Goal: Task Accomplishment & Management: Manage account settings

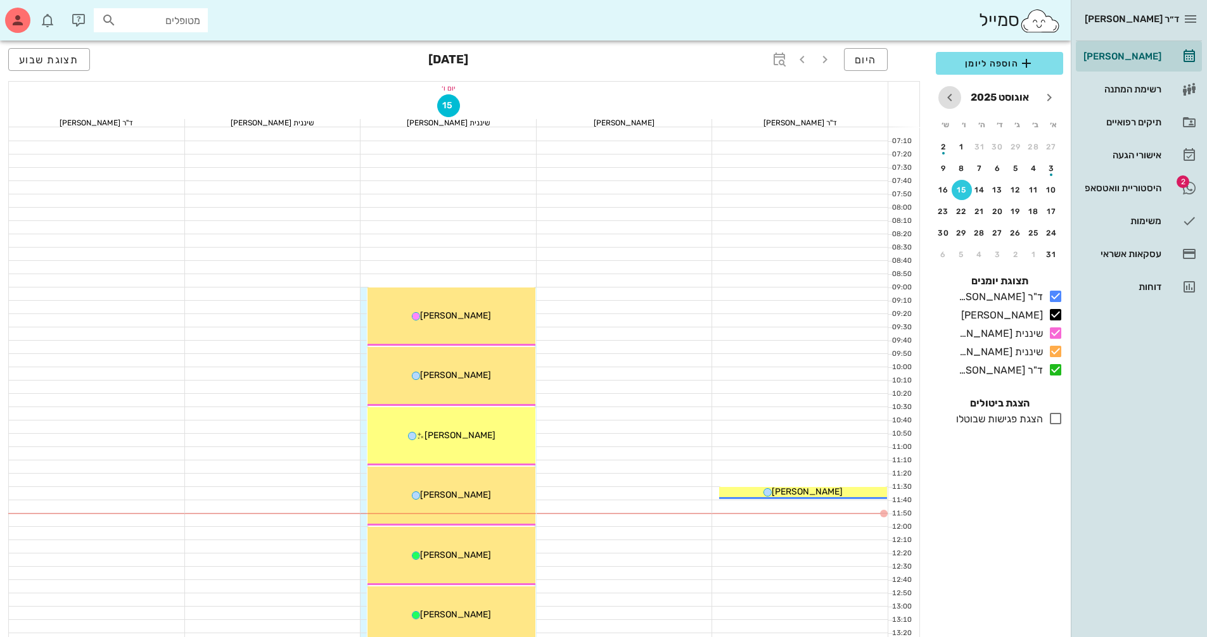
click at [952, 101] on icon "חודש הבא" at bounding box center [949, 97] width 15 height 15
click at [943, 172] on div "13" at bounding box center [943, 168] width 20 height 9
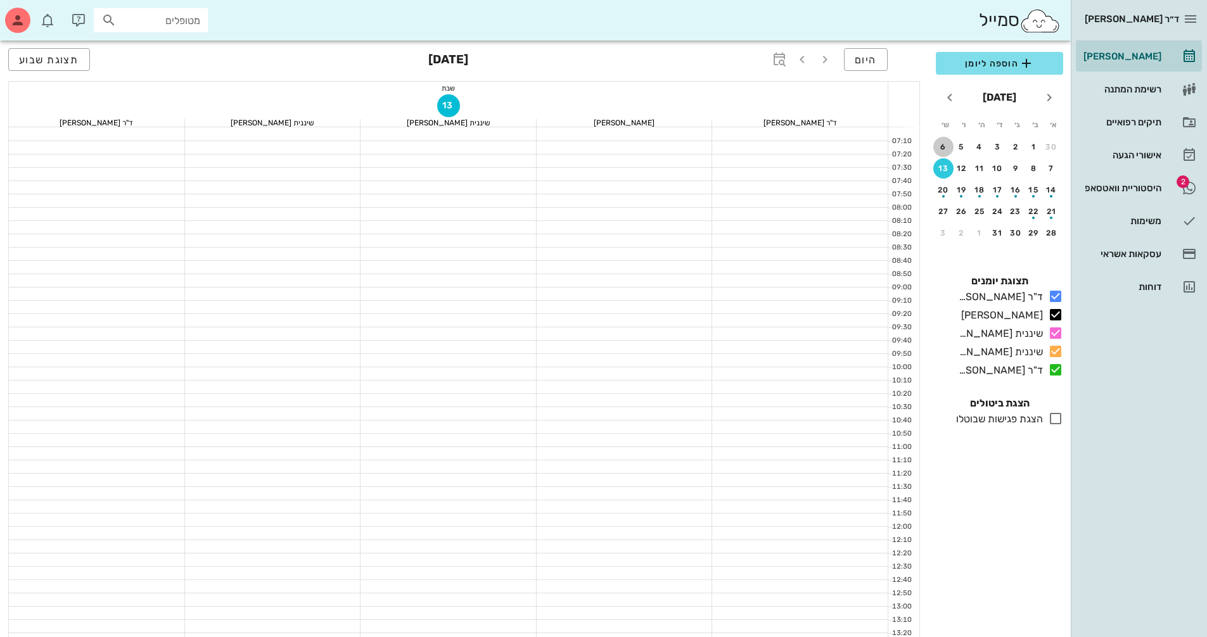
click at [941, 148] on div "6" at bounding box center [943, 147] width 20 height 9
click at [960, 146] on div "5" at bounding box center [962, 147] width 20 height 9
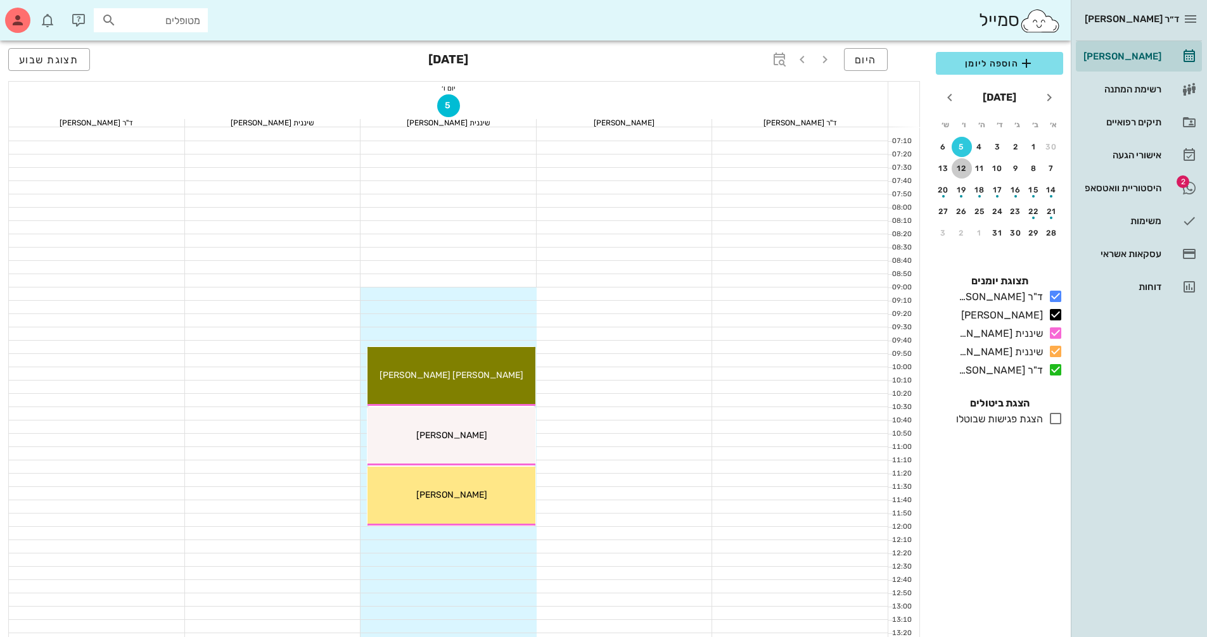
click at [961, 163] on button "12" at bounding box center [962, 168] width 20 height 20
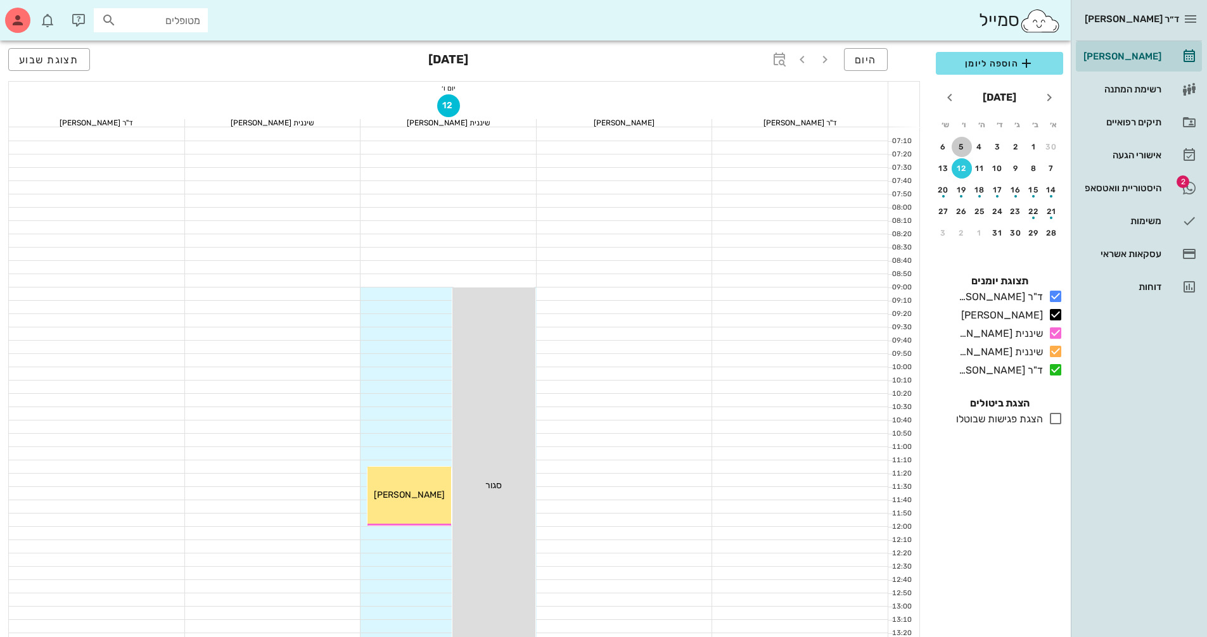
click at [960, 148] on div "5" at bounding box center [962, 147] width 20 height 9
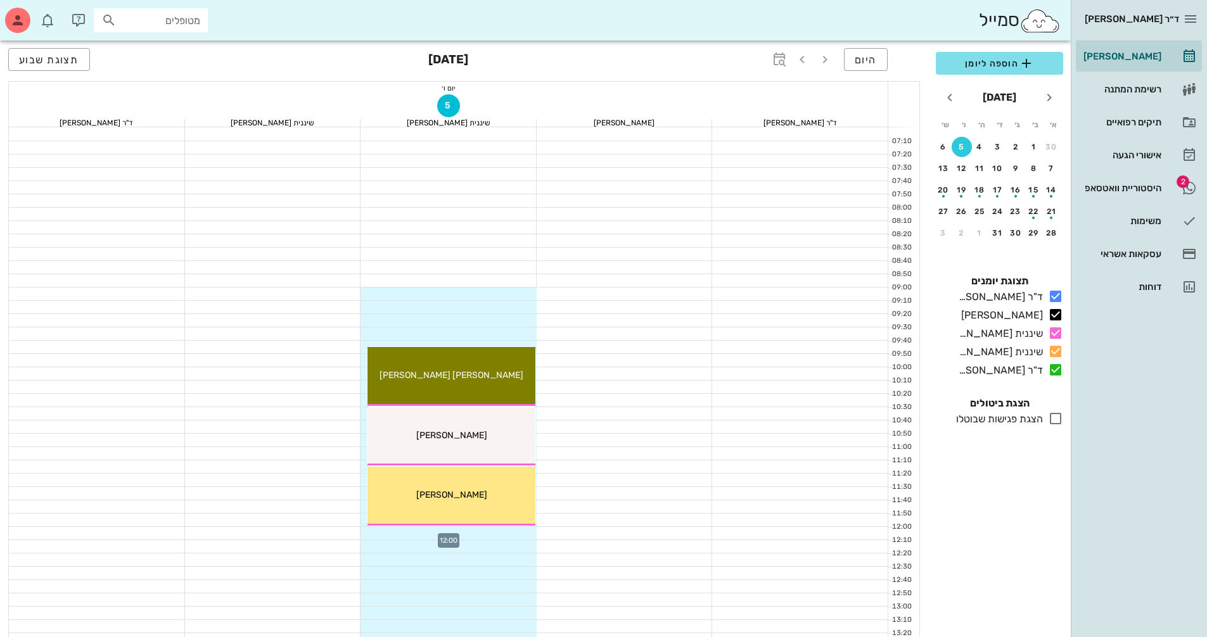
drag, startPoint x: 514, startPoint y: 528, endPoint x: 528, endPoint y: 535, distance: 16.2
click at [528, 535] on div at bounding box center [448, 533] width 176 height 13
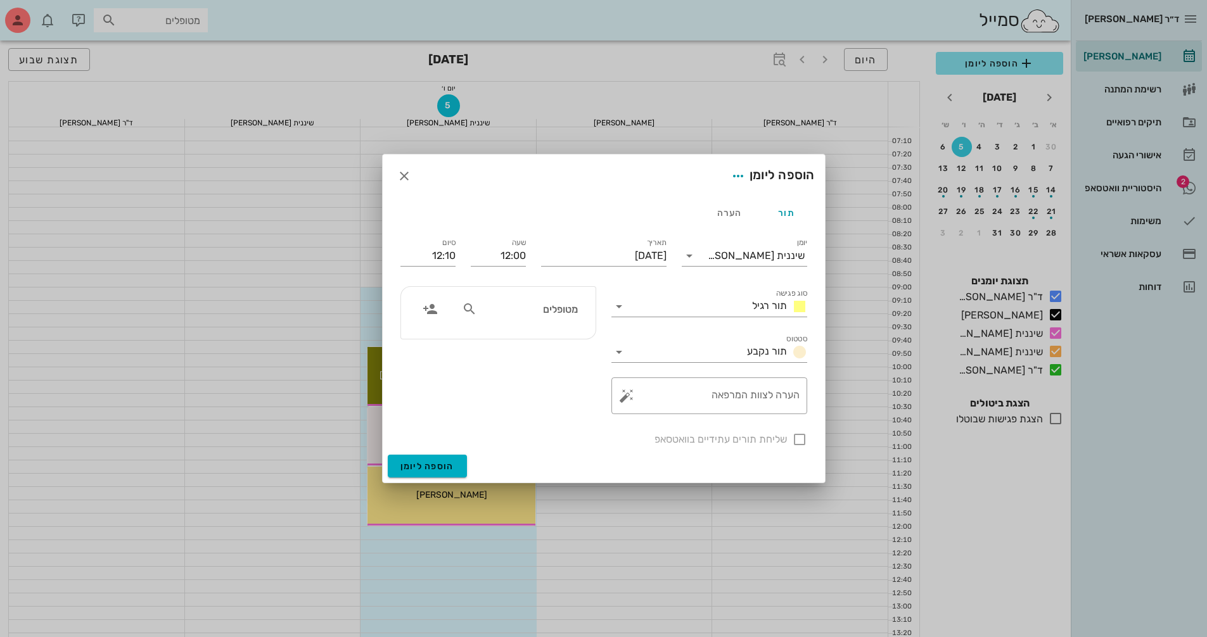
click at [465, 307] on icon at bounding box center [469, 309] width 15 height 15
type input "[PERSON_NAME]"
click at [541, 331] on div "[PERSON_NAME] 220227276 0523518228" at bounding box center [504, 343] width 139 height 32
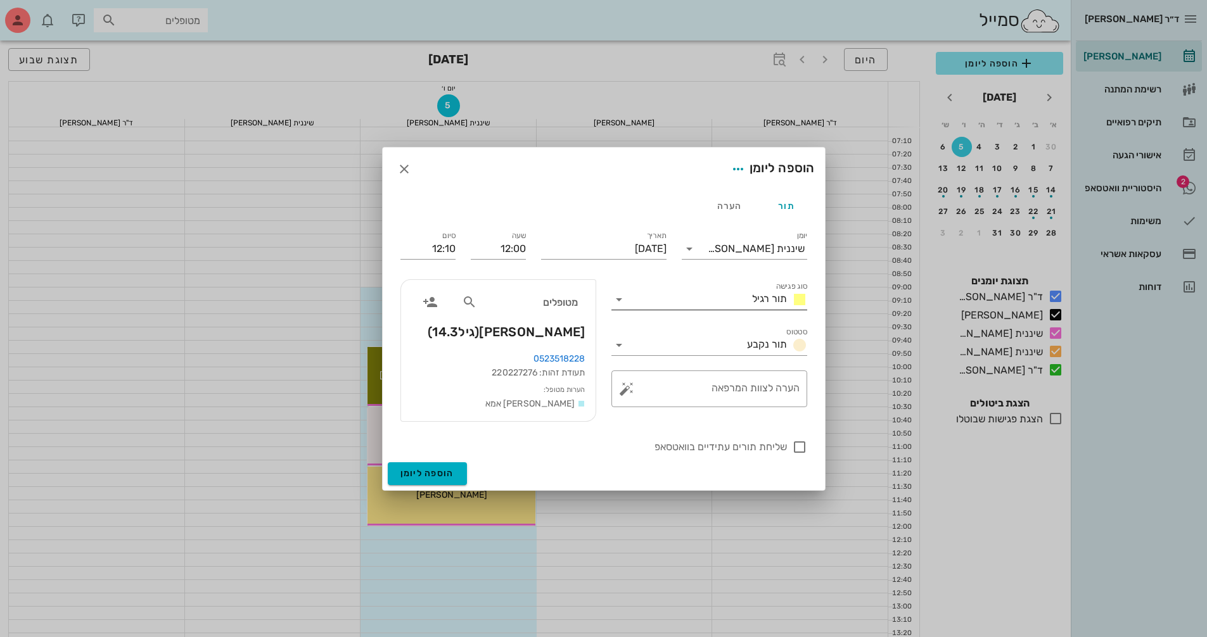
click at [627, 300] on div at bounding box center [620, 299] width 18 height 15
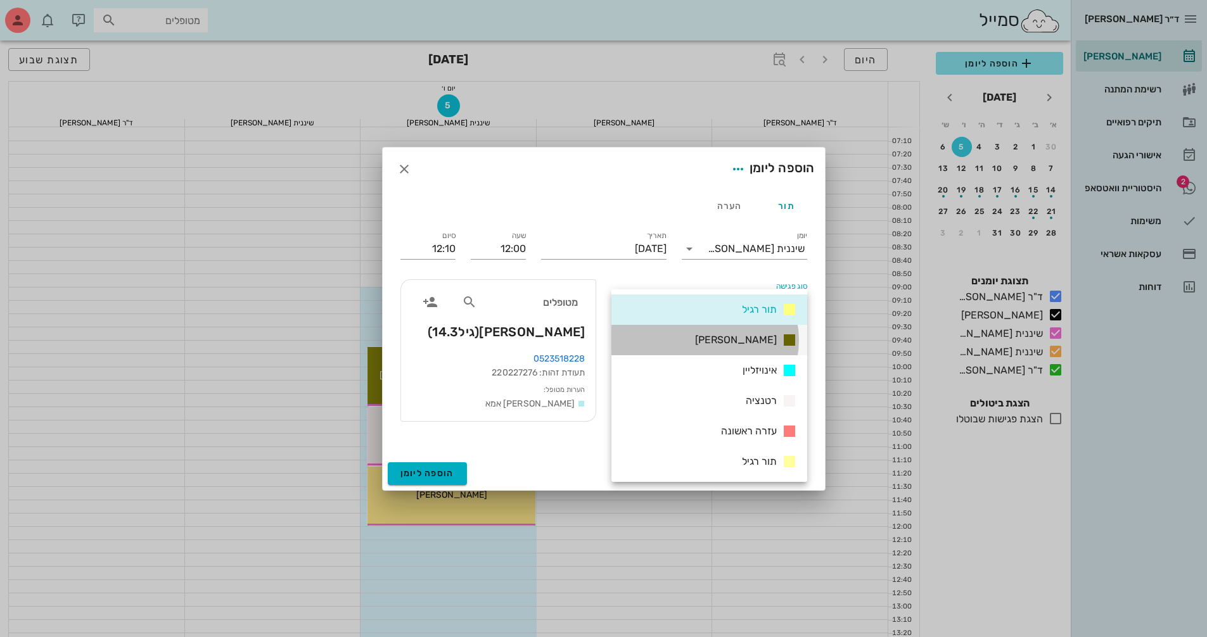
click at [722, 334] on div "[PERSON_NAME]" at bounding box center [709, 340] width 196 height 30
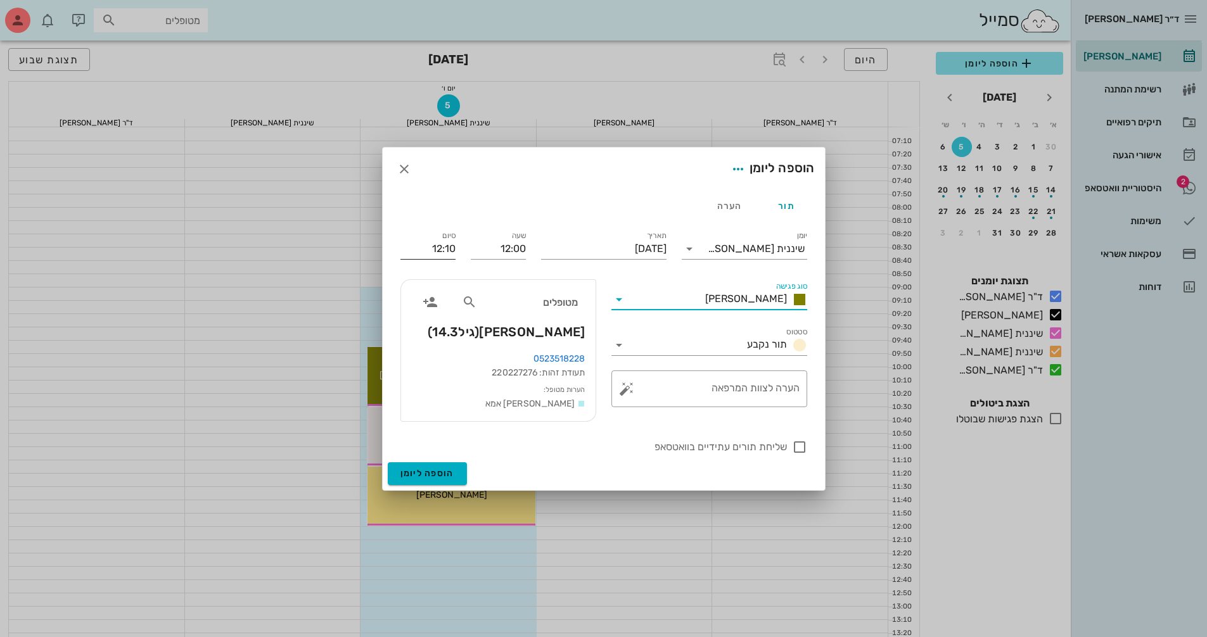
click at [432, 247] on input "12:10" at bounding box center [427, 249] width 55 height 20
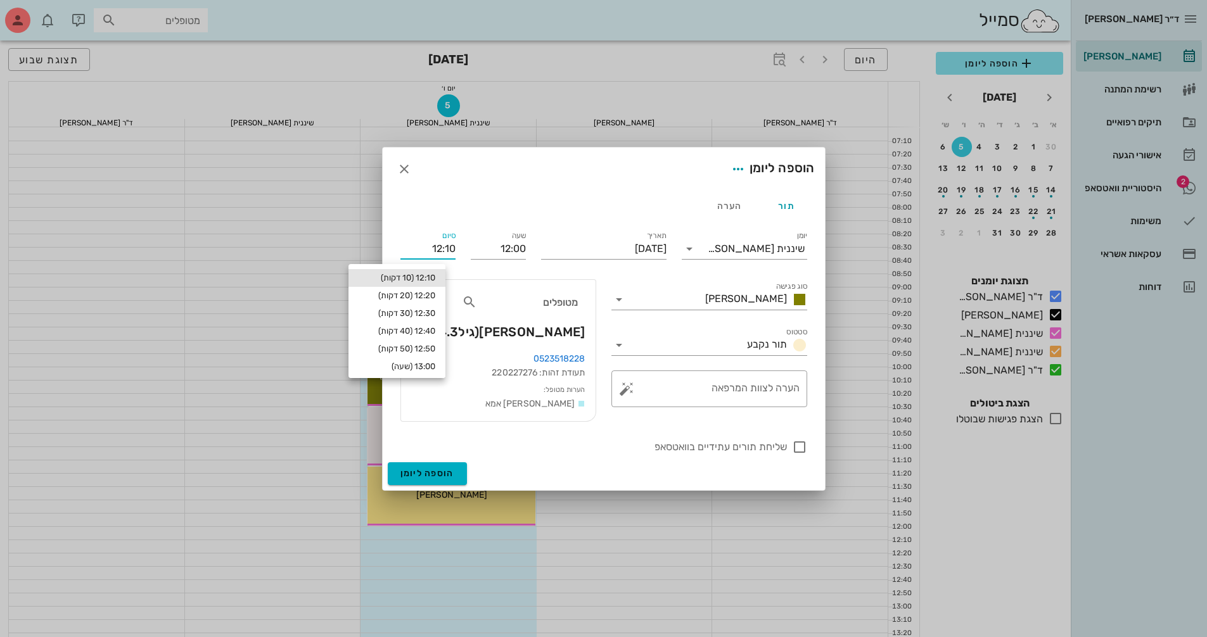
click at [426, 246] on input "12:10" at bounding box center [427, 249] width 55 height 20
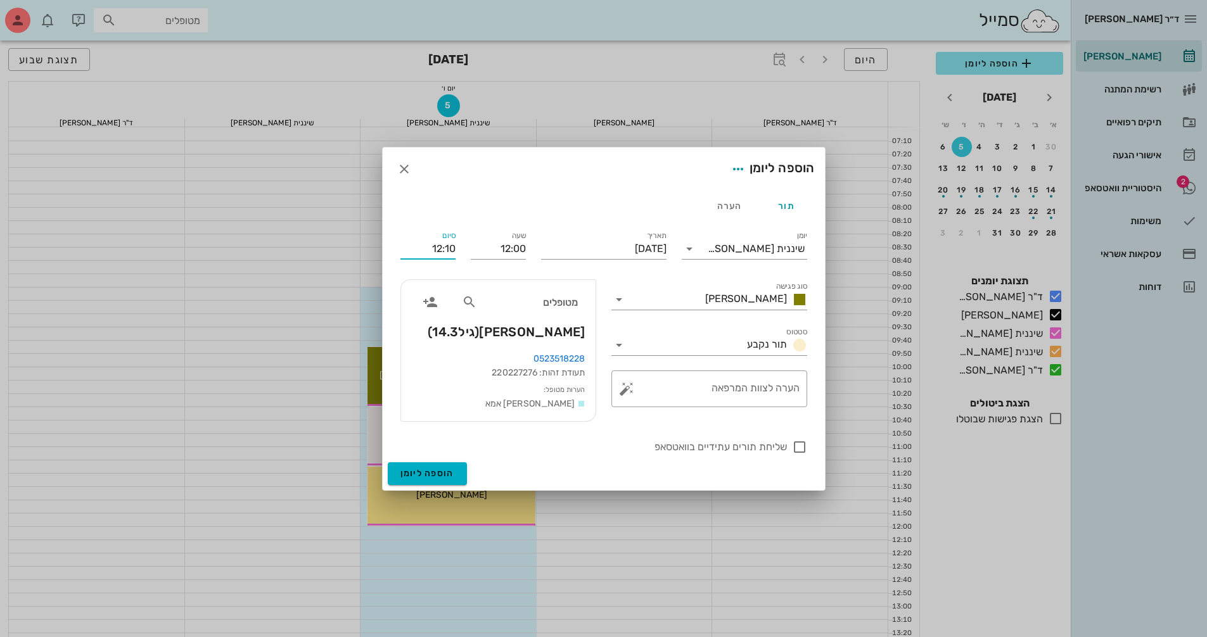
click at [426, 246] on input "12:10" at bounding box center [427, 249] width 55 height 20
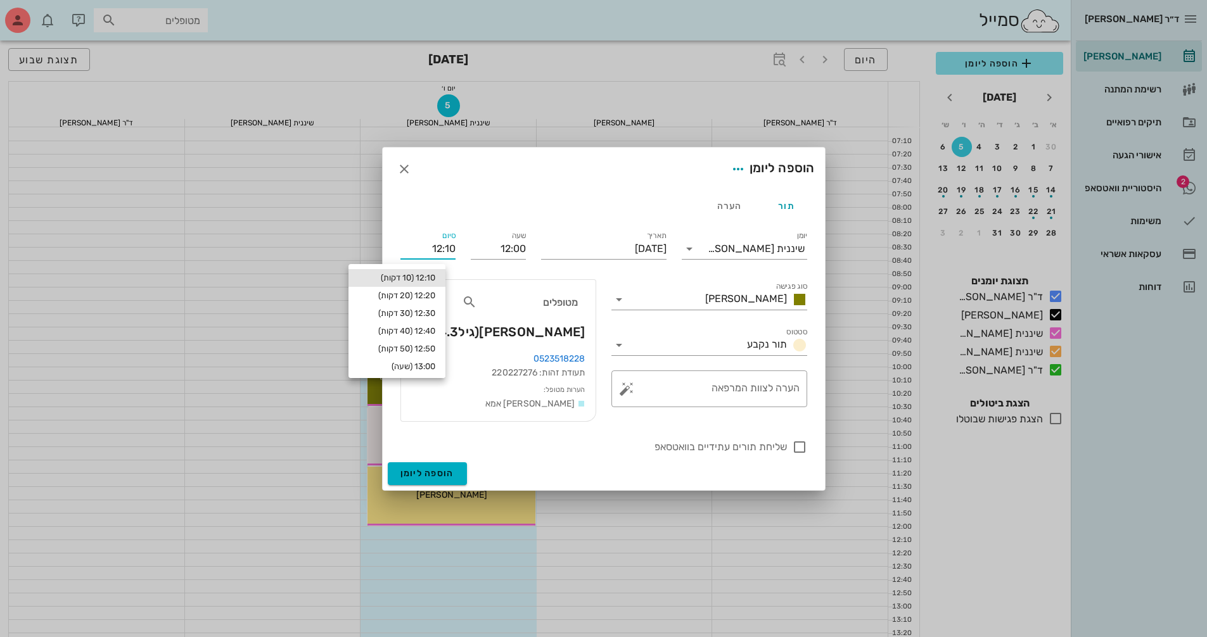
click at [426, 246] on input "12:10" at bounding box center [427, 249] width 55 height 20
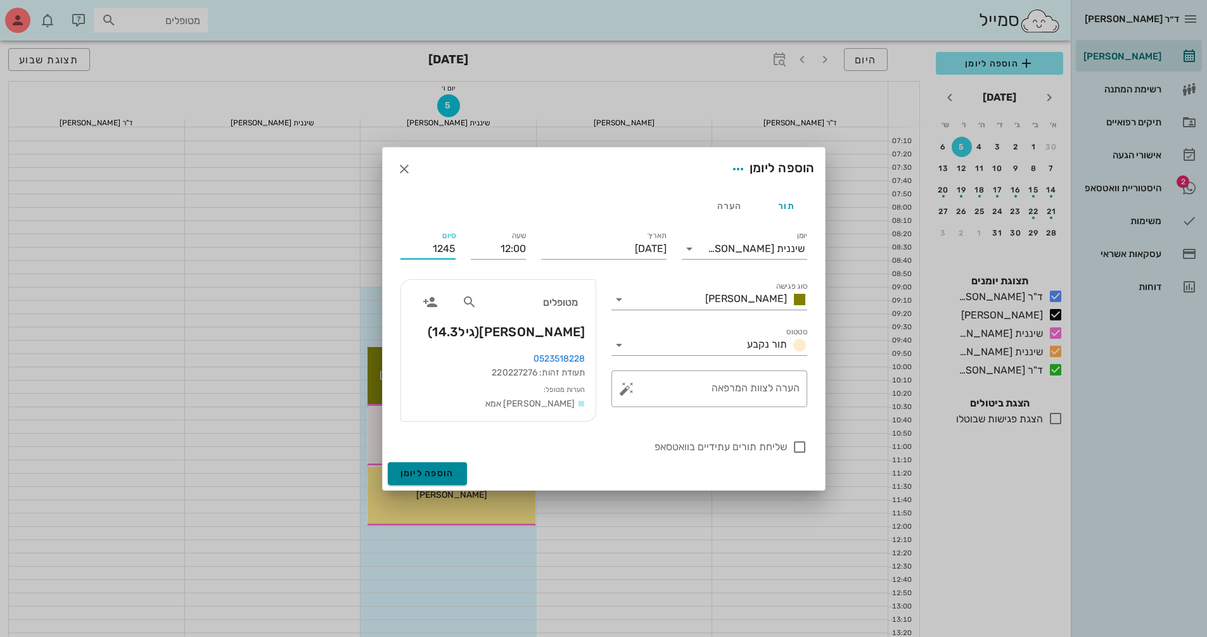
type input "12:45"
click at [436, 468] on span "הוספה ליומן" at bounding box center [427, 473] width 54 height 11
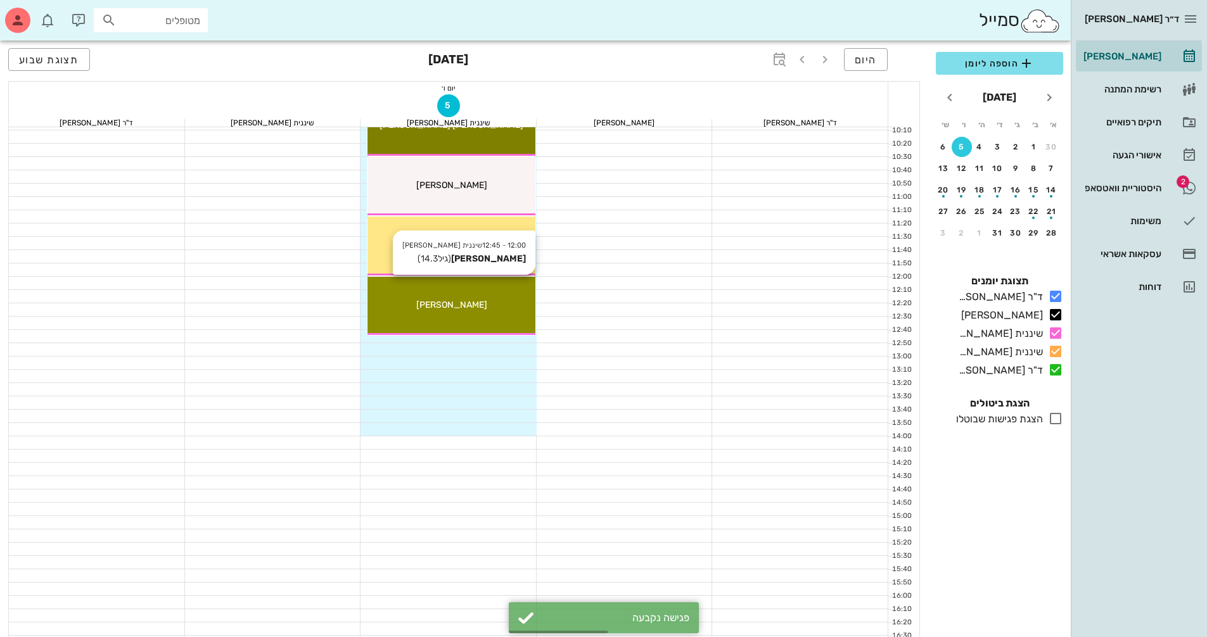
scroll to position [253, 0]
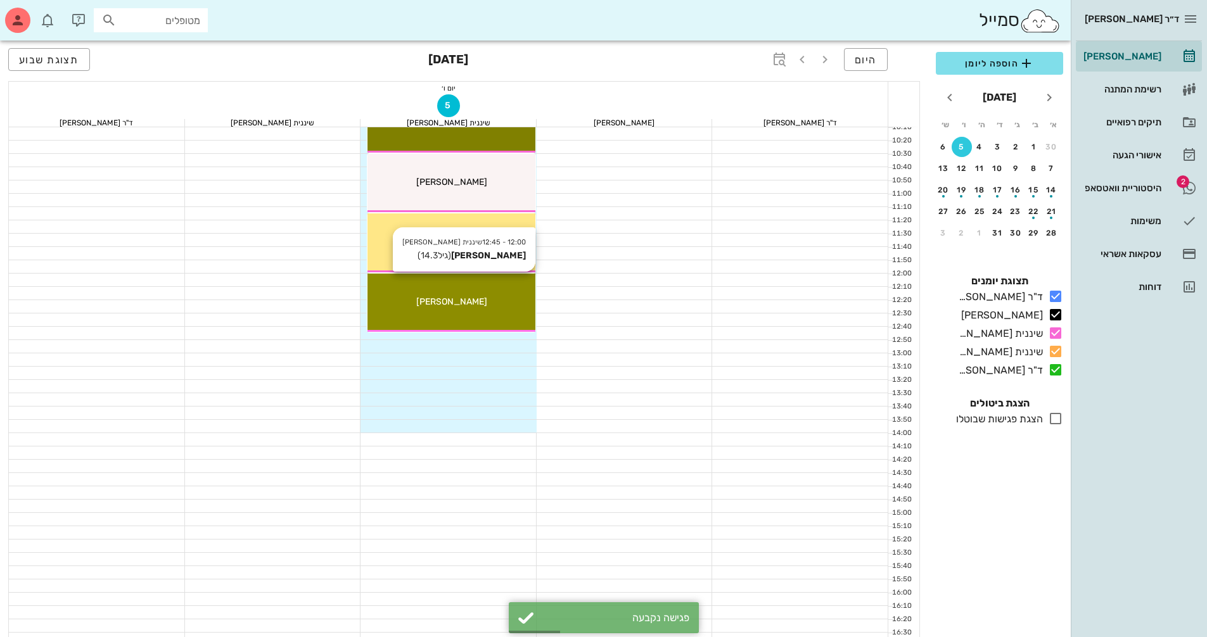
click at [469, 306] on span "[PERSON_NAME]" at bounding box center [451, 301] width 71 height 11
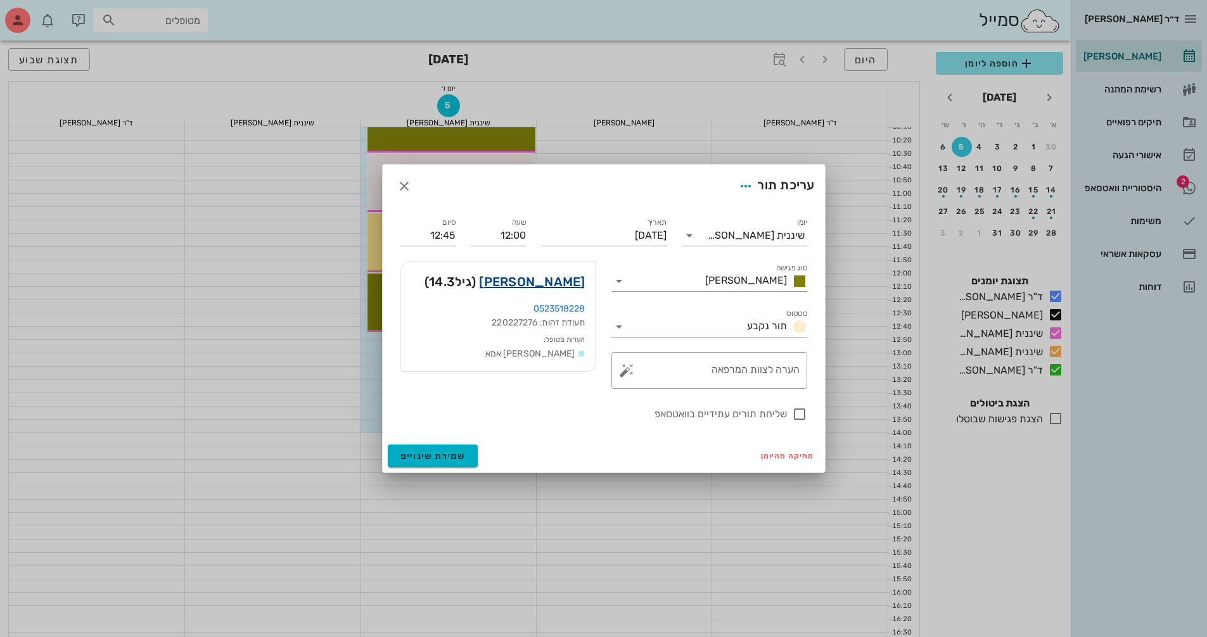
click at [549, 273] on link "[PERSON_NAME]" at bounding box center [532, 282] width 106 height 20
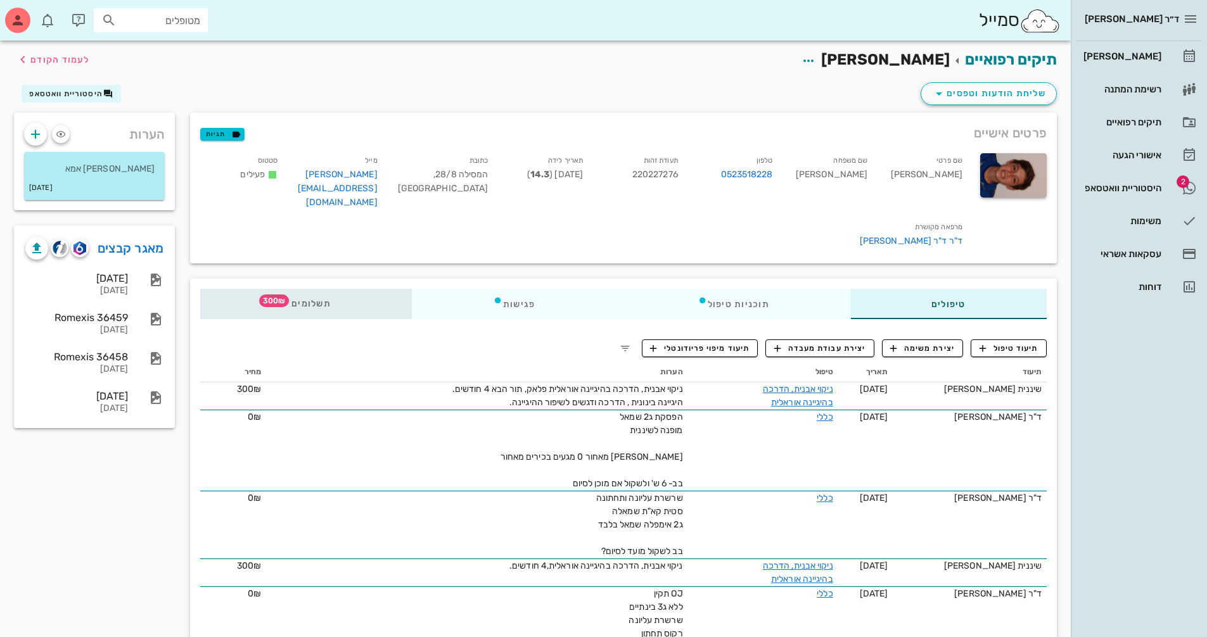
click at [321, 300] on span "תשלומים 300₪" at bounding box center [305, 304] width 49 height 9
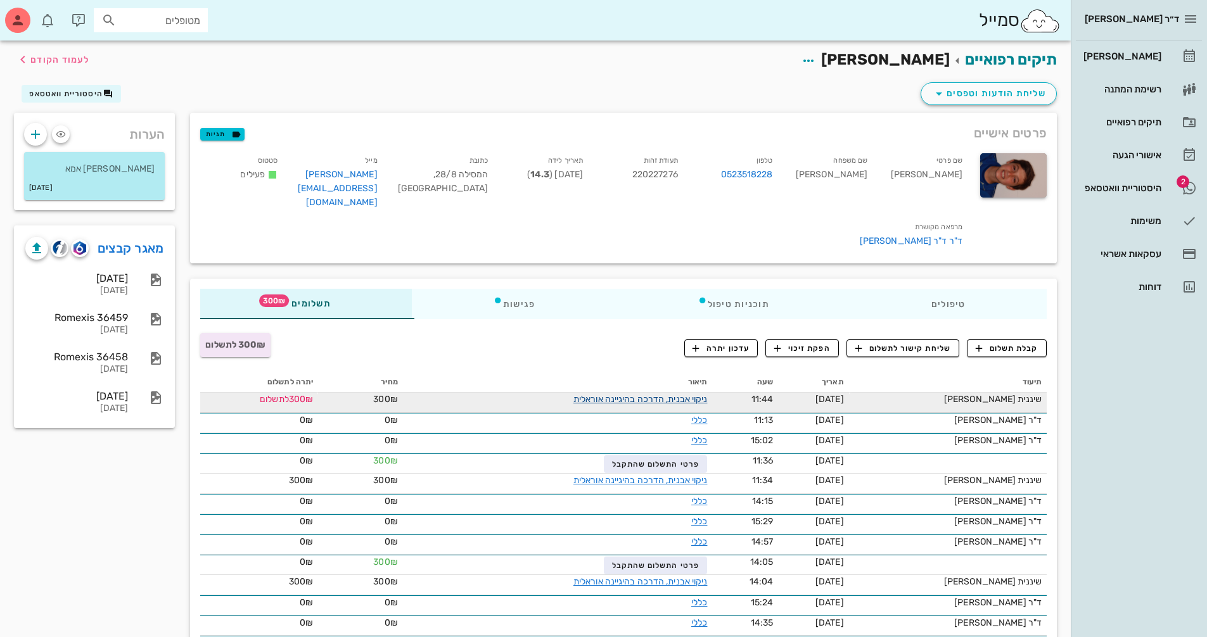
click at [588, 394] on link "ניקוי אבנית, הדרכה בהיגיינה אוראלית" at bounding box center [640, 399] width 134 height 11
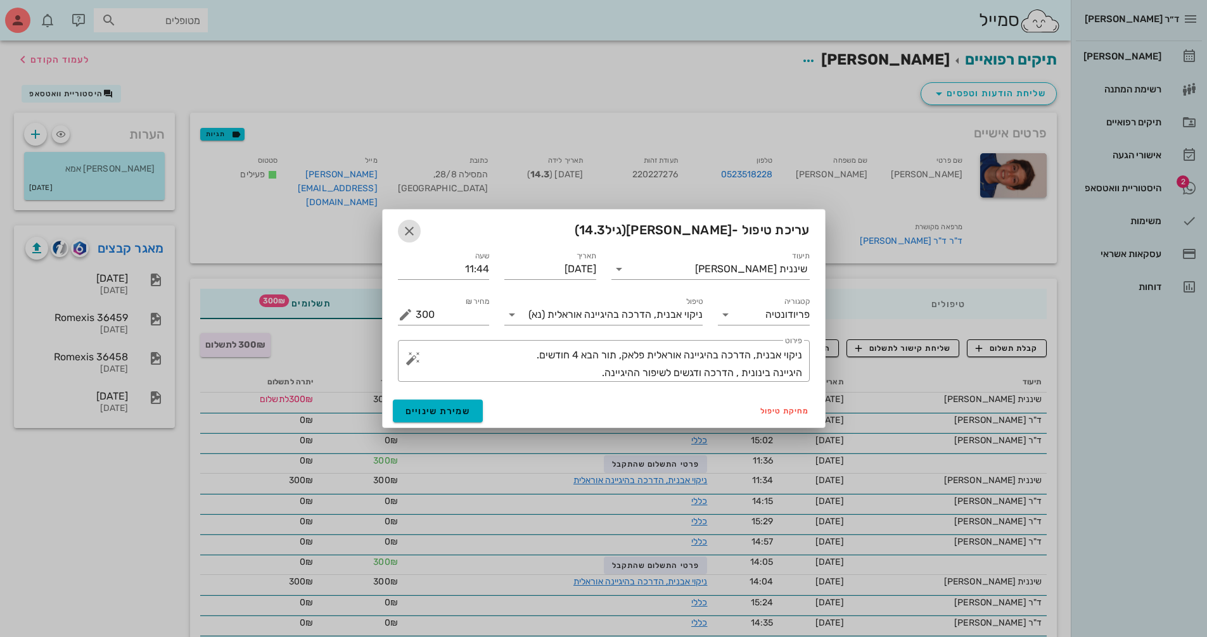
click at [417, 229] on span "button" at bounding box center [409, 231] width 23 height 15
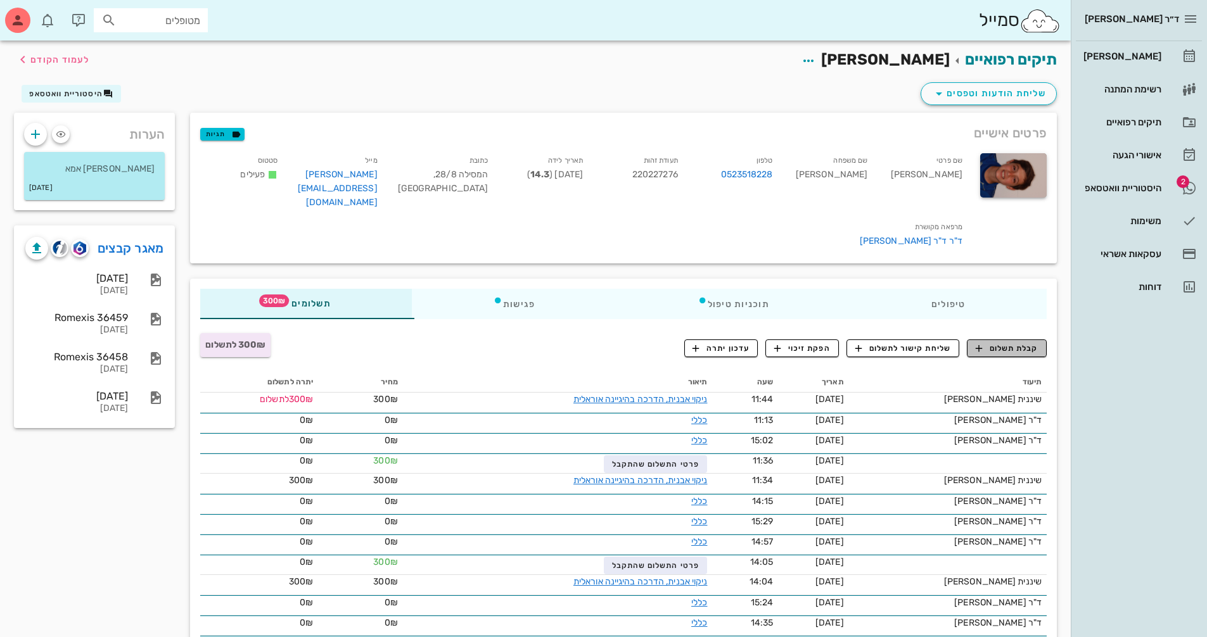
click at [1008, 343] on span "קבלת תשלום" at bounding box center [1007, 348] width 63 height 11
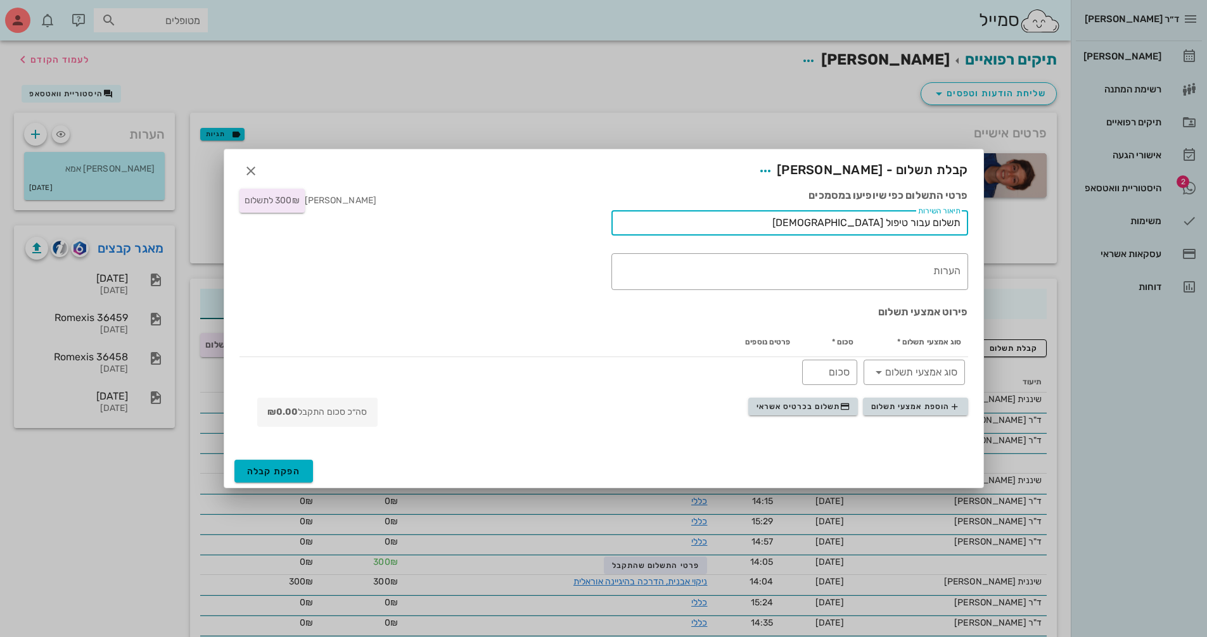
click at [812, 224] on input "תשלום עבור טיפול [DEMOGRAPHIC_DATA]" at bounding box center [789, 223] width 341 height 20
type input "תשלום עבור טיפול שיננית"
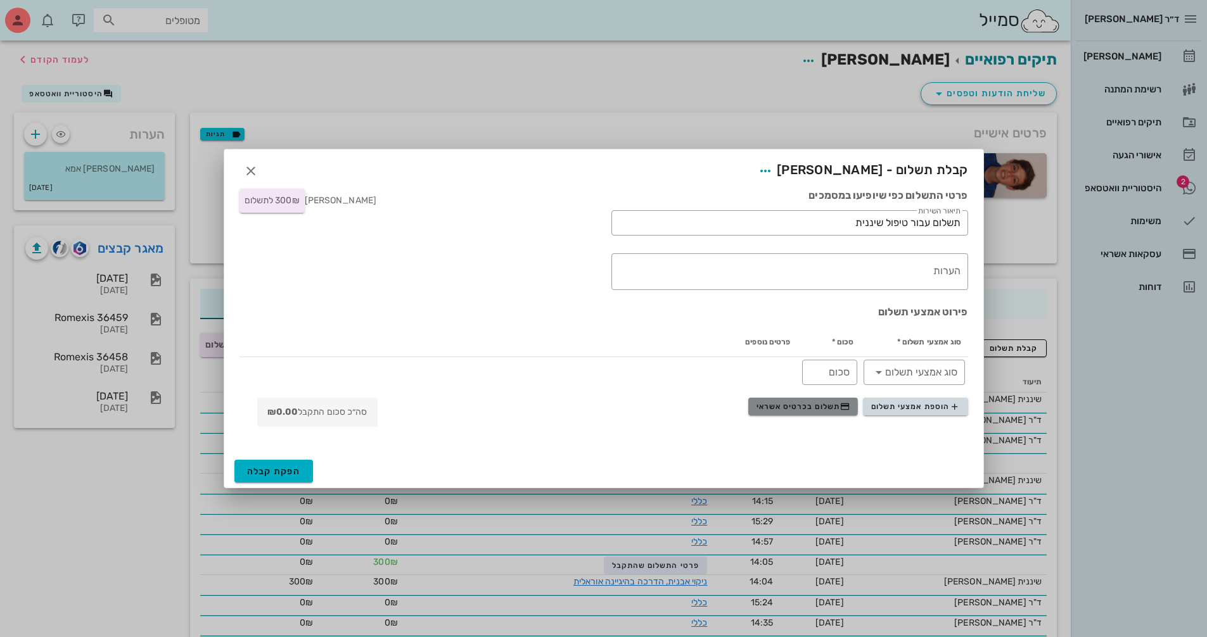
click at [810, 409] on span "תשלום בכרטיס אשראי" at bounding box center [803, 407] width 94 height 10
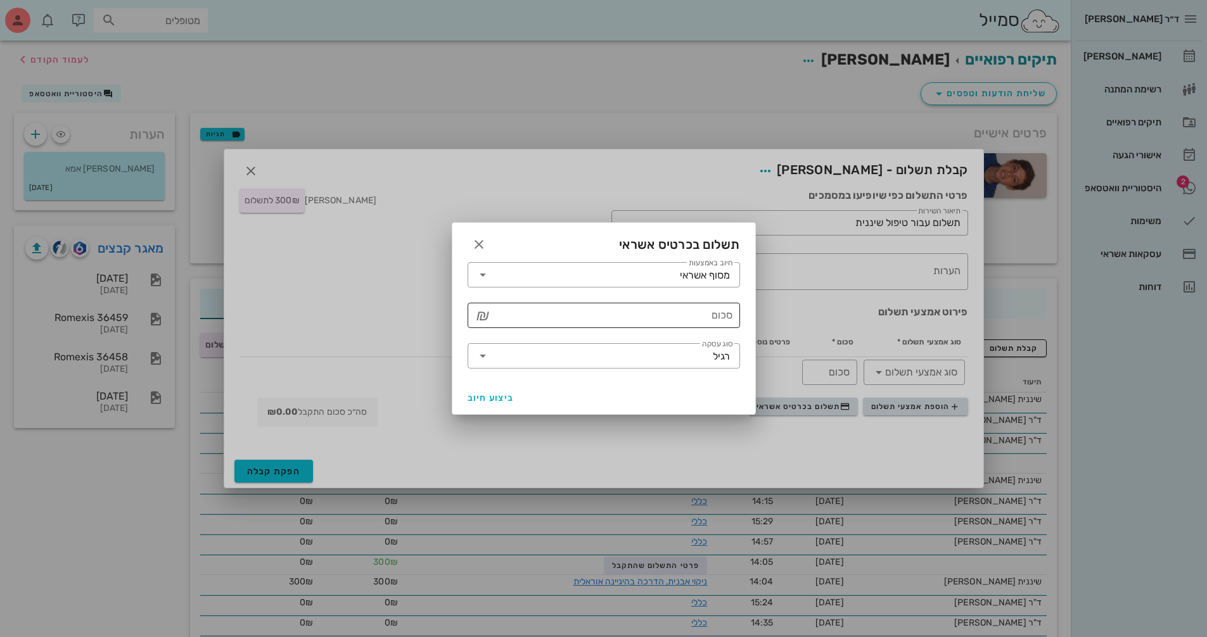
click at [697, 315] on input "סכום" at bounding box center [612, 315] width 239 height 20
type input "300"
click at [492, 392] on button "ביצוע חיוב" at bounding box center [490, 397] width 57 height 23
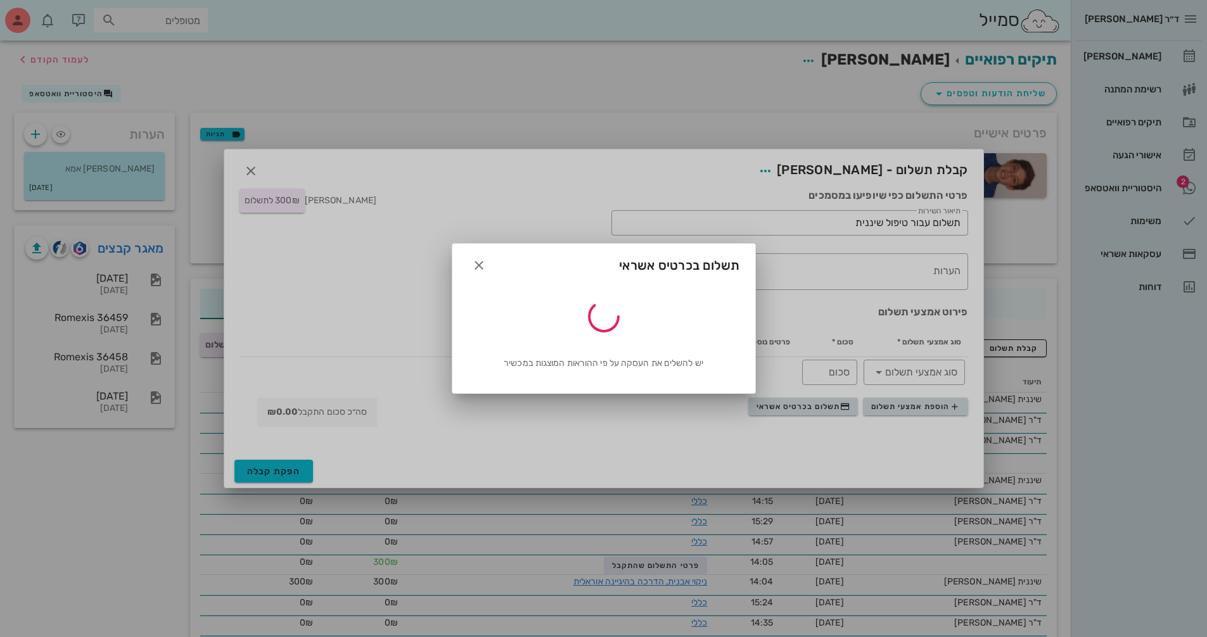
type input "300"
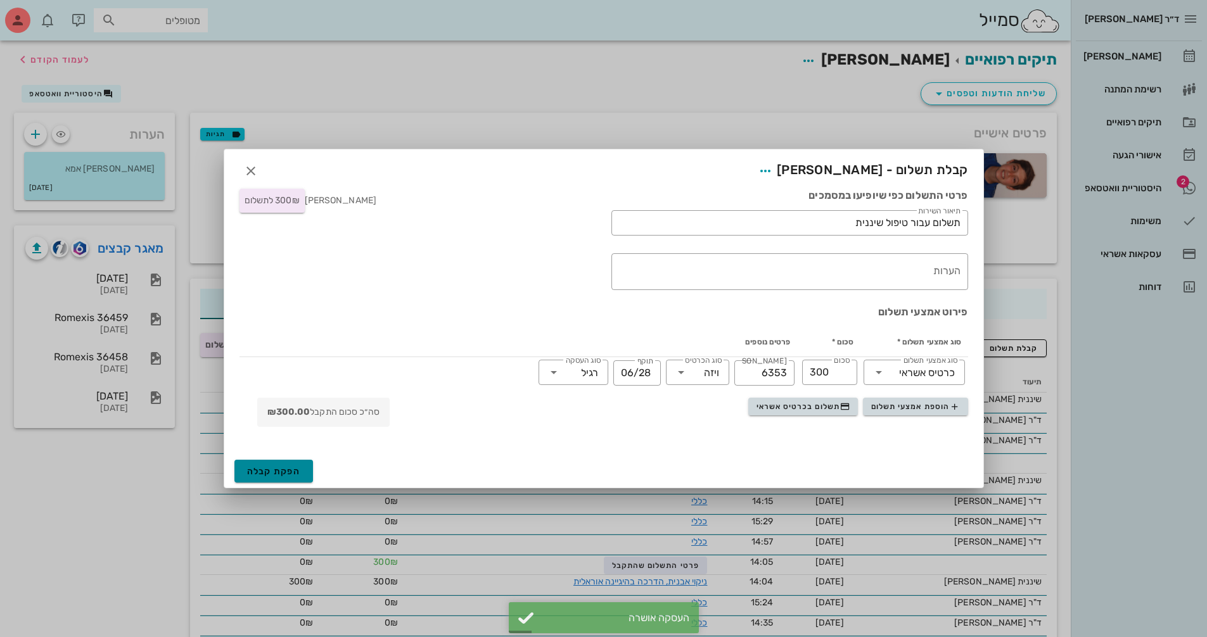
click at [294, 475] on span "הפקת קבלה" at bounding box center [274, 471] width 54 height 11
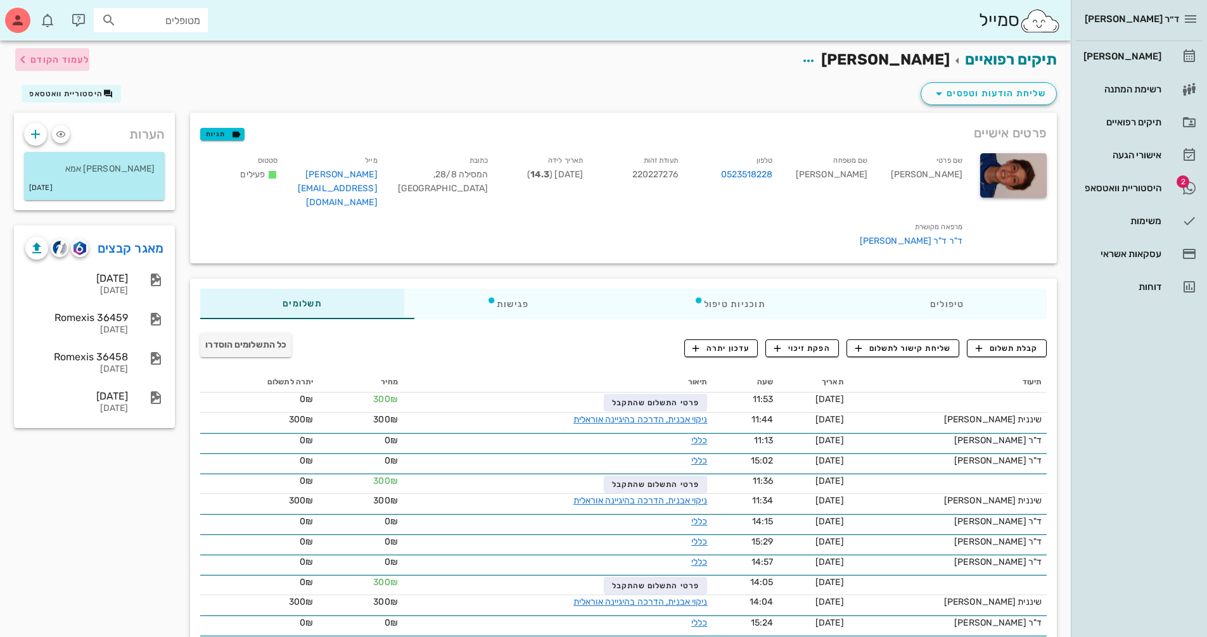
click at [39, 67] on button "לעמוד הקודם" at bounding box center [52, 59] width 74 height 23
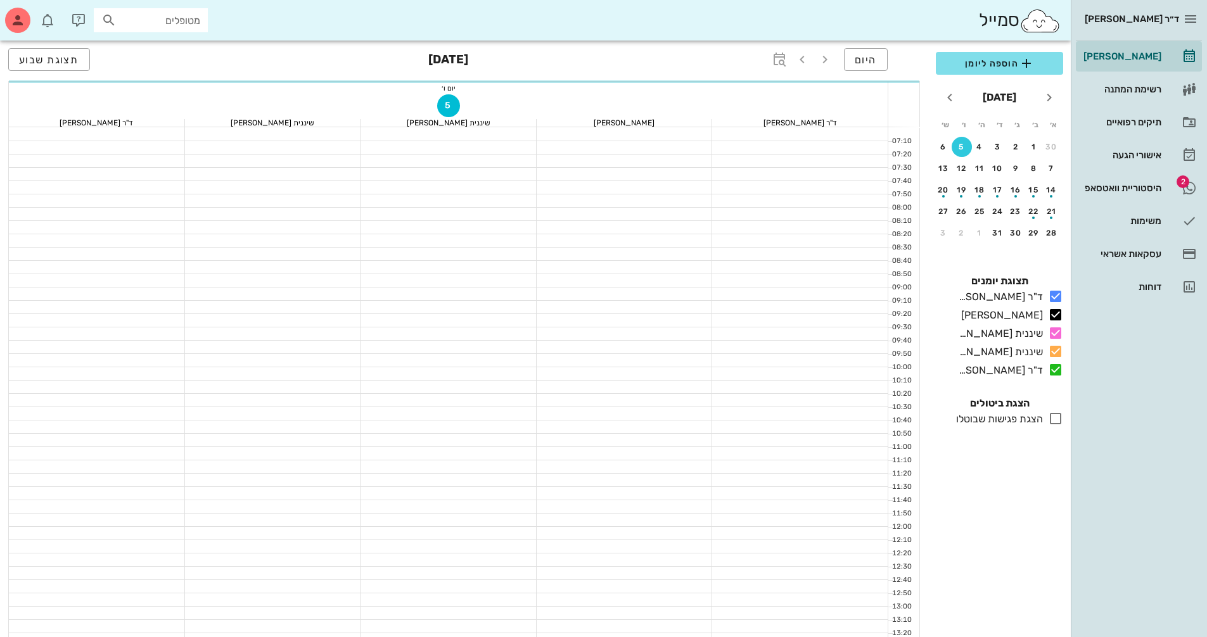
scroll to position [253, 0]
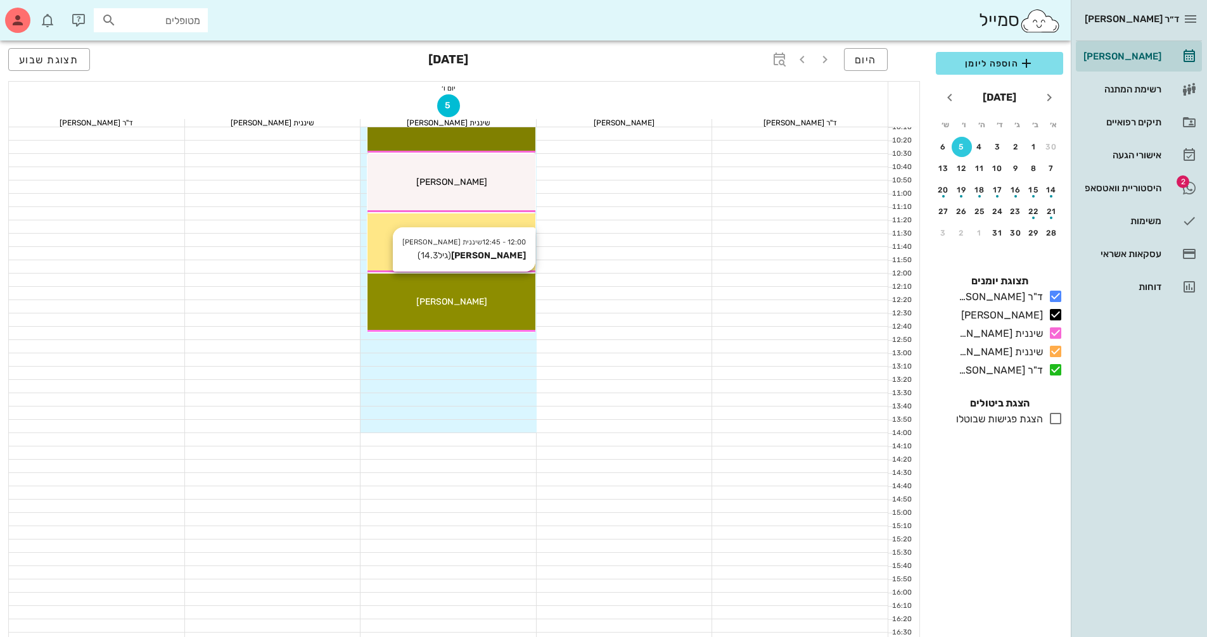
click at [466, 313] on div "12:00 - 12:45 שיננית [PERSON_NAME] (גיל 14.3 ) [PERSON_NAME]" at bounding box center [451, 303] width 168 height 59
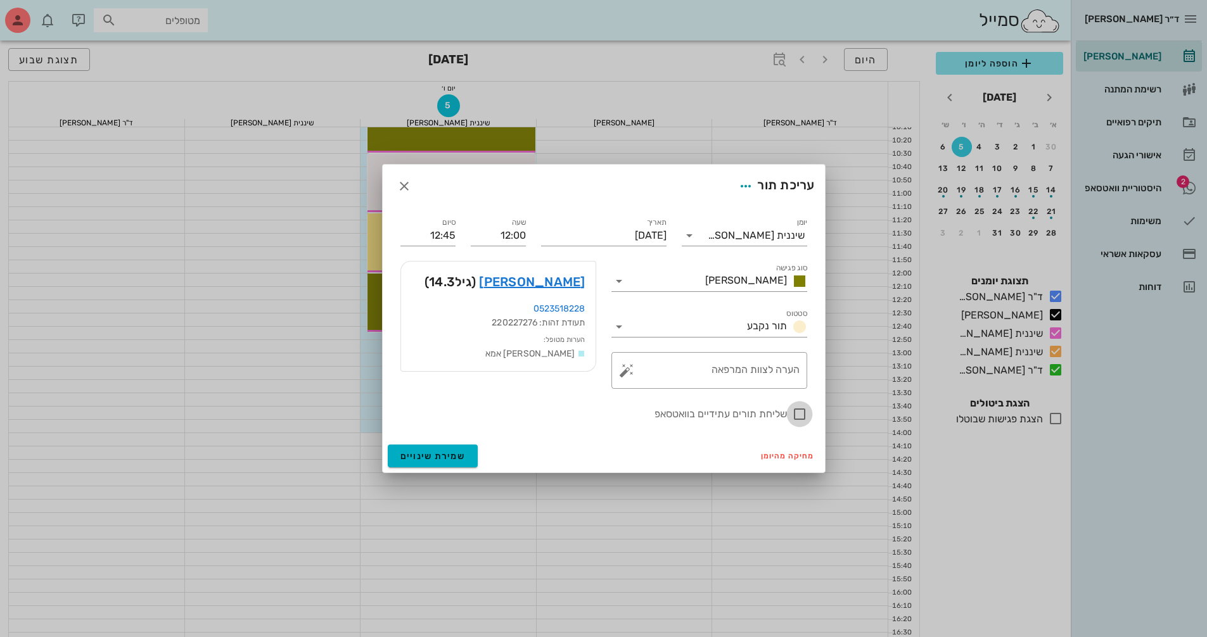
click at [794, 414] on div at bounding box center [800, 415] width 22 height 22
checkbox input "true"
click at [405, 188] on icon "button" at bounding box center [404, 186] width 15 height 15
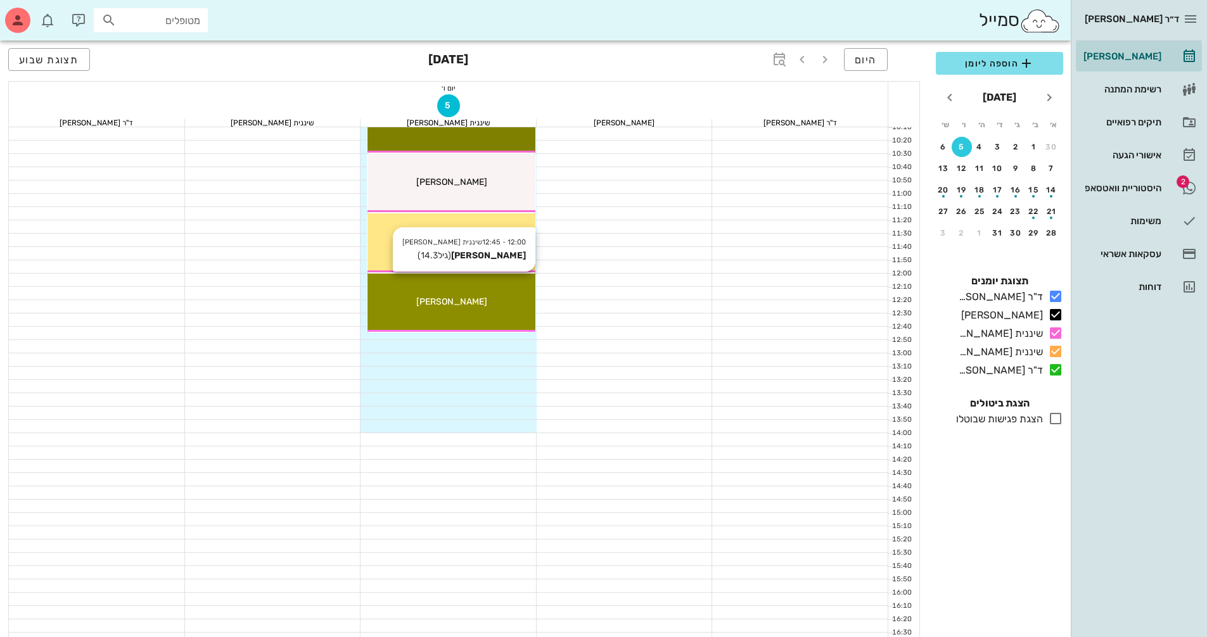
click at [481, 310] on div "12:00 - 12:45 שיננית [PERSON_NAME] (גיל 14.3 ) [PERSON_NAME]" at bounding box center [451, 303] width 168 height 59
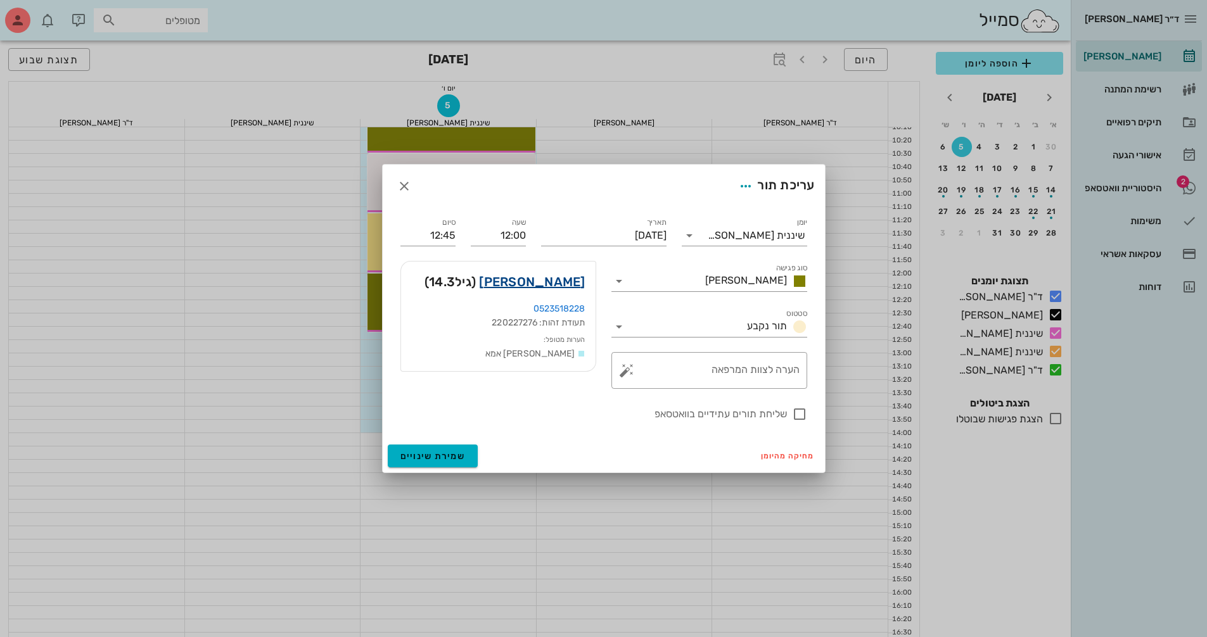
click at [575, 280] on link "[PERSON_NAME]" at bounding box center [532, 282] width 106 height 20
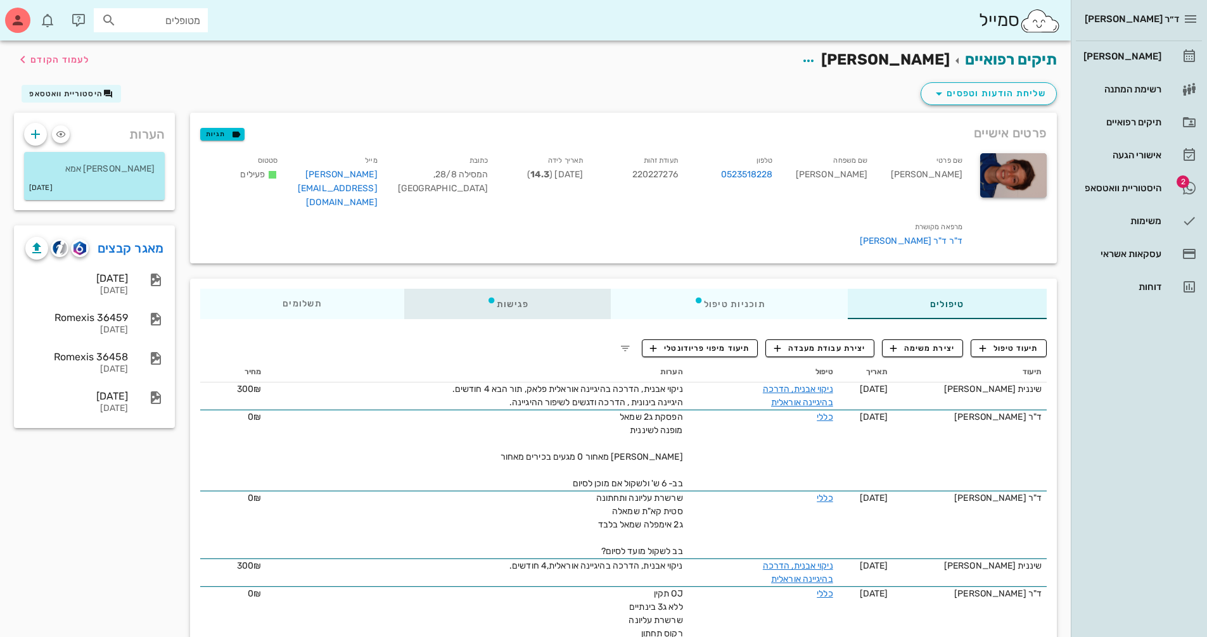
click at [521, 289] on div "פגישות" at bounding box center [507, 304] width 207 height 30
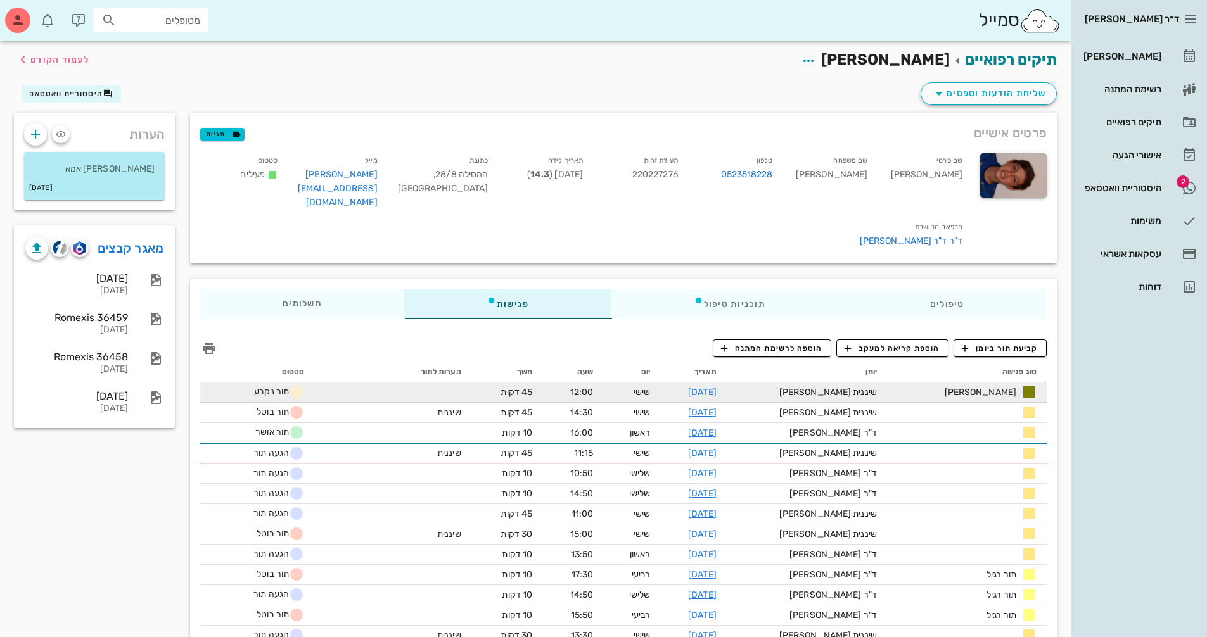
click at [727, 383] on td "[DATE]" at bounding box center [694, 393] width 66 height 20
click at [717, 387] on link "[DATE]" at bounding box center [702, 392] width 29 height 11
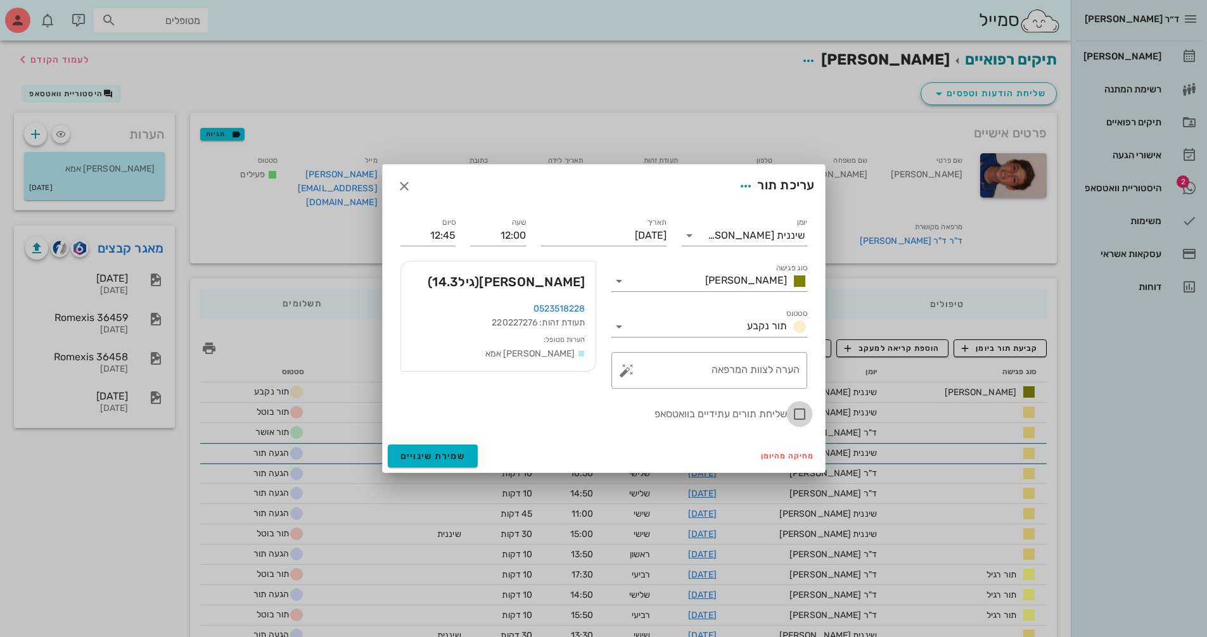
click at [803, 419] on div at bounding box center [800, 415] width 22 height 22
checkbox input "true"
click at [451, 457] on span "שמירת שינויים" at bounding box center [432, 456] width 65 height 11
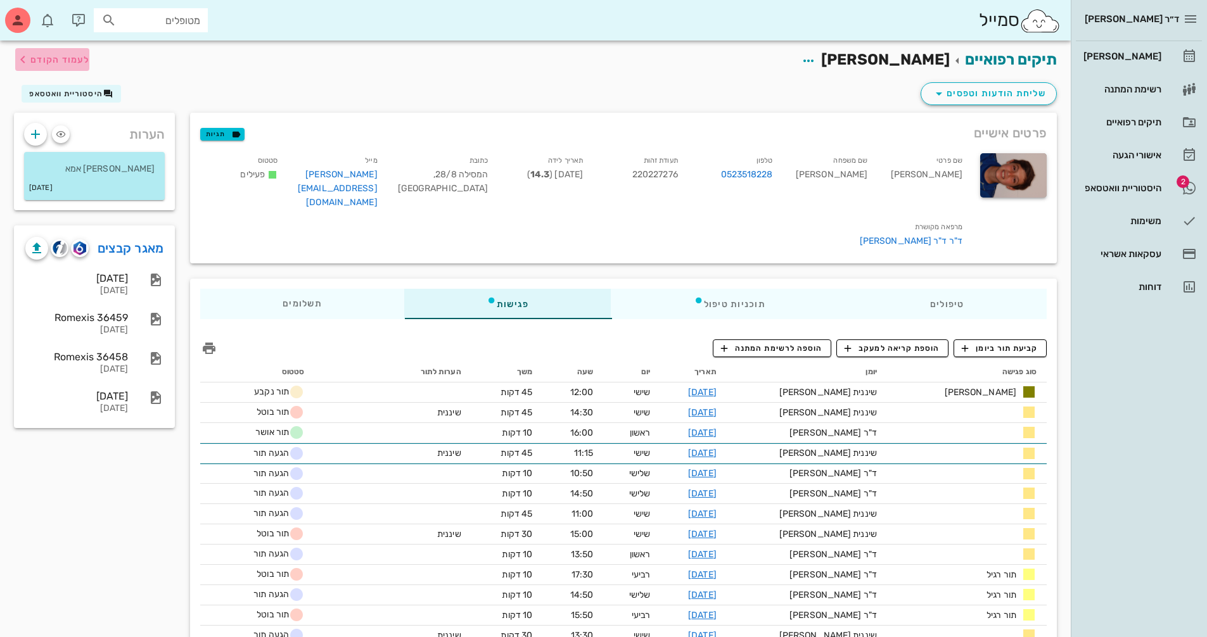
click at [51, 65] on span "לעמוד הקודם" at bounding box center [52, 59] width 74 height 15
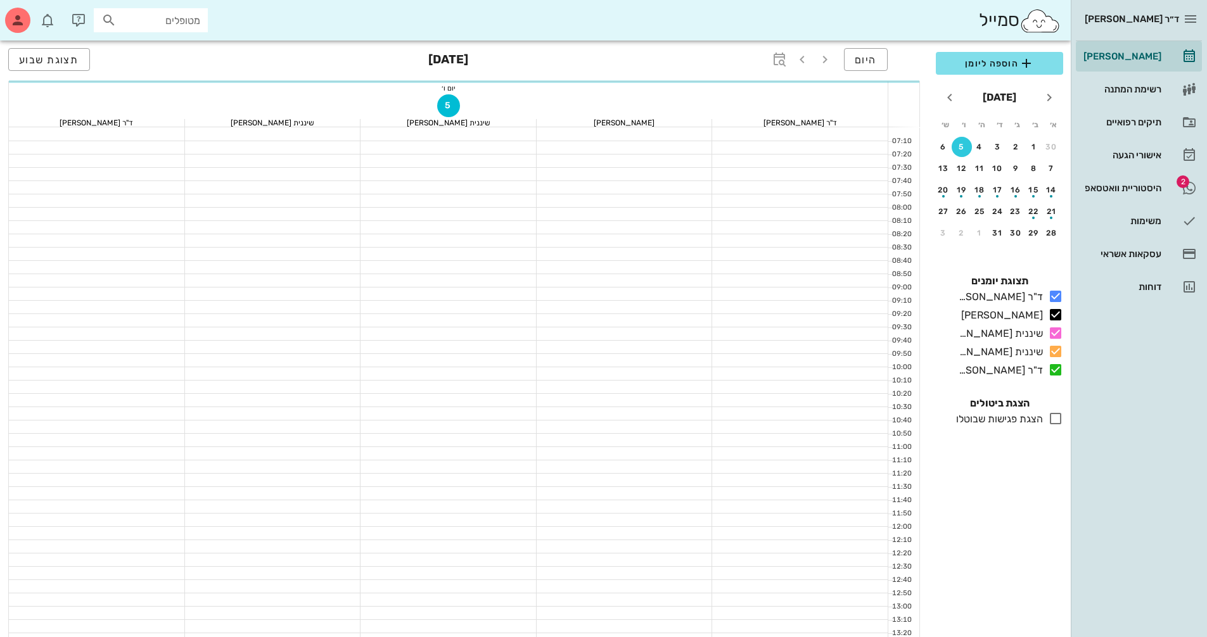
scroll to position [253, 0]
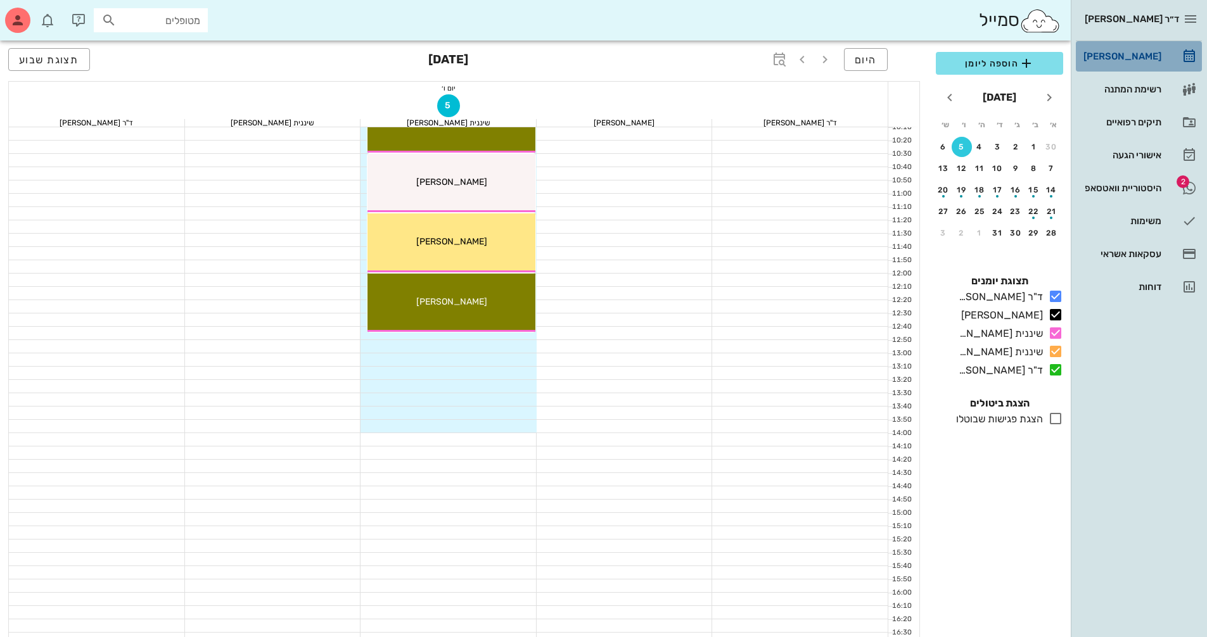
click at [1138, 51] on div "[PERSON_NAME]" at bounding box center [1121, 56] width 80 height 20
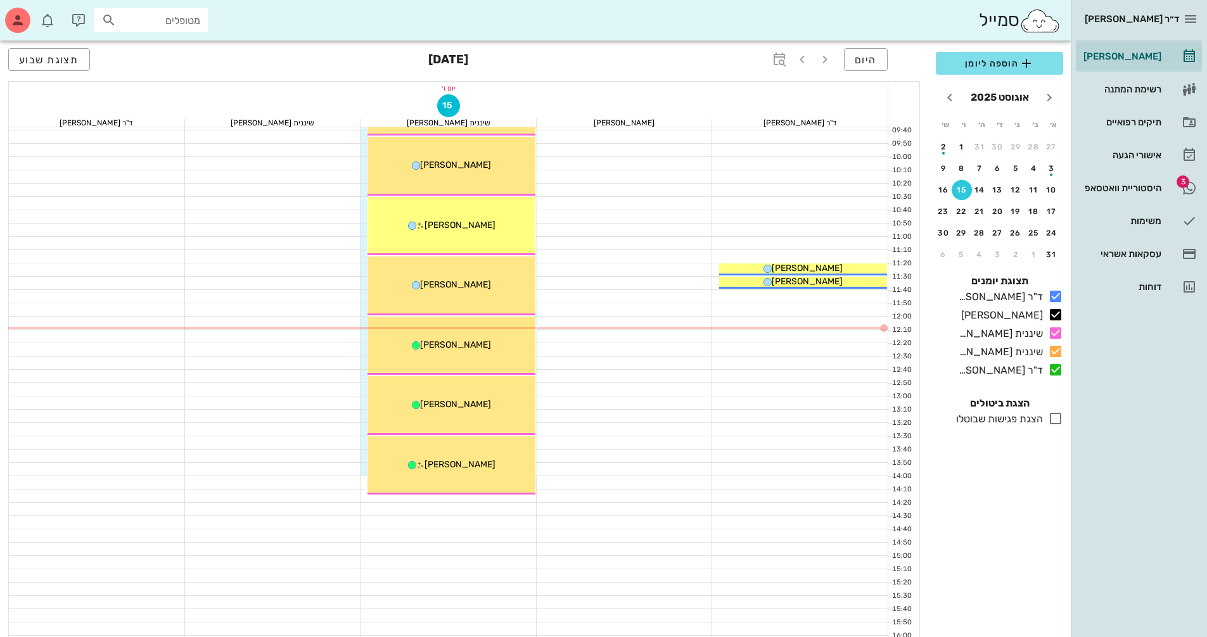
scroll to position [190, 0]
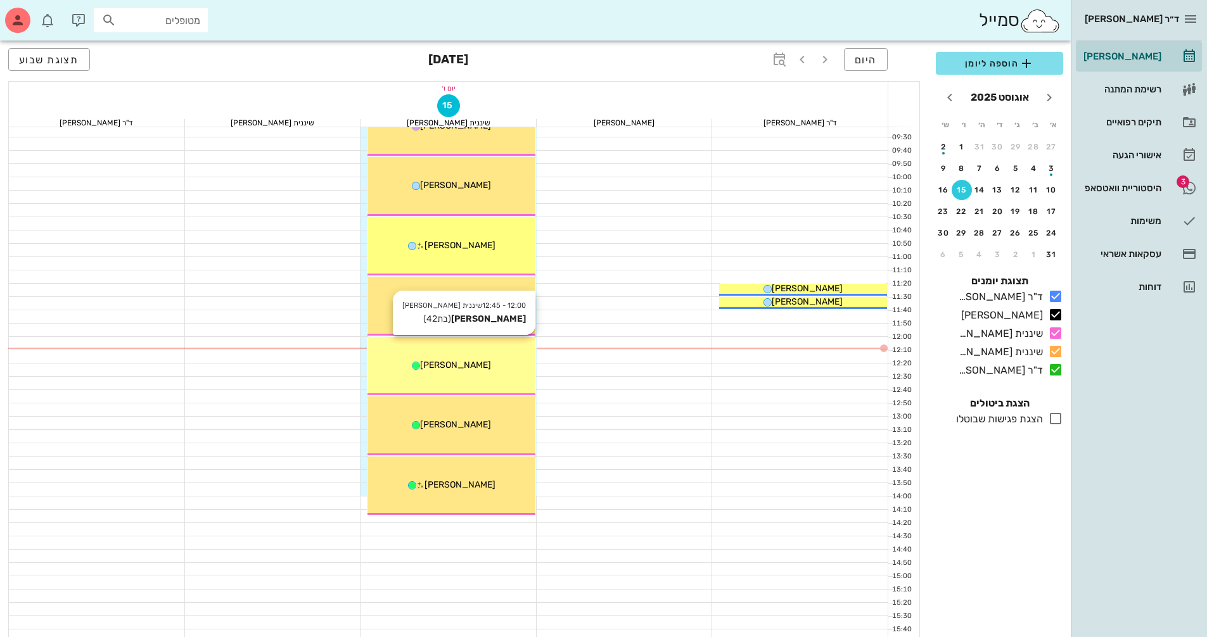
click at [478, 374] on div "12:00 - 12:45 שיננית [PERSON_NAME] [PERSON_NAME] (בת 42 ) [PERSON_NAME]" at bounding box center [451, 366] width 168 height 59
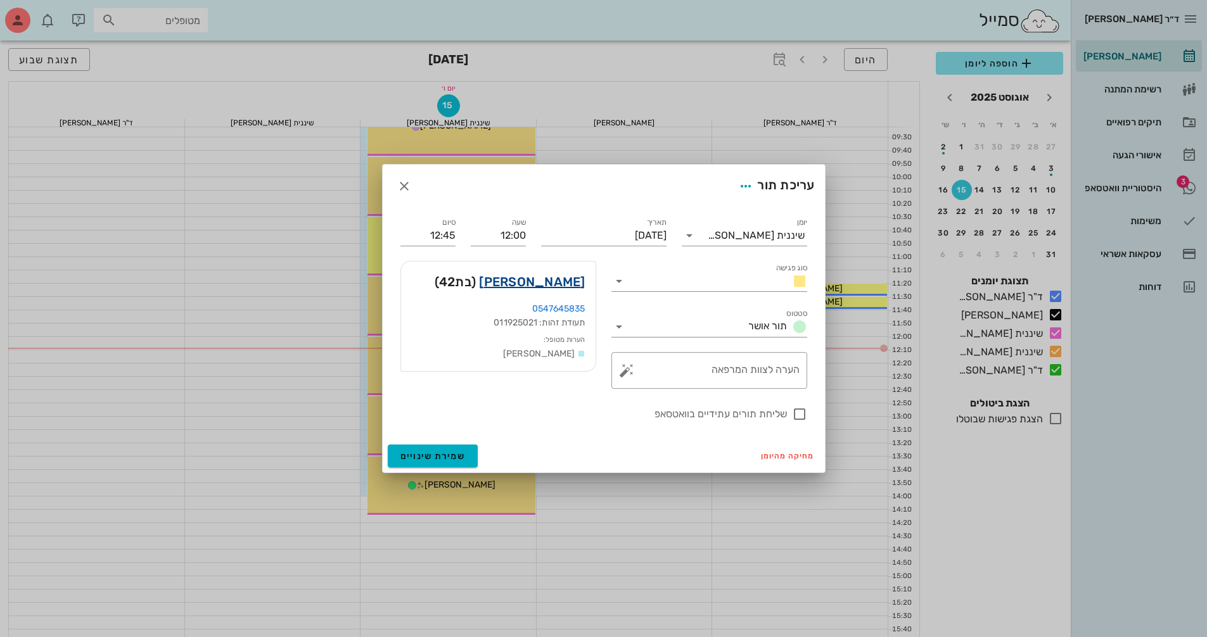
click at [549, 281] on link "[PERSON_NAME]" at bounding box center [532, 282] width 106 height 20
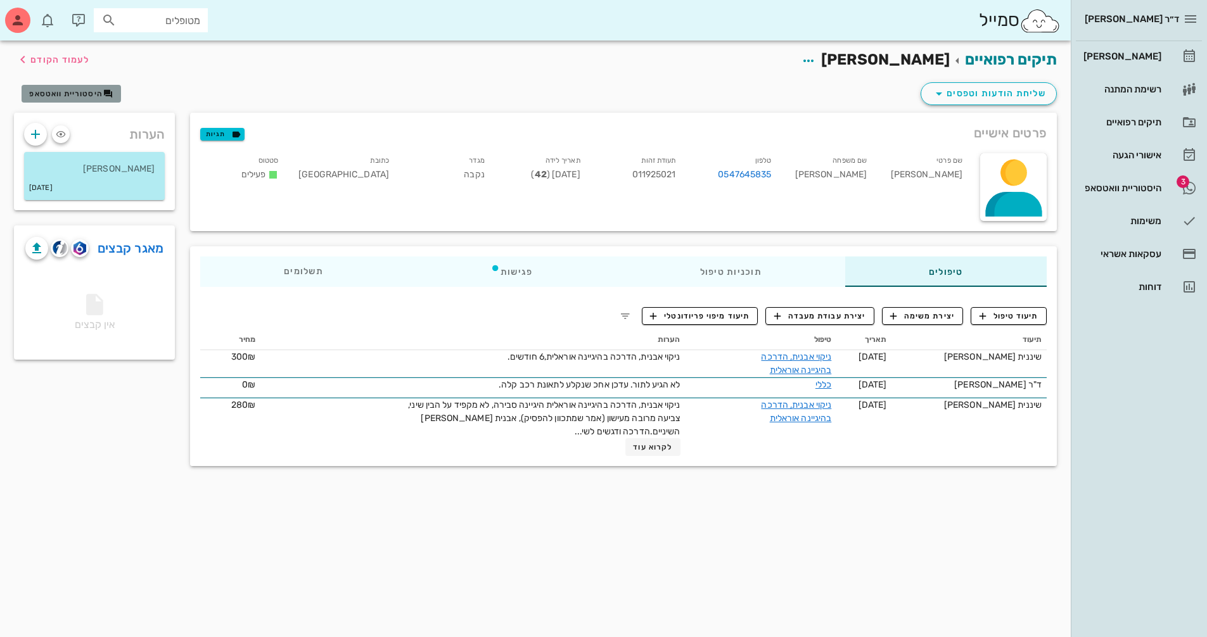
click at [82, 93] on span "היסטוריית וואטסאפ" at bounding box center [65, 93] width 73 height 9
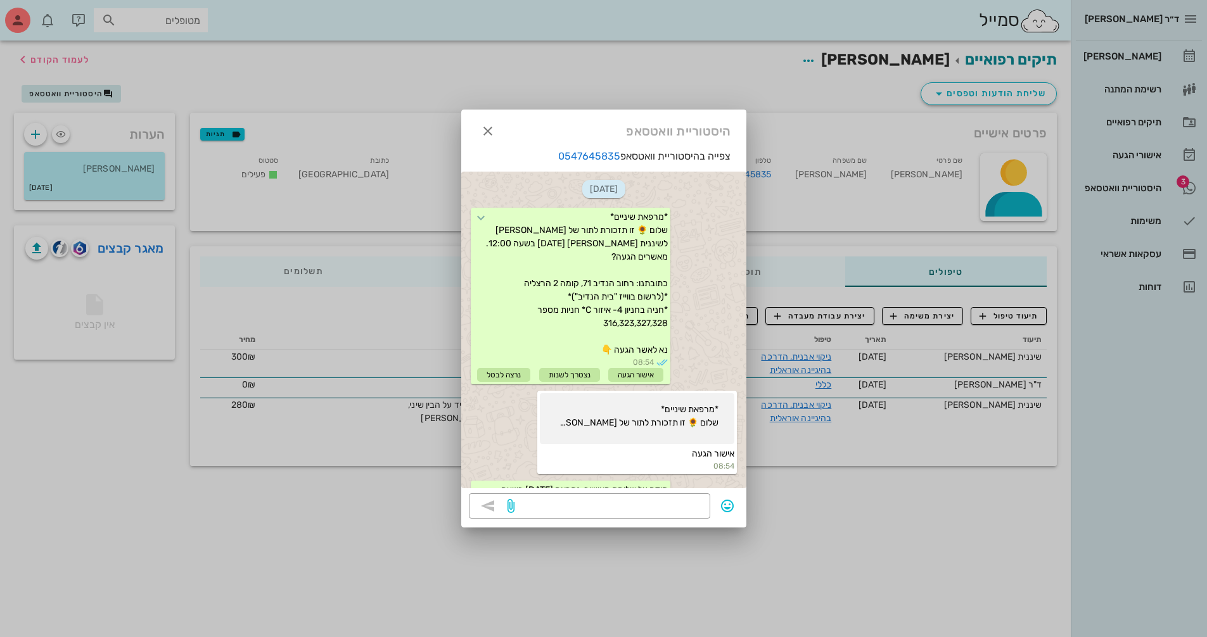
scroll to position [53, 0]
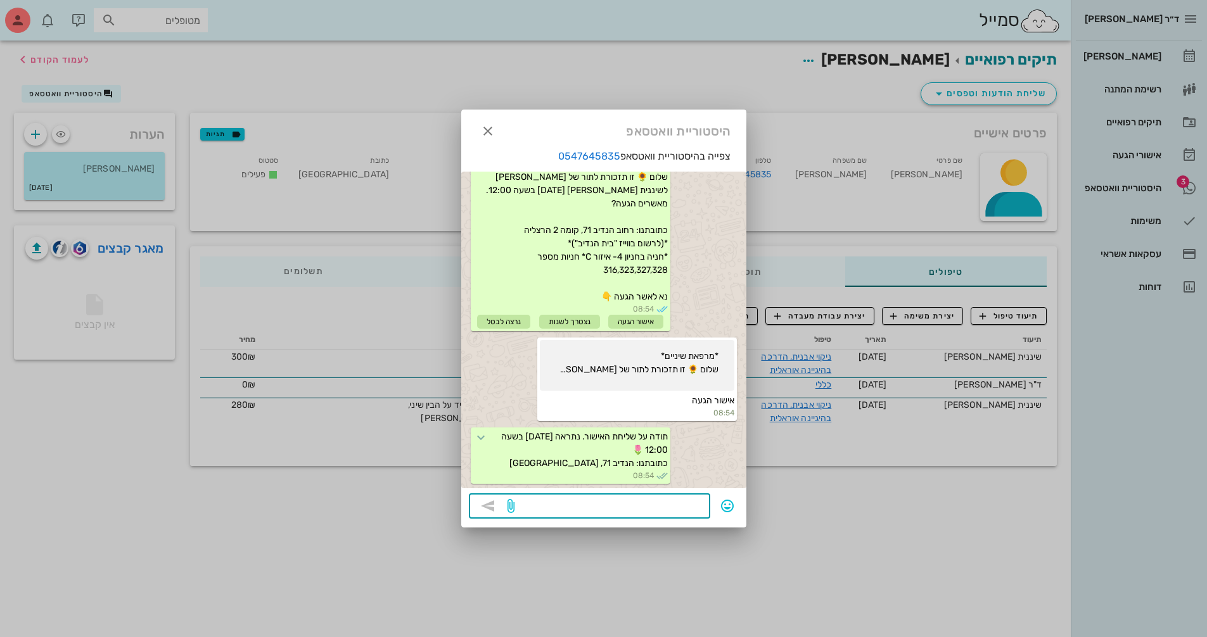
click at [658, 506] on textarea at bounding box center [610, 507] width 186 height 20
type textarea "[PERSON_NAME] [PERSON_NAME], מגיע לשיננית?"
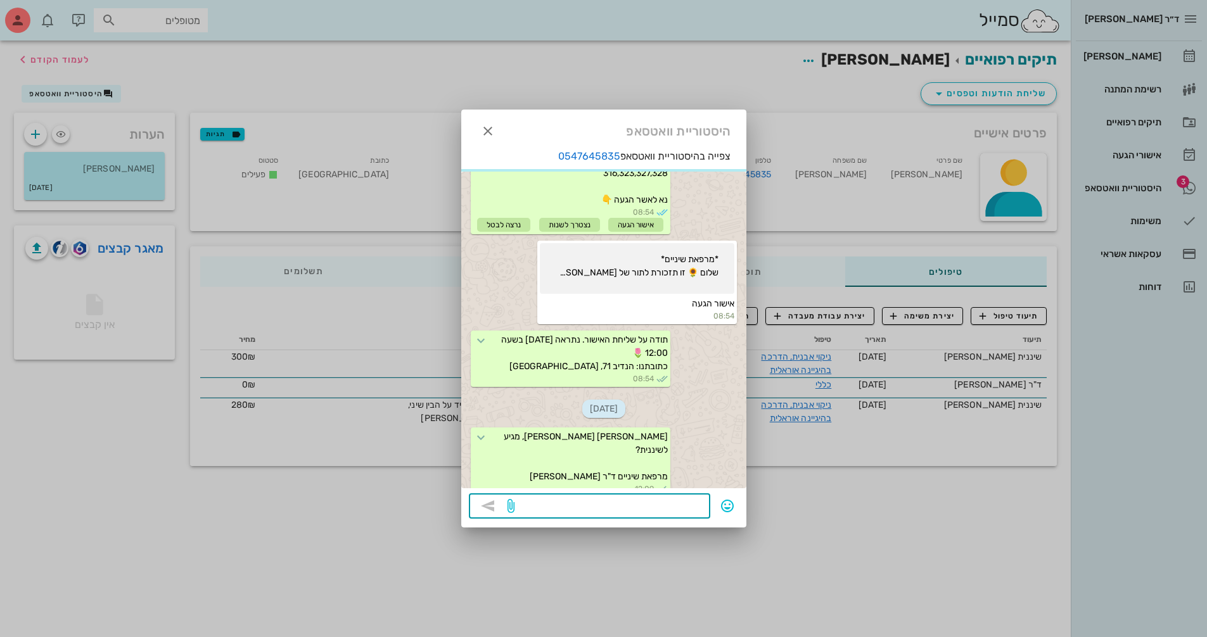
click at [758, 604] on div at bounding box center [603, 318] width 1207 height 637
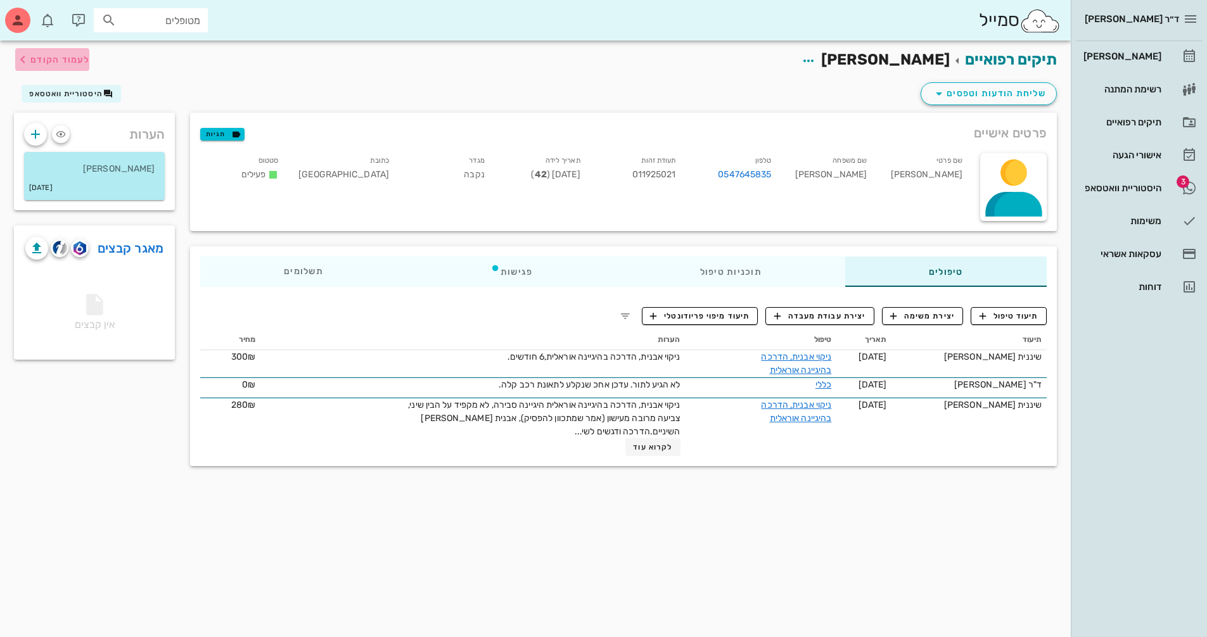
click at [57, 58] on span "לעמוד הקודם" at bounding box center [59, 59] width 59 height 11
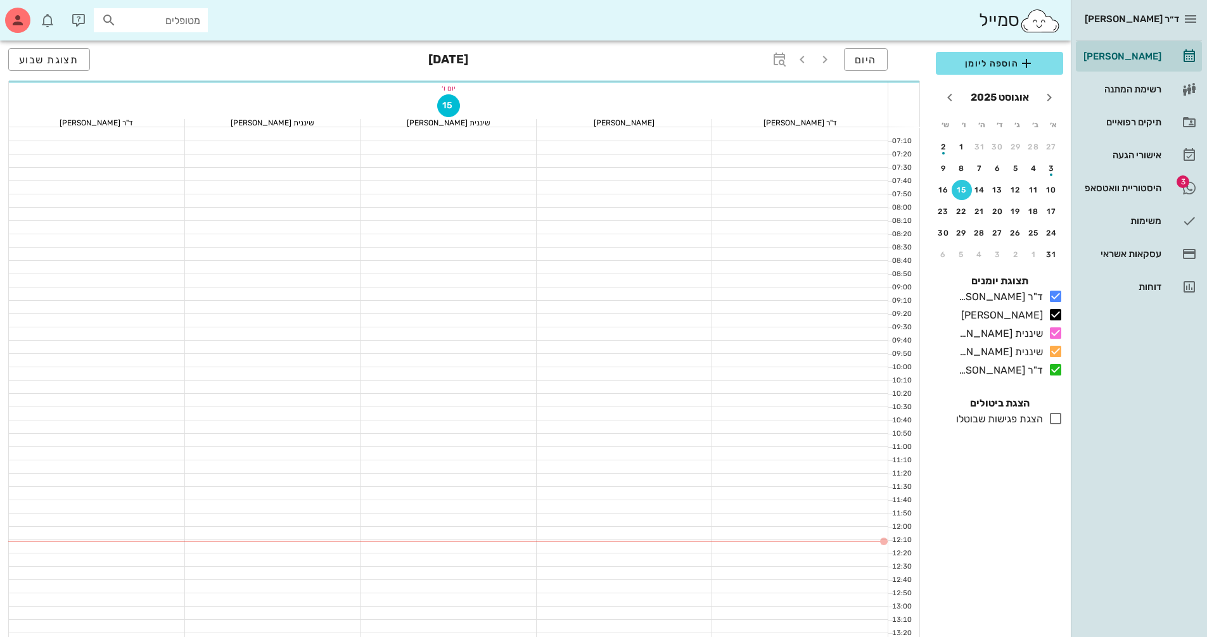
scroll to position [190, 0]
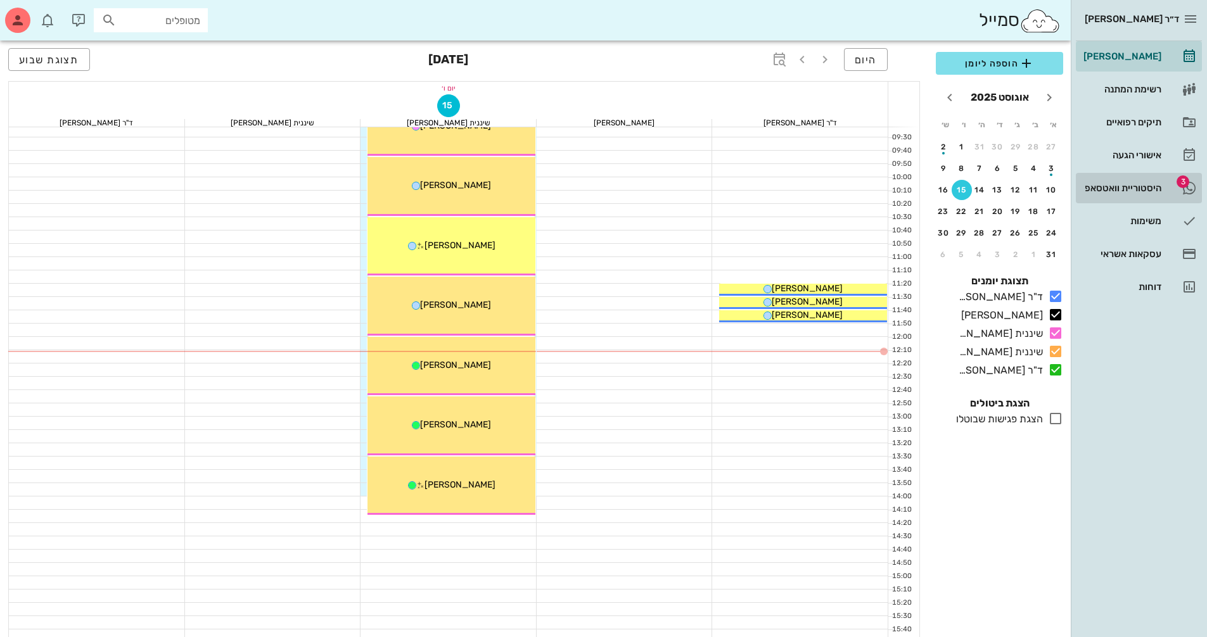
click at [1146, 189] on div "היסטוריית וואטסאפ" at bounding box center [1121, 188] width 80 height 10
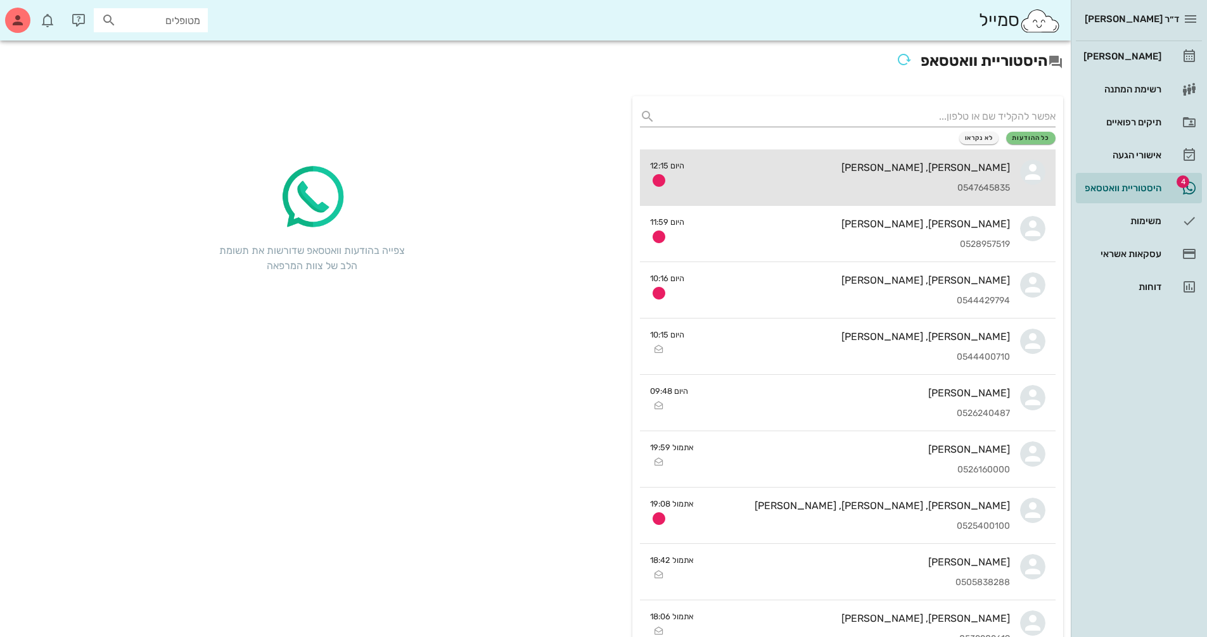
click at [877, 189] on div "0547645835" at bounding box center [851, 188] width 315 height 11
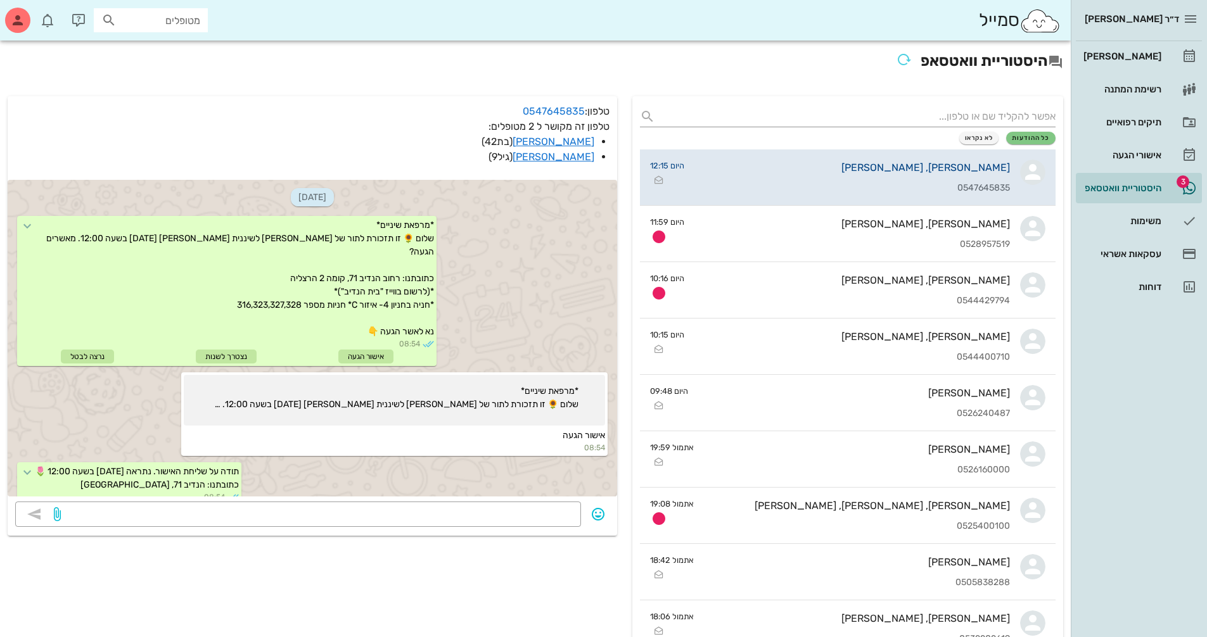
scroll to position [146, 0]
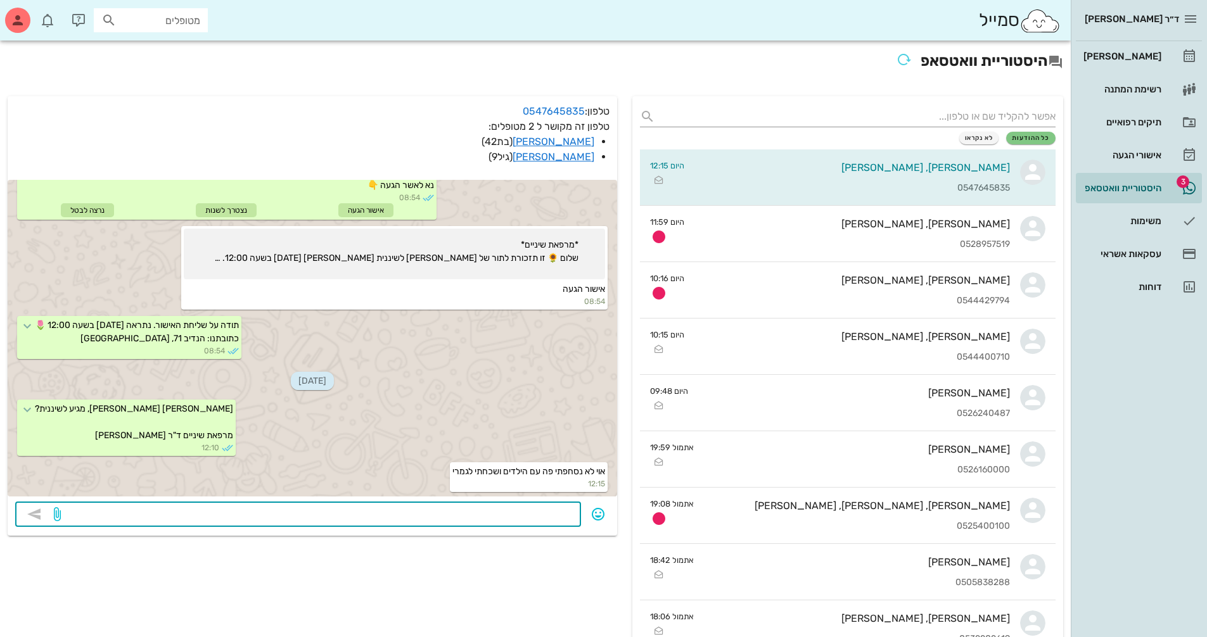
click at [518, 519] on textarea at bounding box center [318, 516] width 510 height 20
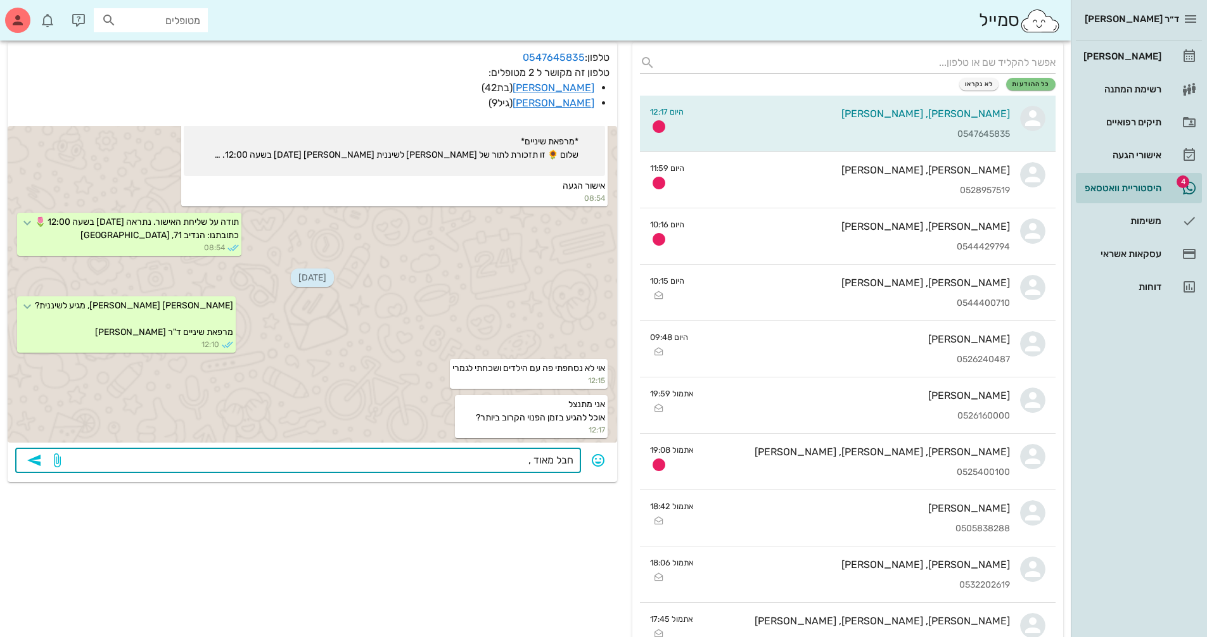
scroll to position [127, 0]
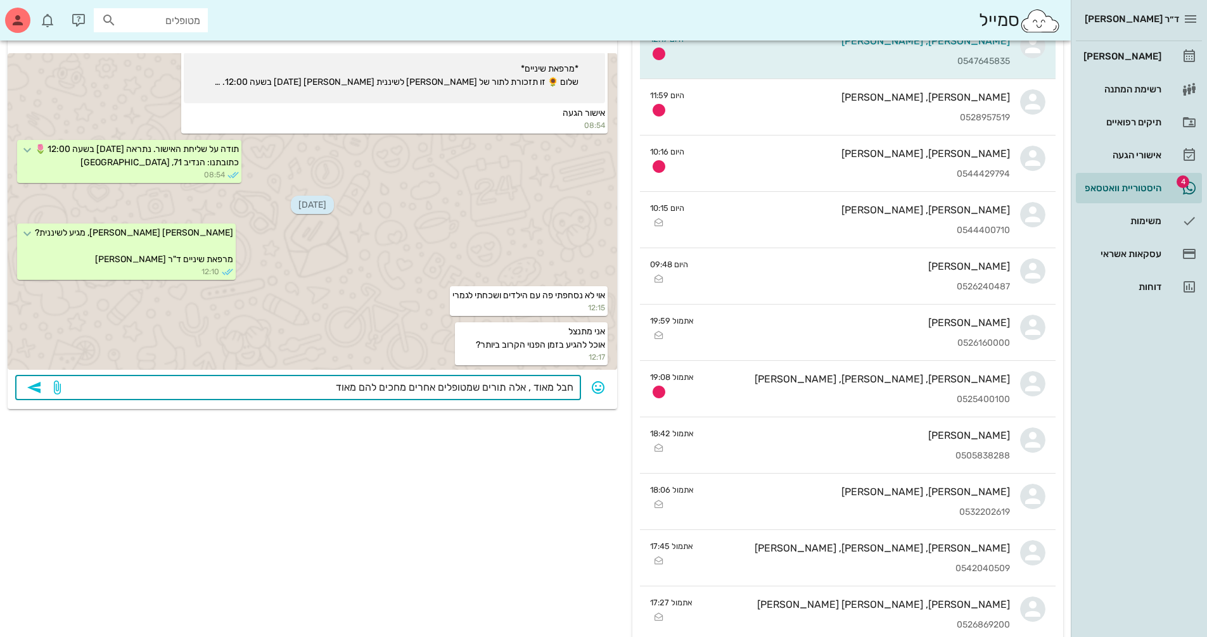
type textarea "חבל מאוד , אלה תורים שמטופלים אחרים מחכים להם מאוד."
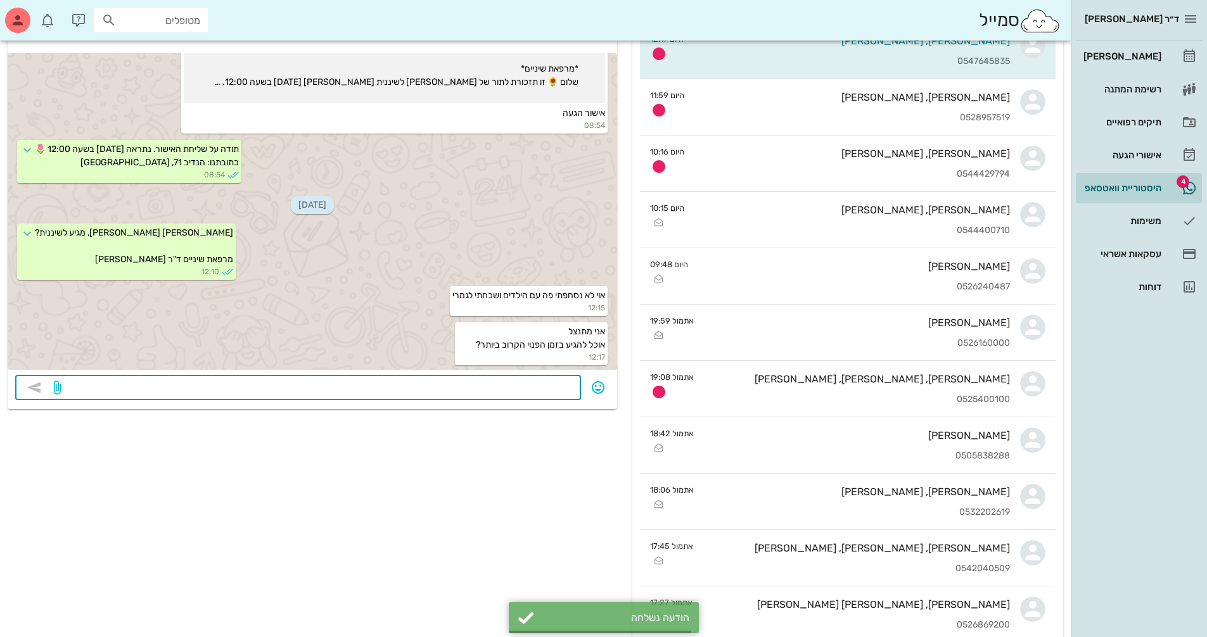
scroll to position [232, 0]
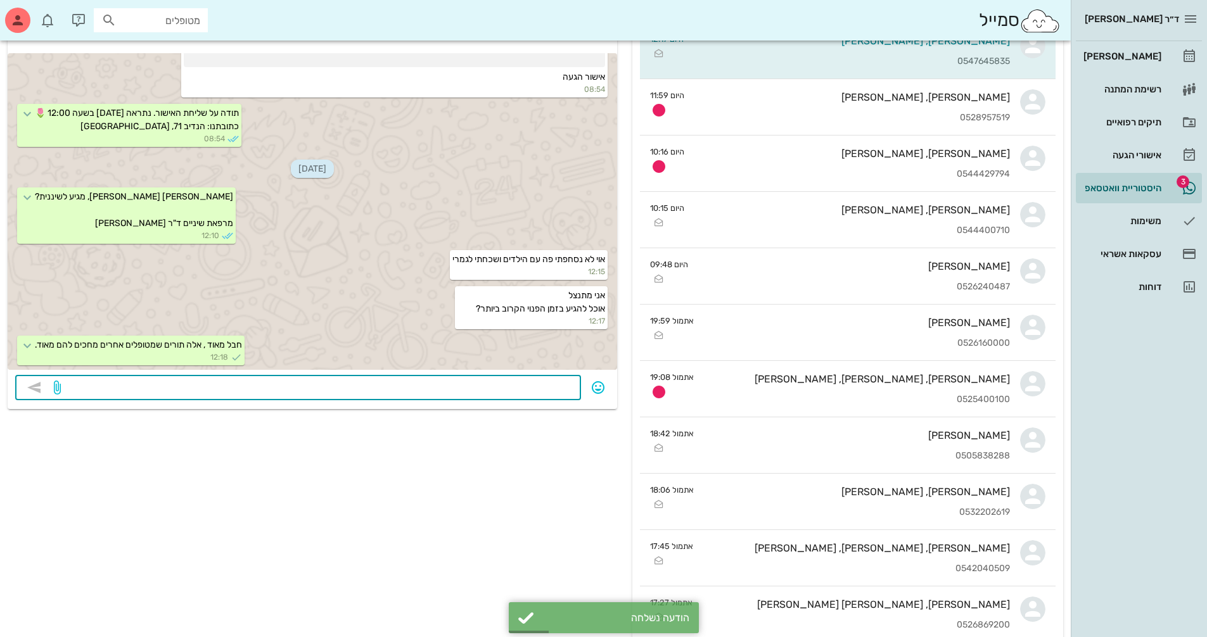
click at [561, 390] on textarea at bounding box center [318, 389] width 510 height 20
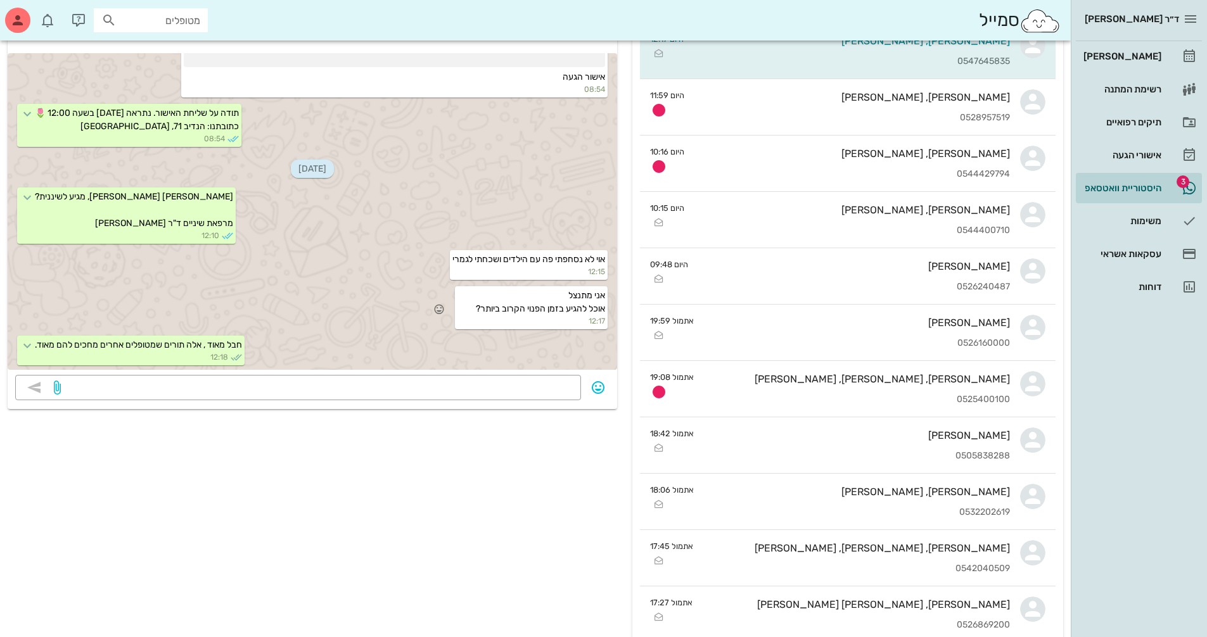
click at [494, 298] on div "אני מתנצל אוכל להגיע בזמן הפנוי הקרוב ביותר? 12:17" at bounding box center [531, 307] width 152 height 43
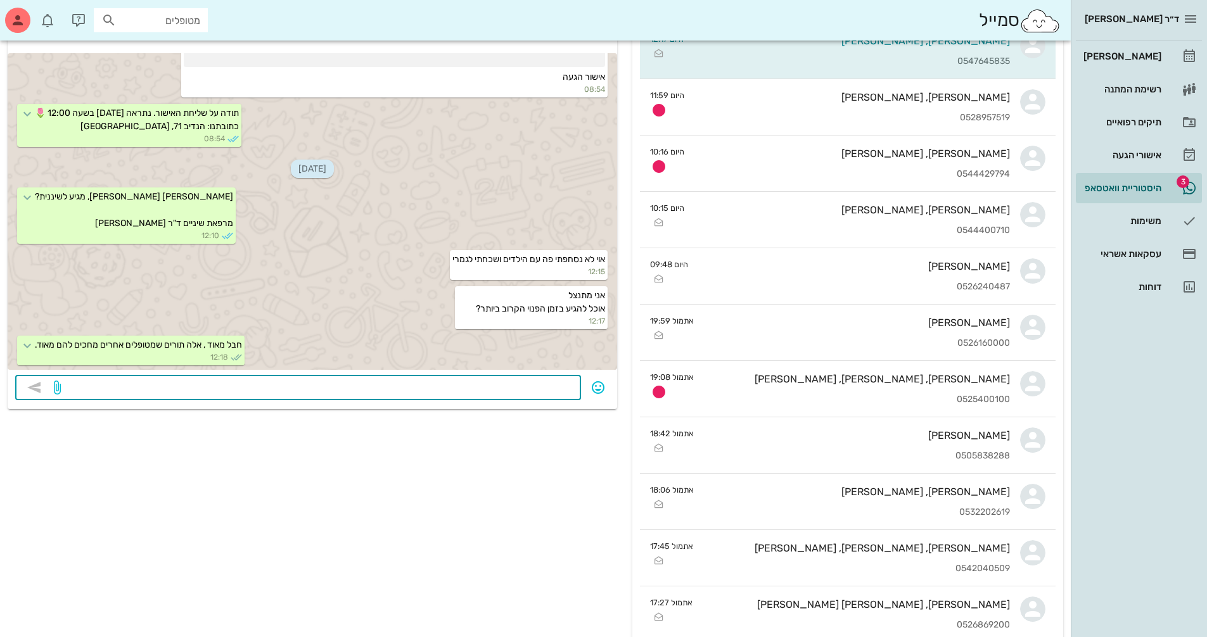
click at [528, 393] on textarea at bounding box center [318, 389] width 510 height 20
type textarea "[PERSON_NAME] קשר ביום ראשון עם המרפאה לתאם תור חדש."
click at [32, 389] on icon "button" at bounding box center [34, 387] width 15 height 15
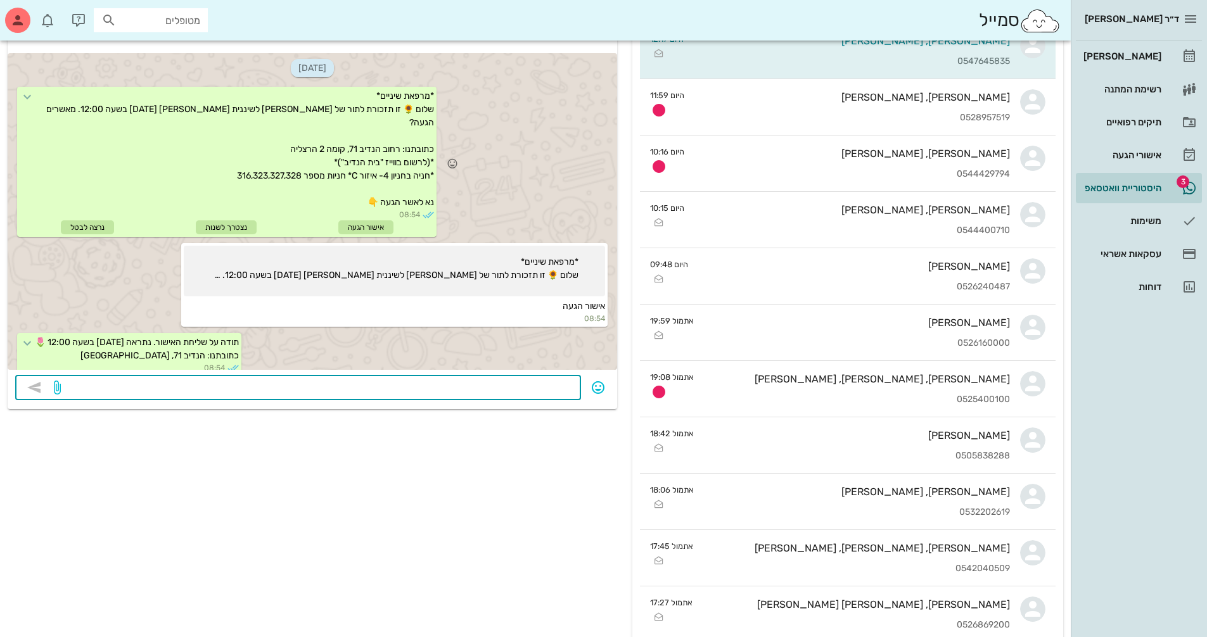
scroll to position [0, 0]
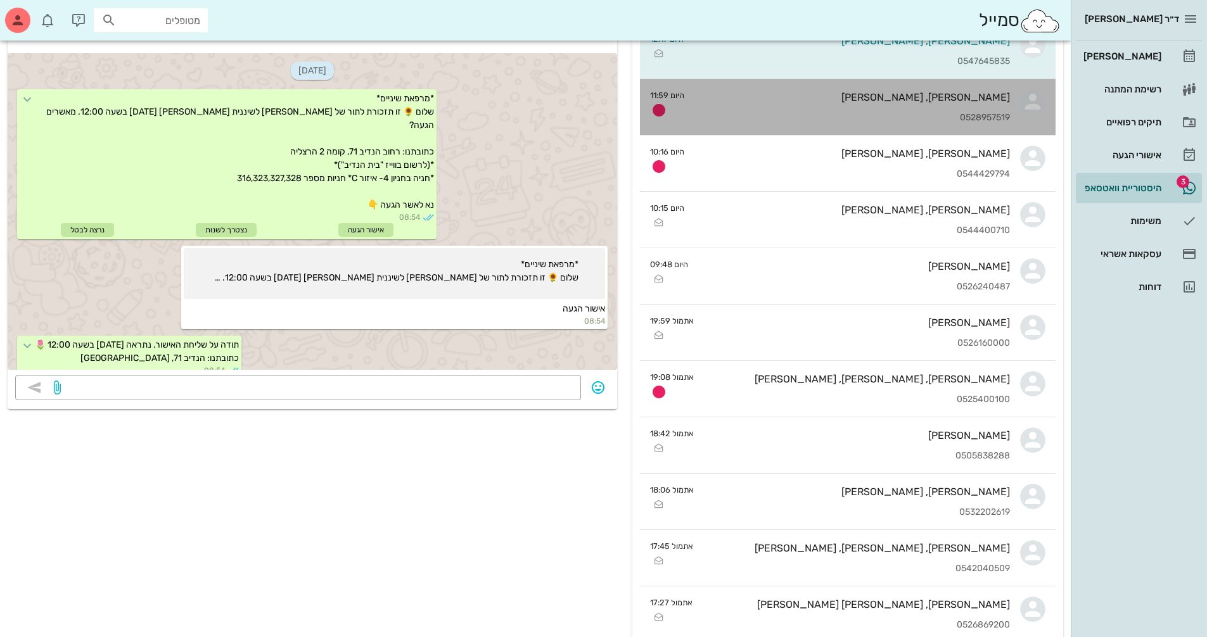
click at [889, 111] on div "[PERSON_NAME], [PERSON_NAME] 0528957519" at bounding box center [851, 107] width 315 height 56
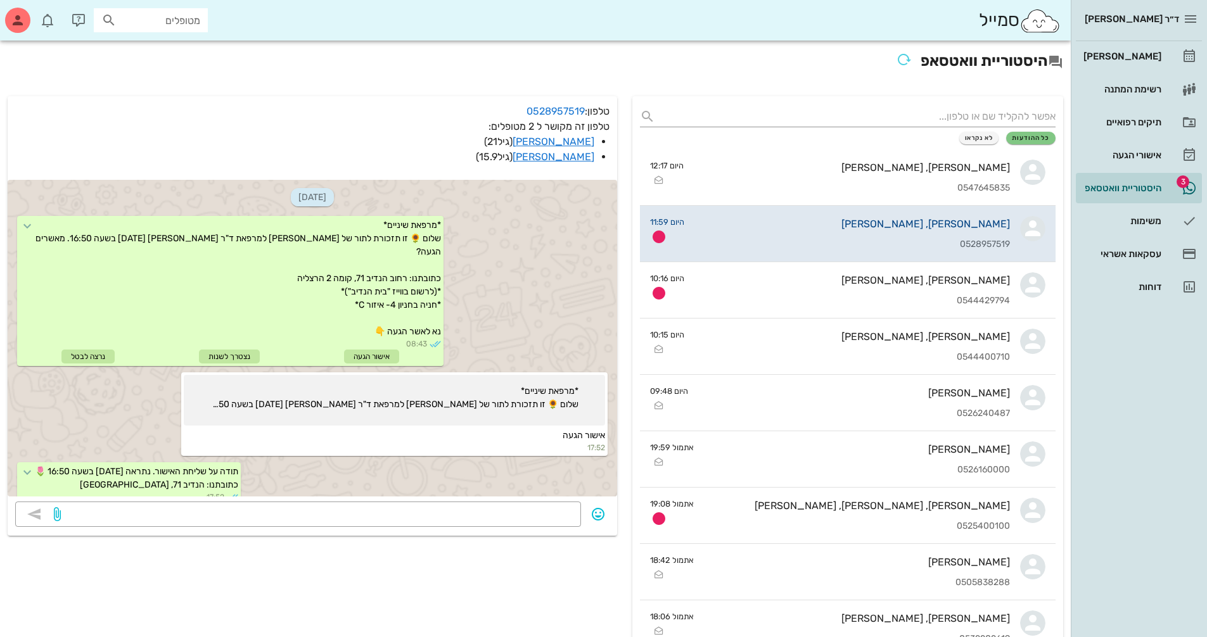
scroll to position [936, 0]
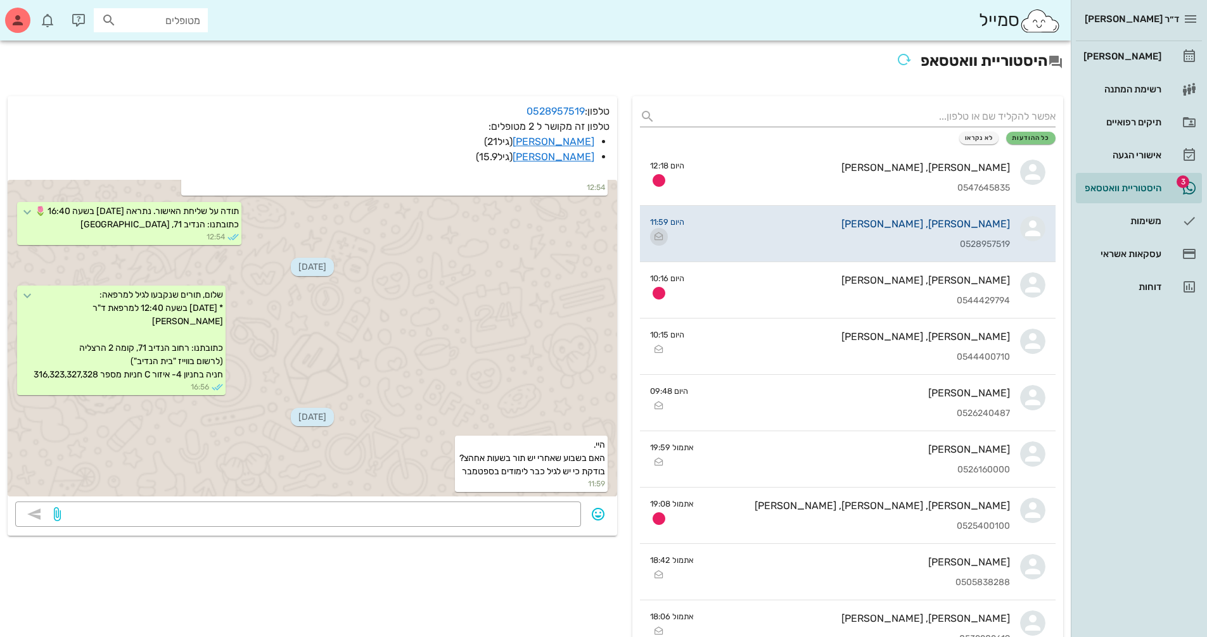
click at [654, 238] on icon "button" at bounding box center [658, 236] width 15 height 15
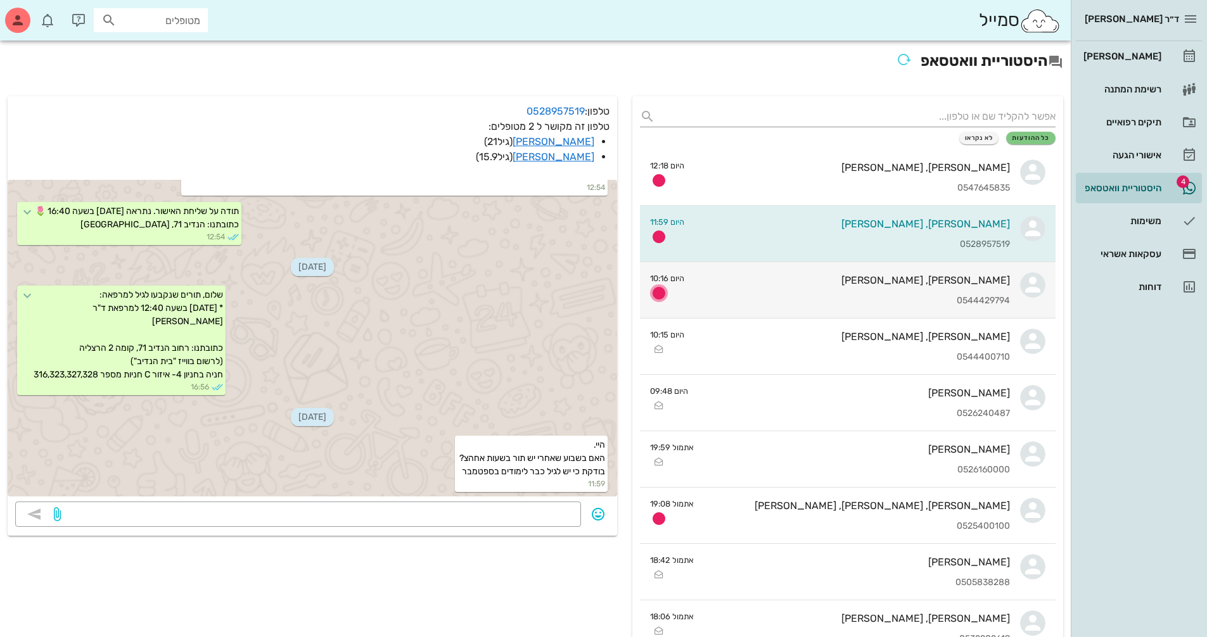
click at [661, 295] on icon "button" at bounding box center [658, 293] width 15 height 15
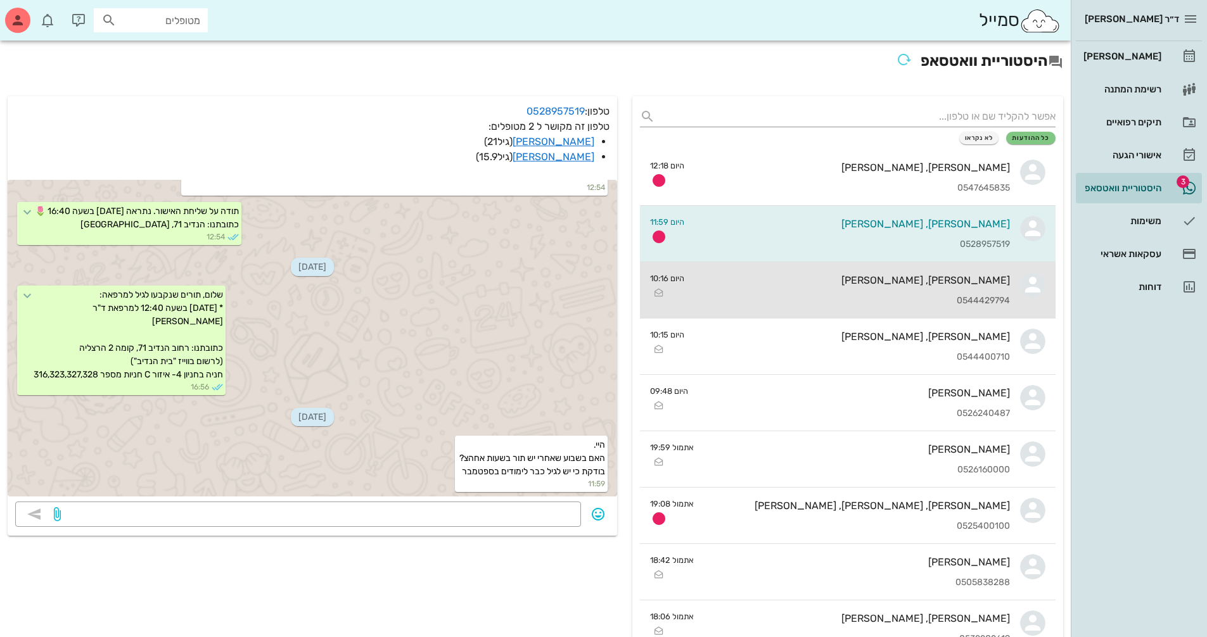
click at [740, 294] on div "[PERSON_NAME], [PERSON_NAME] 0544429794" at bounding box center [851, 290] width 315 height 56
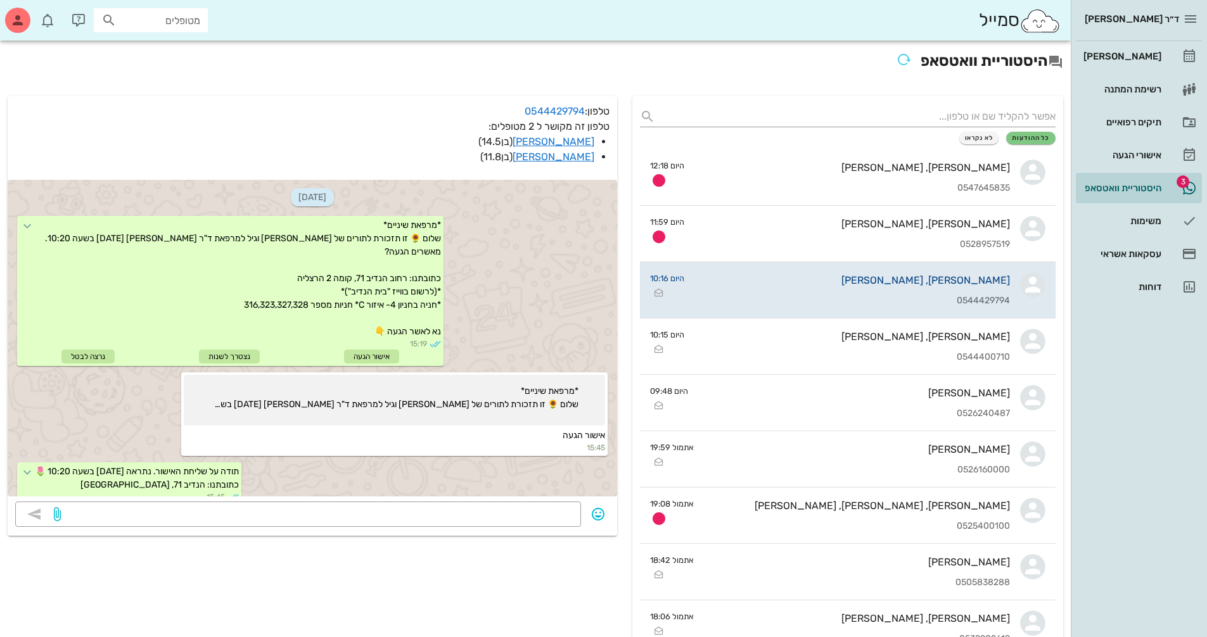
scroll to position [2017, 0]
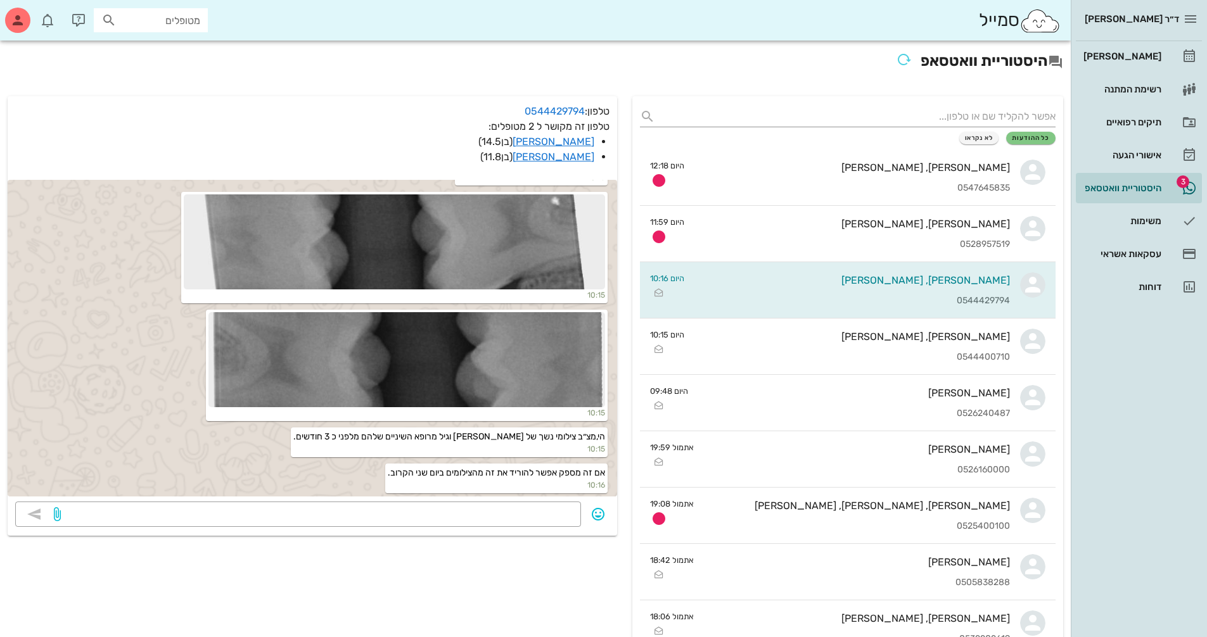
click at [658, 291] on icon "button" at bounding box center [658, 293] width 15 height 15
click at [1141, 53] on div "[PERSON_NAME]" at bounding box center [1121, 56] width 80 height 10
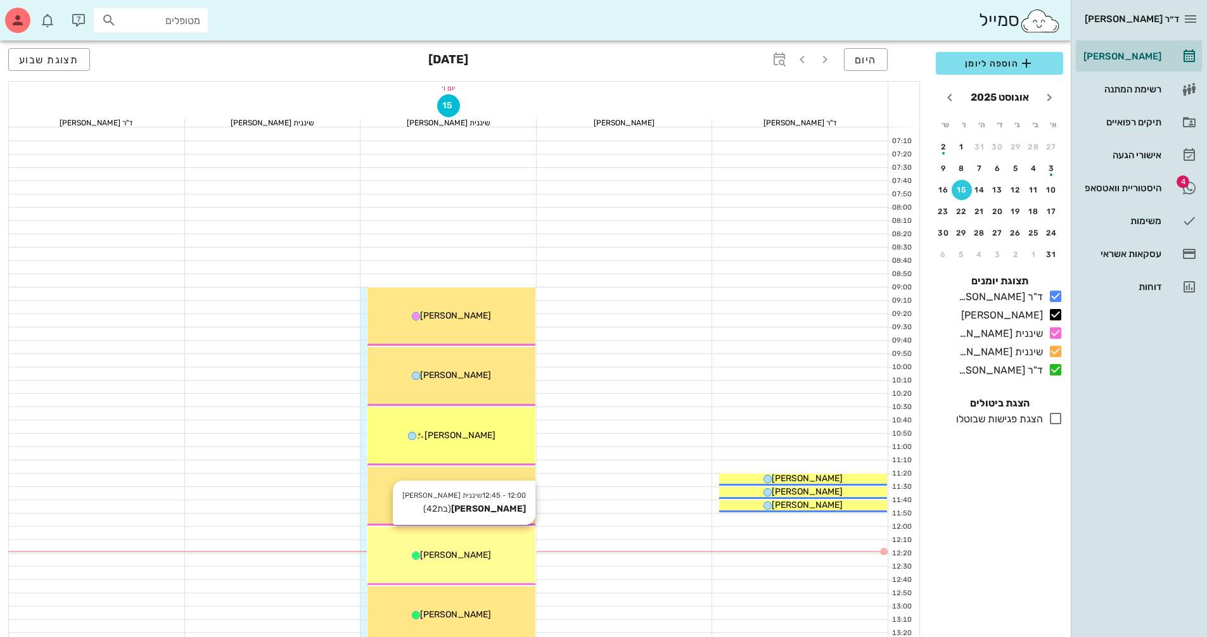
click at [464, 547] on div "12:00 - 12:45 שיננית [PERSON_NAME] [PERSON_NAME] (בת 42 ) [PERSON_NAME]" at bounding box center [451, 556] width 168 height 59
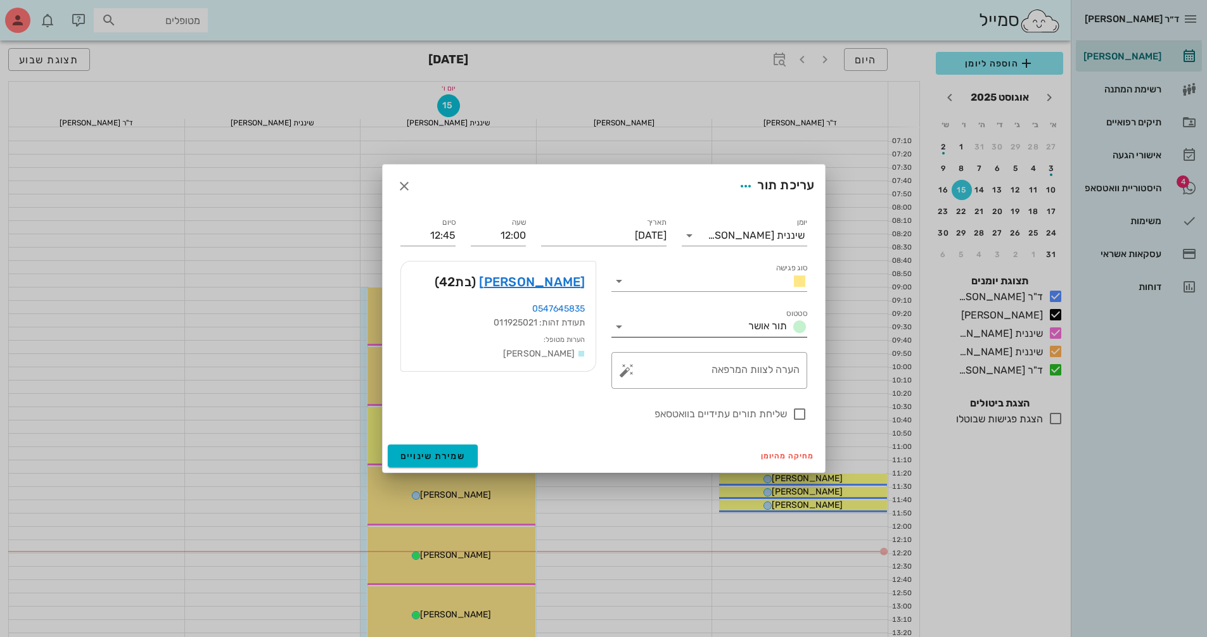
click at [618, 334] on icon at bounding box center [618, 326] width 15 height 15
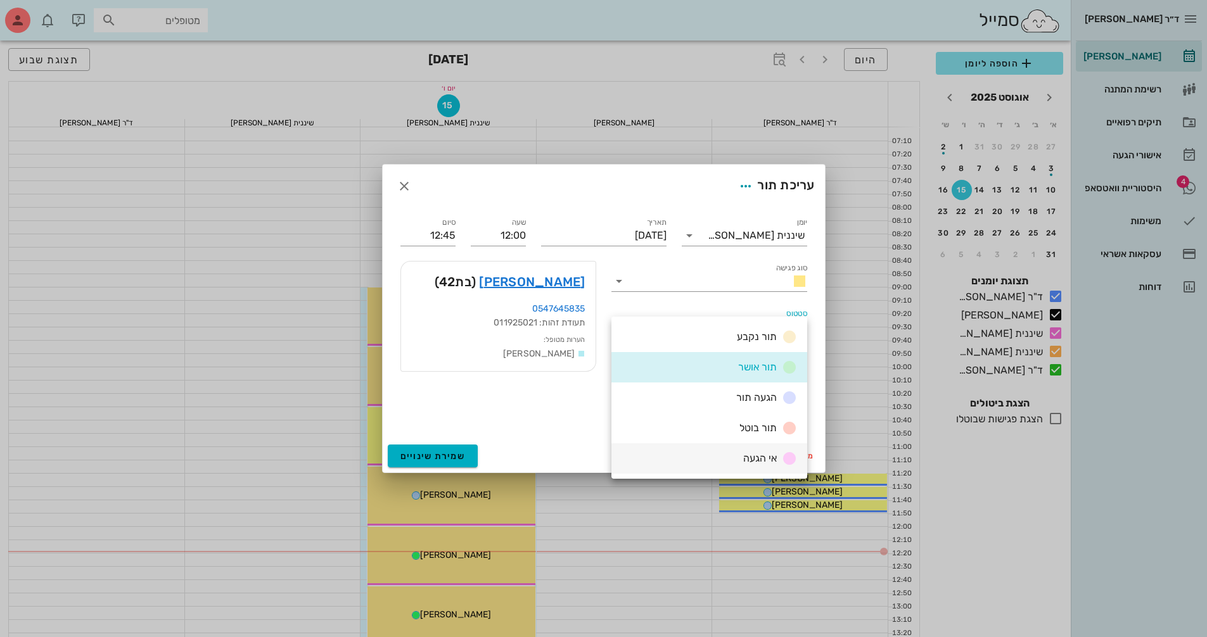
click at [754, 464] on span "אי הגעה" at bounding box center [760, 458] width 34 height 12
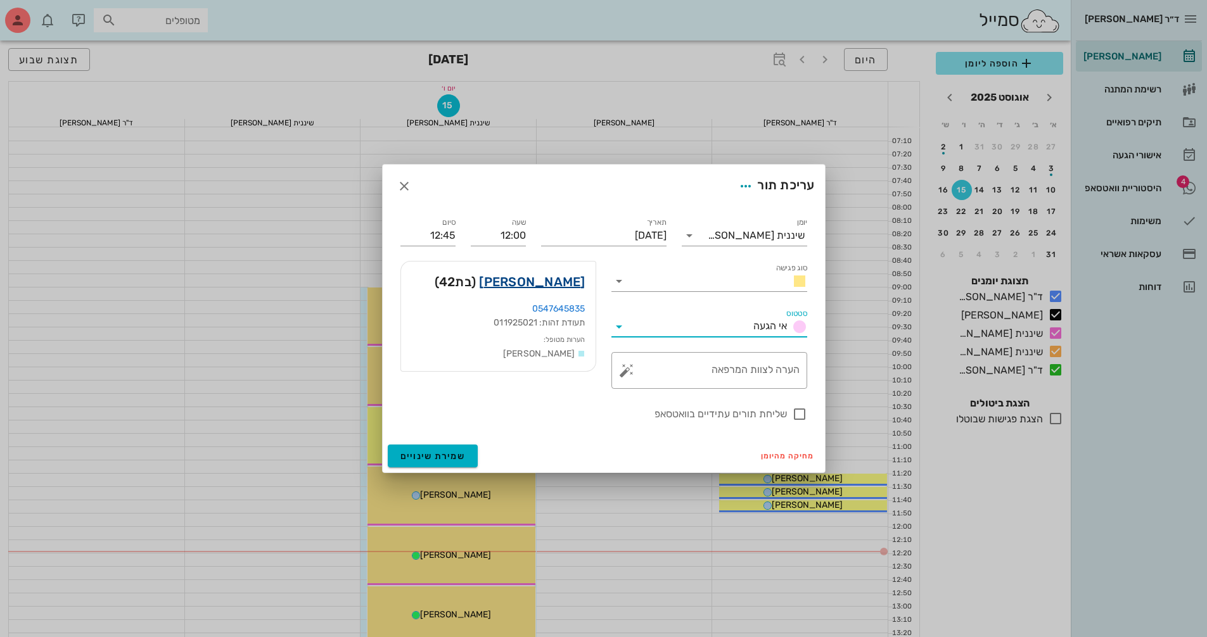
click at [552, 286] on link "[PERSON_NAME]" at bounding box center [532, 282] width 106 height 20
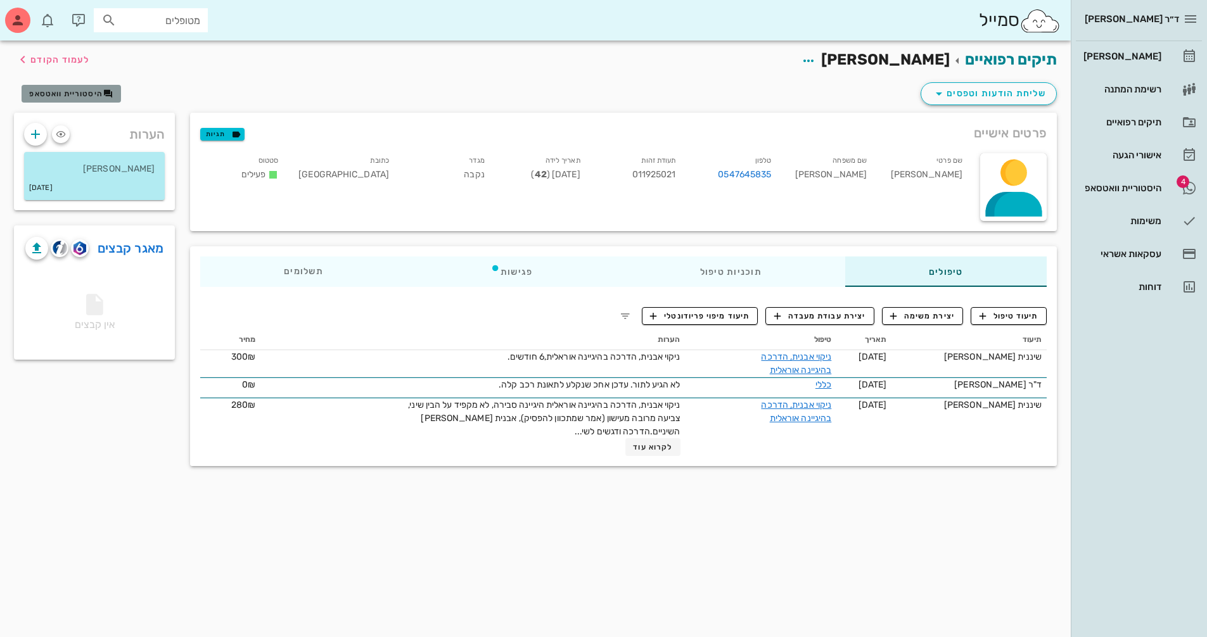
click at [60, 87] on button "היסטוריית וואטסאפ" at bounding box center [71, 94] width 99 height 18
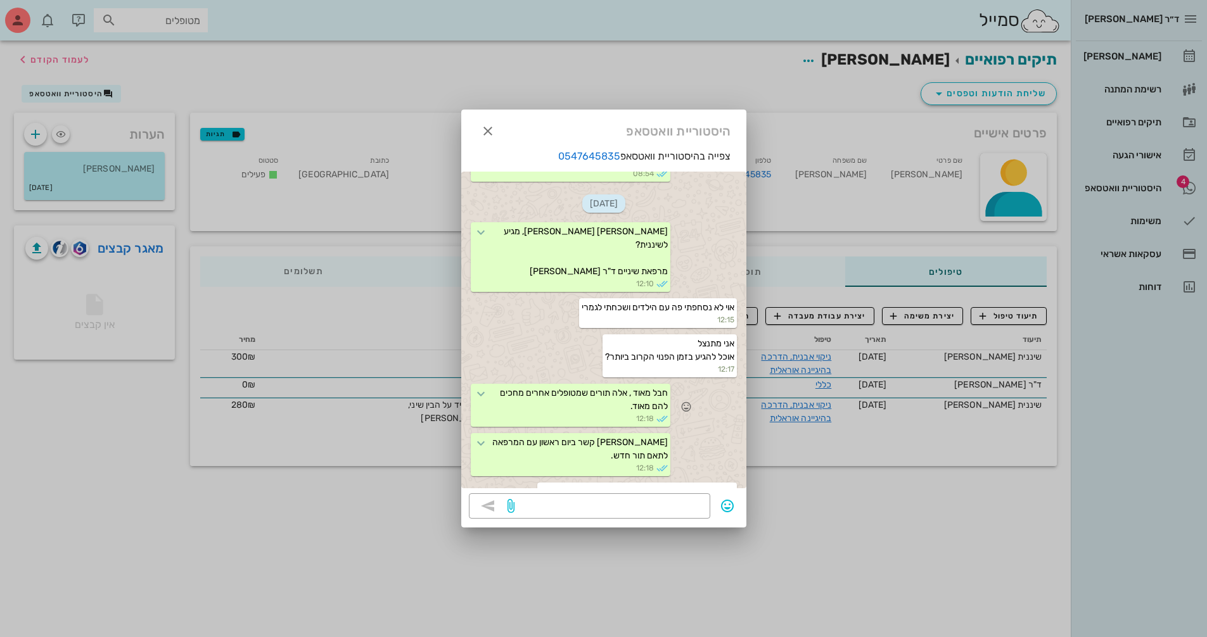
scroll to position [347, 0]
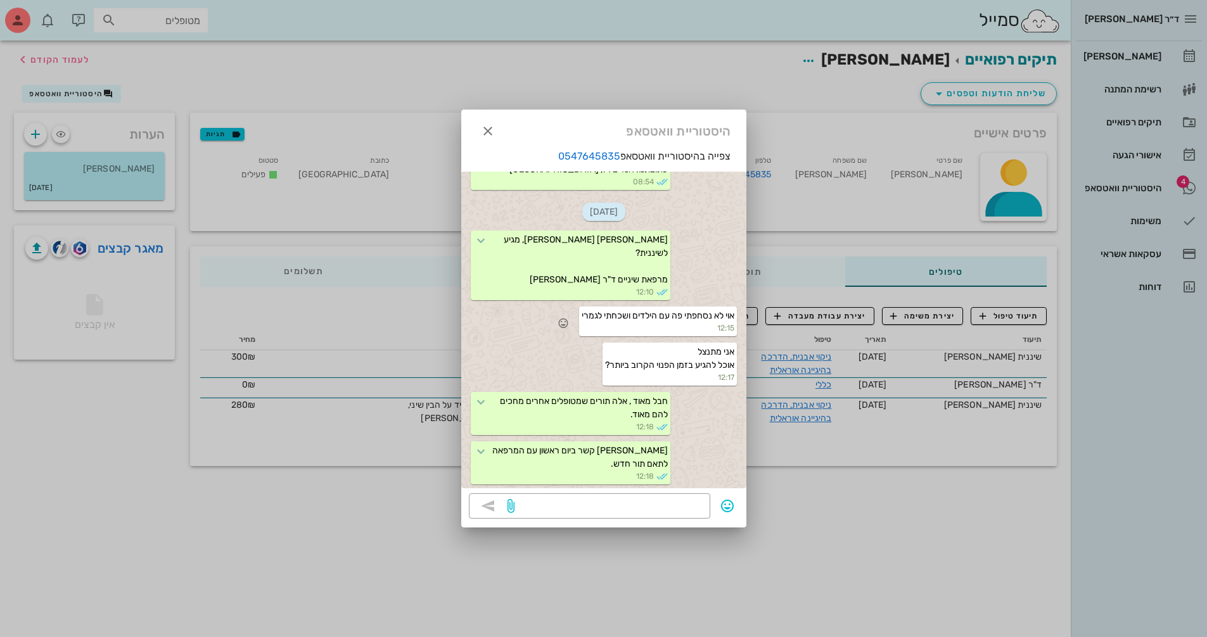
drag, startPoint x: 613, startPoint y: 307, endPoint x: 604, endPoint y: 301, distance: 10.4
click at [604, 310] on span "אוי לא נסחפתי פה עם הילדים ושכחתי לגמרי" at bounding box center [658, 315] width 153 height 11
drag, startPoint x: 579, startPoint y: 302, endPoint x: 732, endPoint y: 296, distance: 153.4
click at [732, 307] on div "אוי לא נסחפתי פה עם הילדים ושכחתי לגמרי 12:15" at bounding box center [658, 322] width 158 height 30
copy span "אוי לא נסחפתי פה עם הילדים ושכחתי לגמרי"
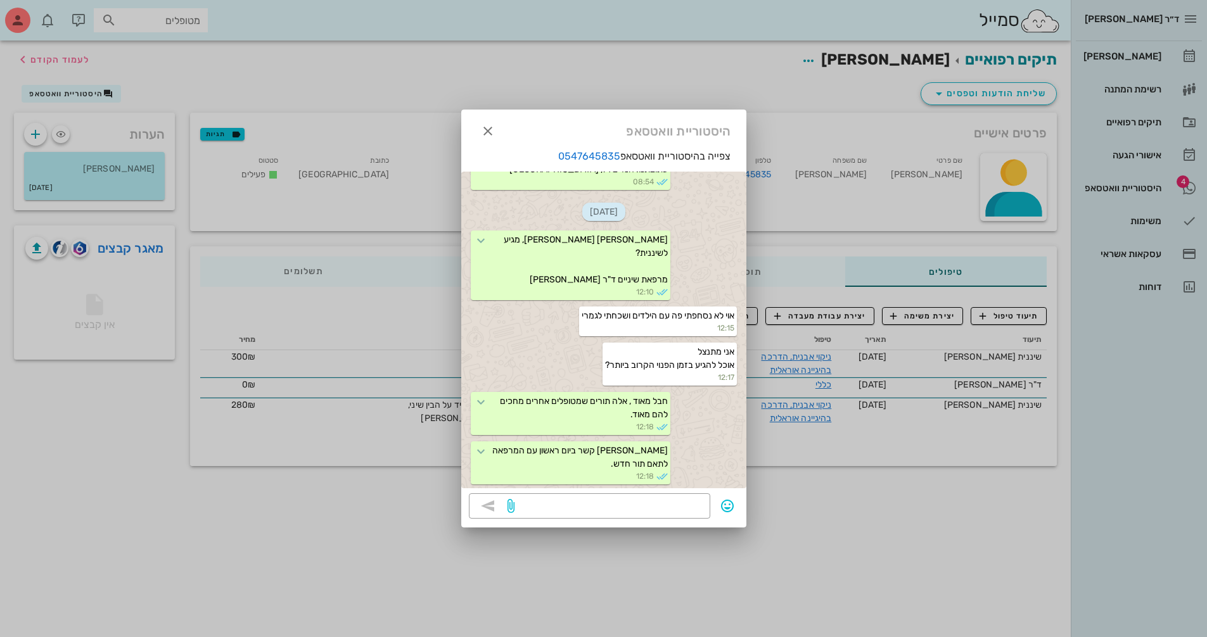
click at [382, 333] on div at bounding box center [603, 318] width 1207 height 637
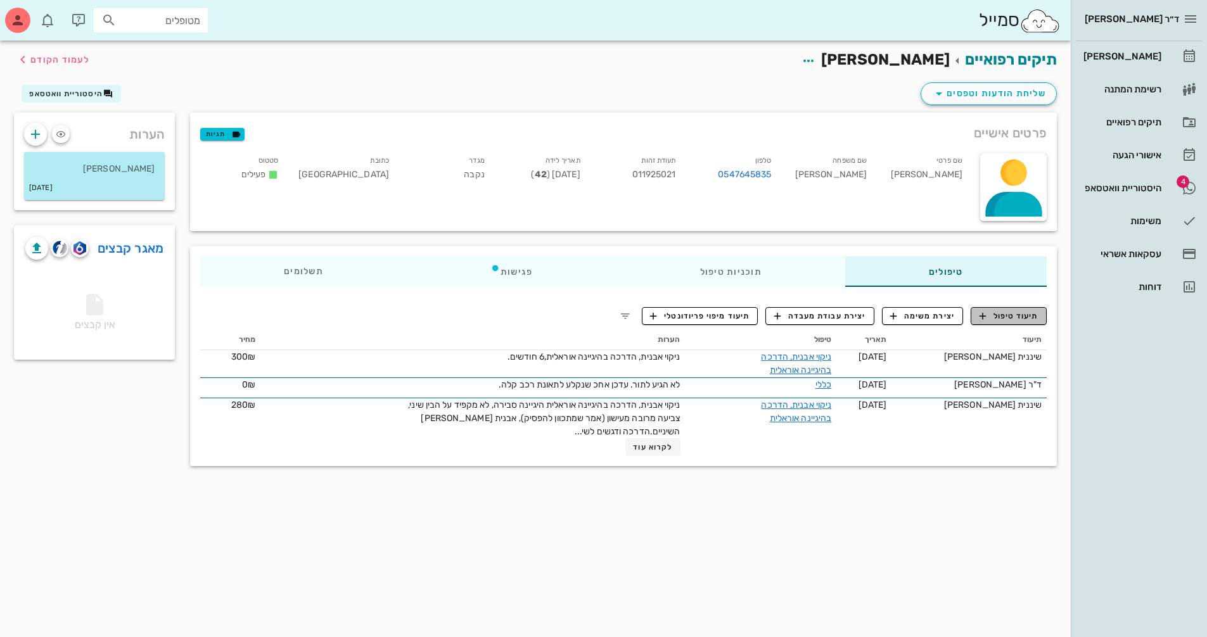
click at [1016, 312] on span "תיעוד טיפול" at bounding box center [1008, 315] width 59 height 11
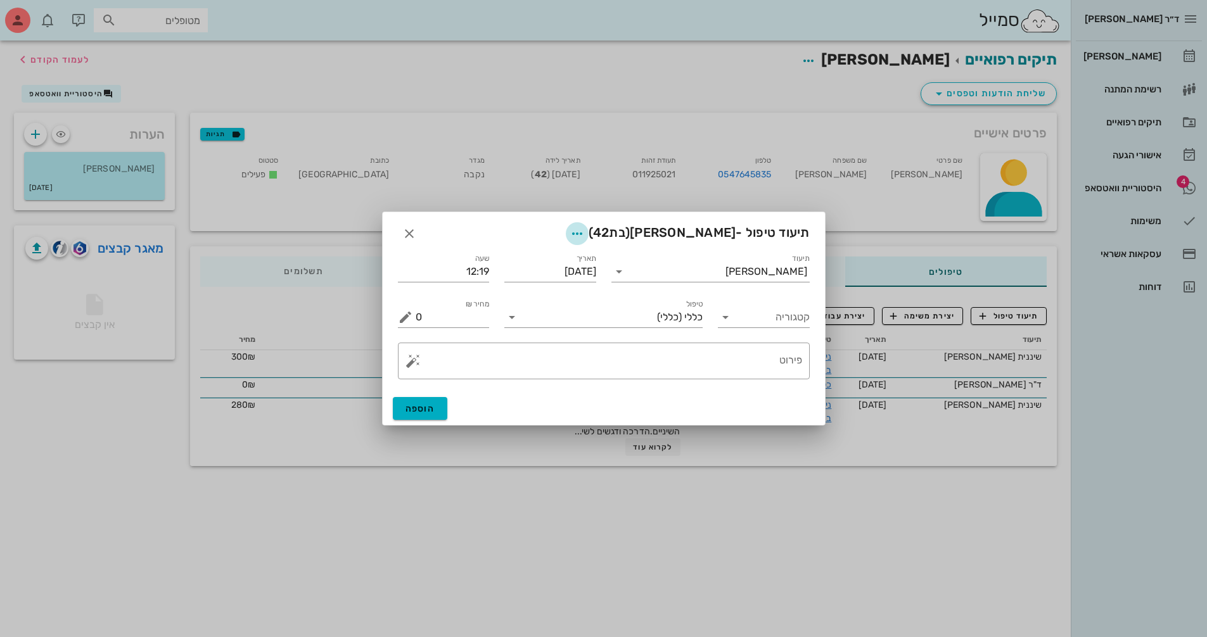
click at [585, 233] on icon "button" at bounding box center [577, 233] width 15 height 15
click at [622, 277] on icon at bounding box center [618, 271] width 15 height 15
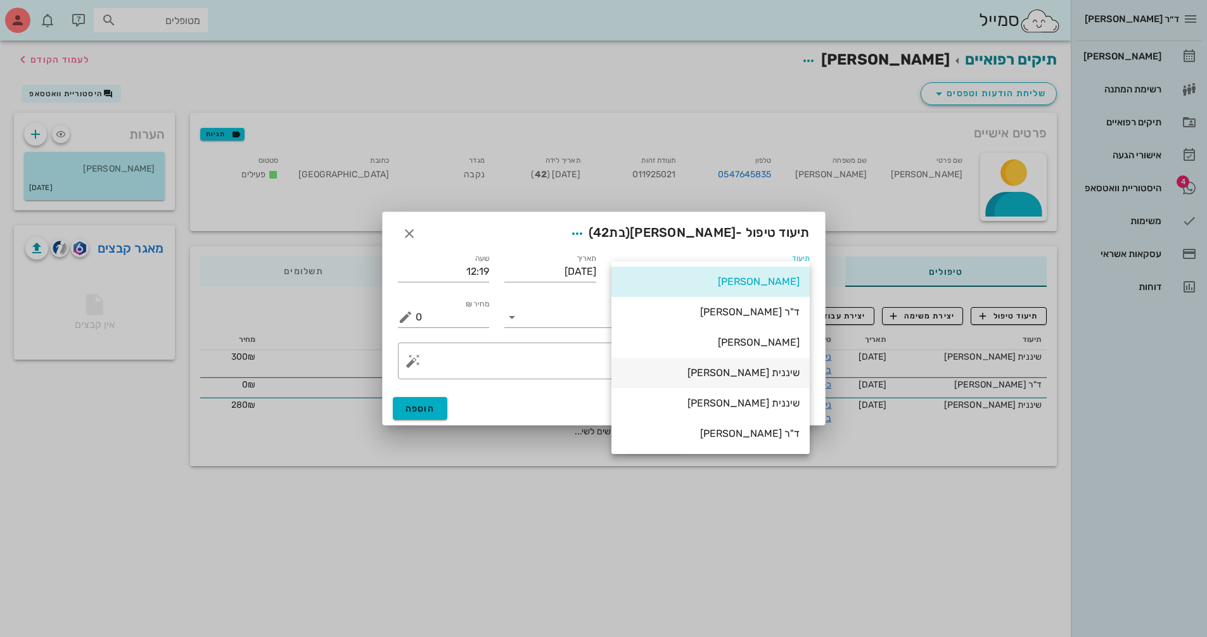
click at [753, 365] on div "שיננית [PERSON_NAME]" at bounding box center [710, 372] width 178 height 27
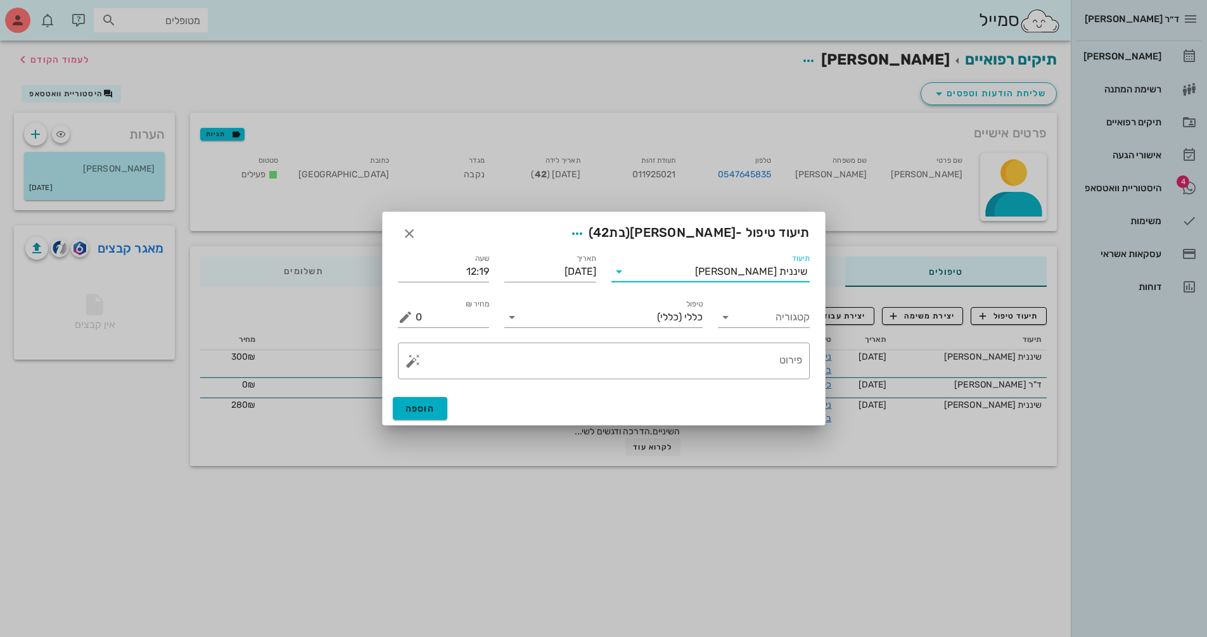
click at [501, 314] on div "טיפול כללי (כללי)" at bounding box center [603, 313] width 213 height 46
click at [512, 319] on icon at bounding box center [511, 317] width 15 height 15
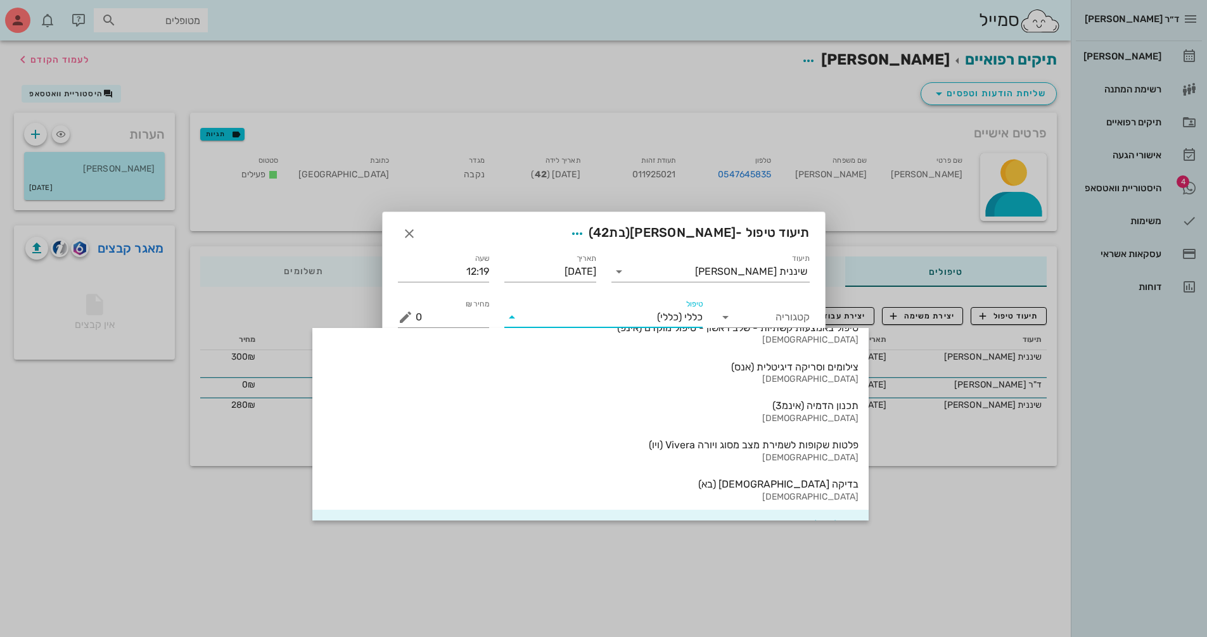
scroll to position [1322, 0]
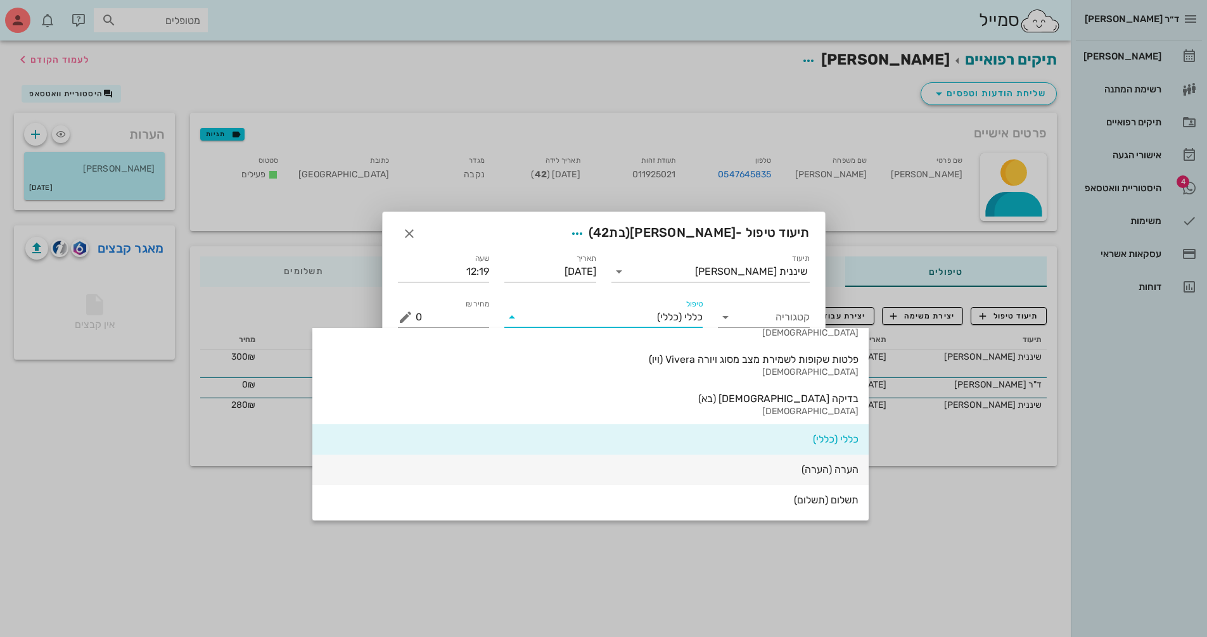
click at [661, 473] on div "הערה (הערה)" at bounding box center [590, 470] width 536 height 12
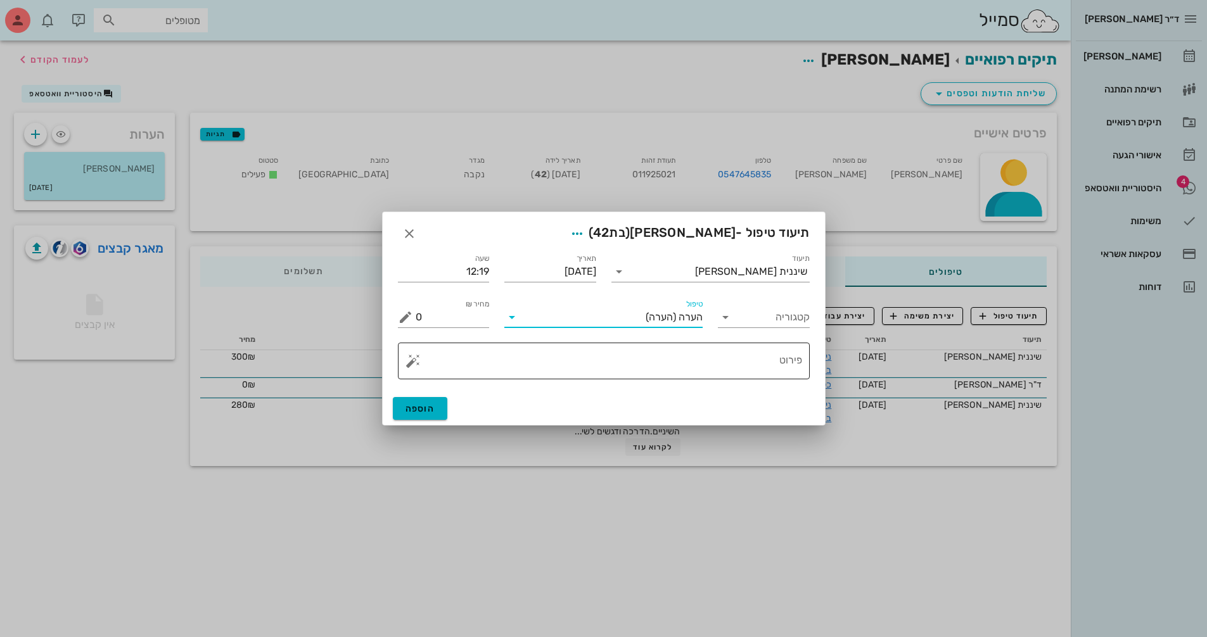
click at [698, 371] on textarea "פירוט" at bounding box center [609, 364] width 386 height 30
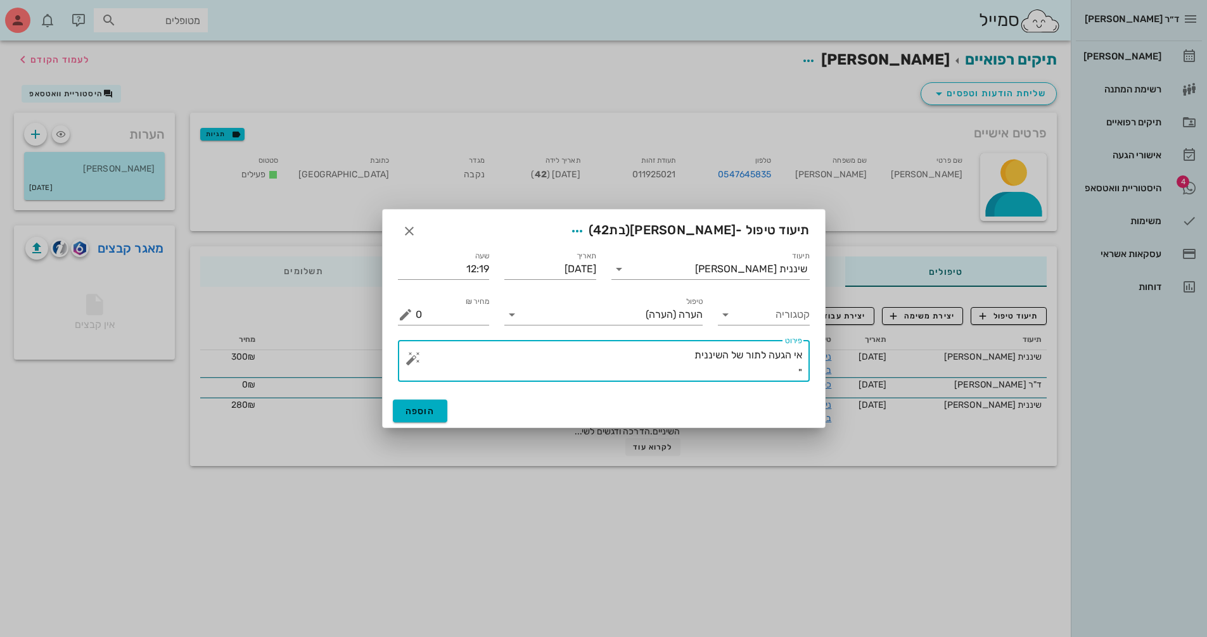
paste textarea "אוי לא נסחפתי פה עם הילדים ושכחתי לגמרי"
type textarea "אי הגעה לתור של השיננית "אוי לא נסחפתי פה עם הילדים ושכחתי לגמרי""
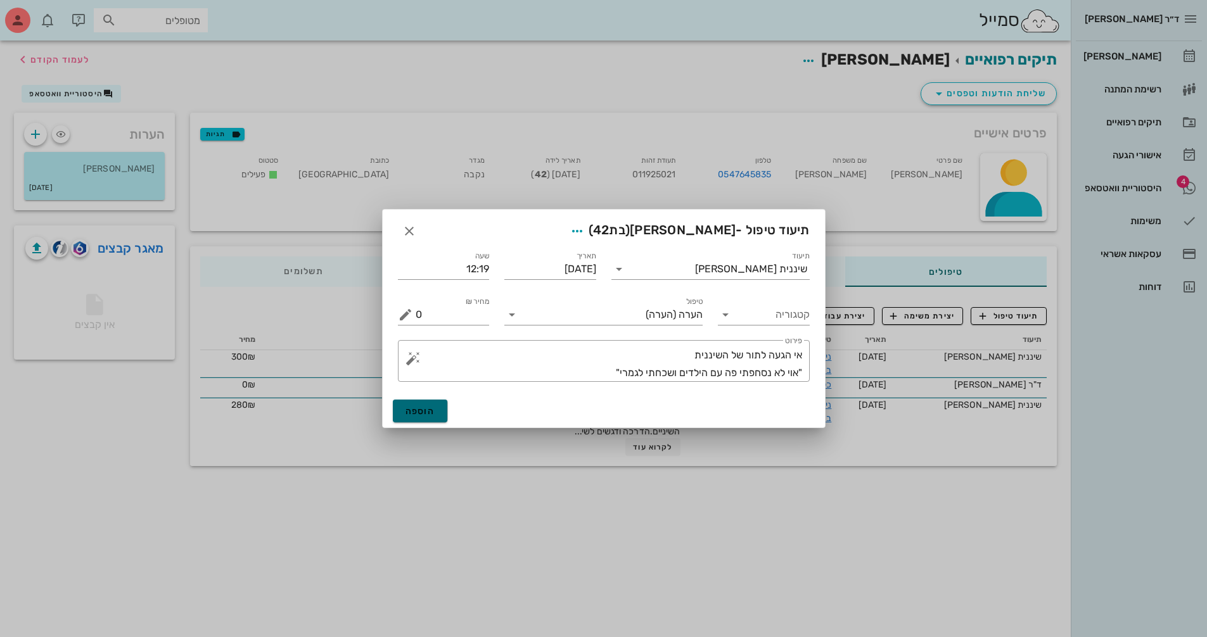
click at [437, 416] on button "הוספה" at bounding box center [420, 411] width 55 height 23
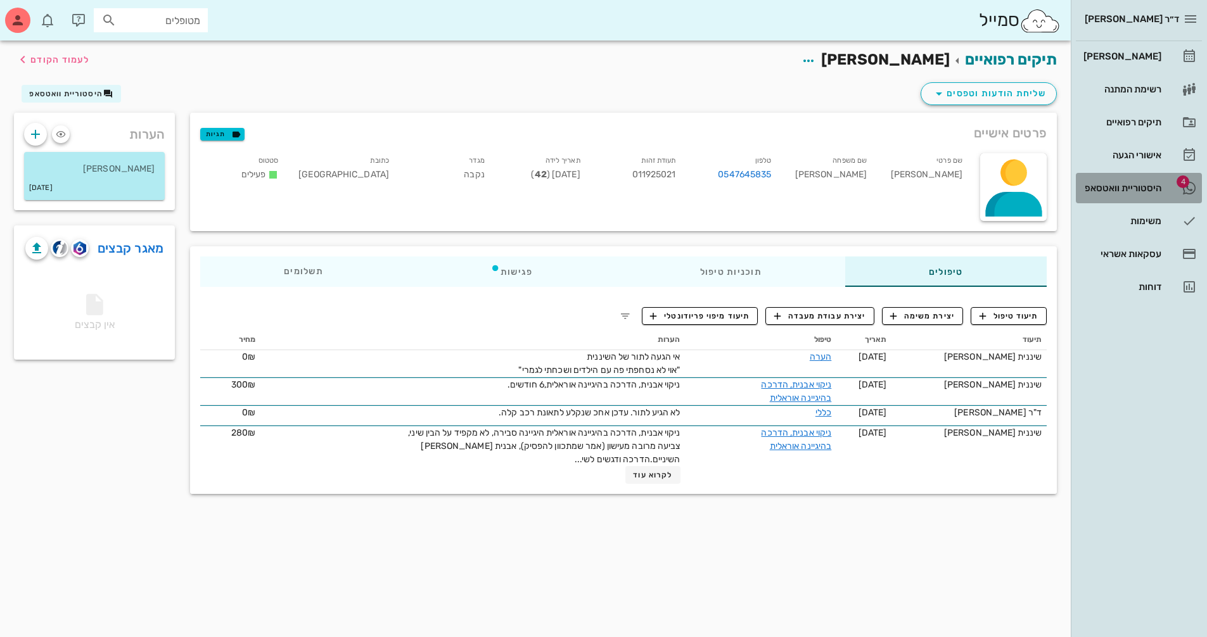
click at [1118, 186] on div "היסטוריית וואטסאפ" at bounding box center [1121, 188] width 80 height 10
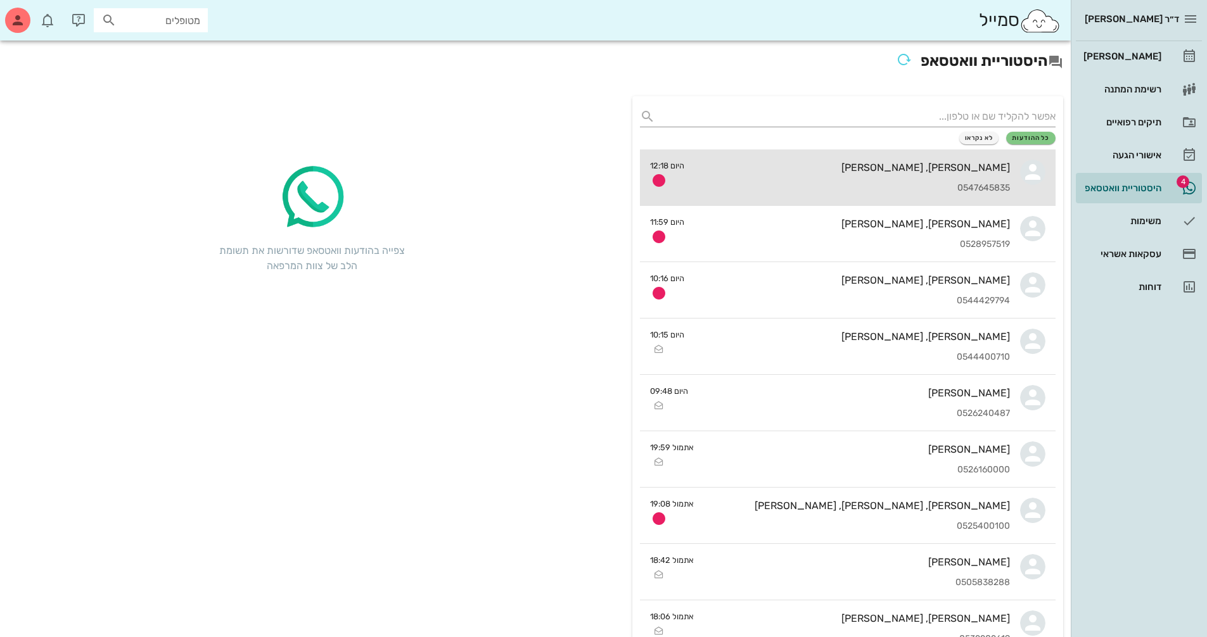
click at [896, 181] on div "[PERSON_NAME], [PERSON_NAME] 0547645835" at bounding box center [851, 178] width 315 height 56
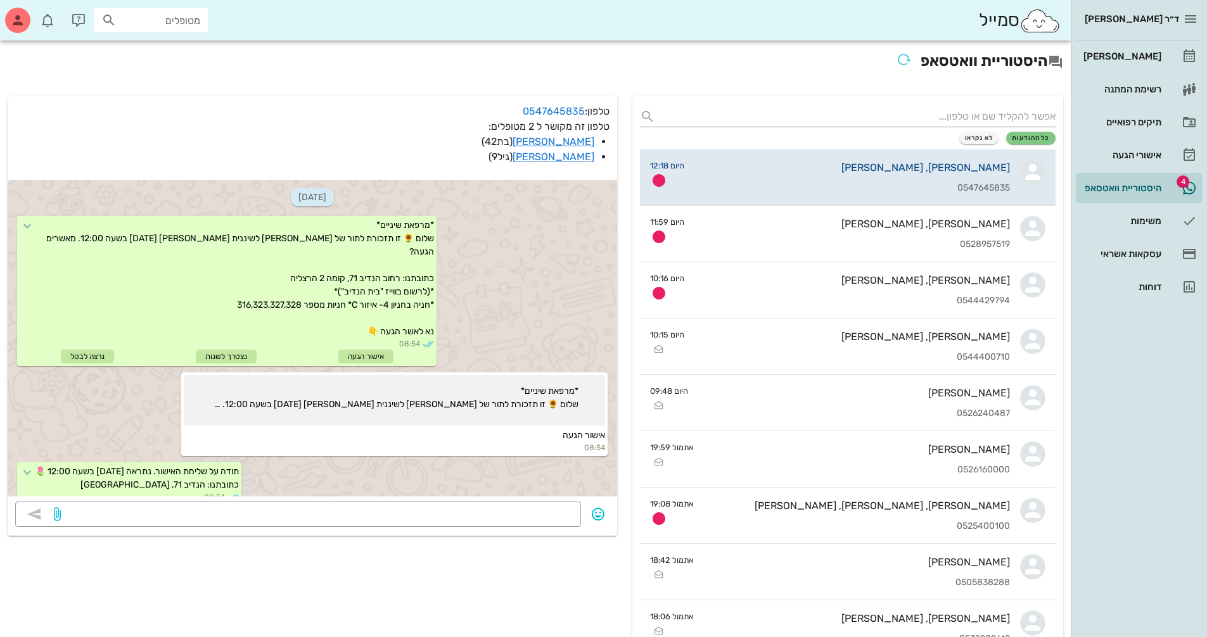
scroll to position [394, 0]
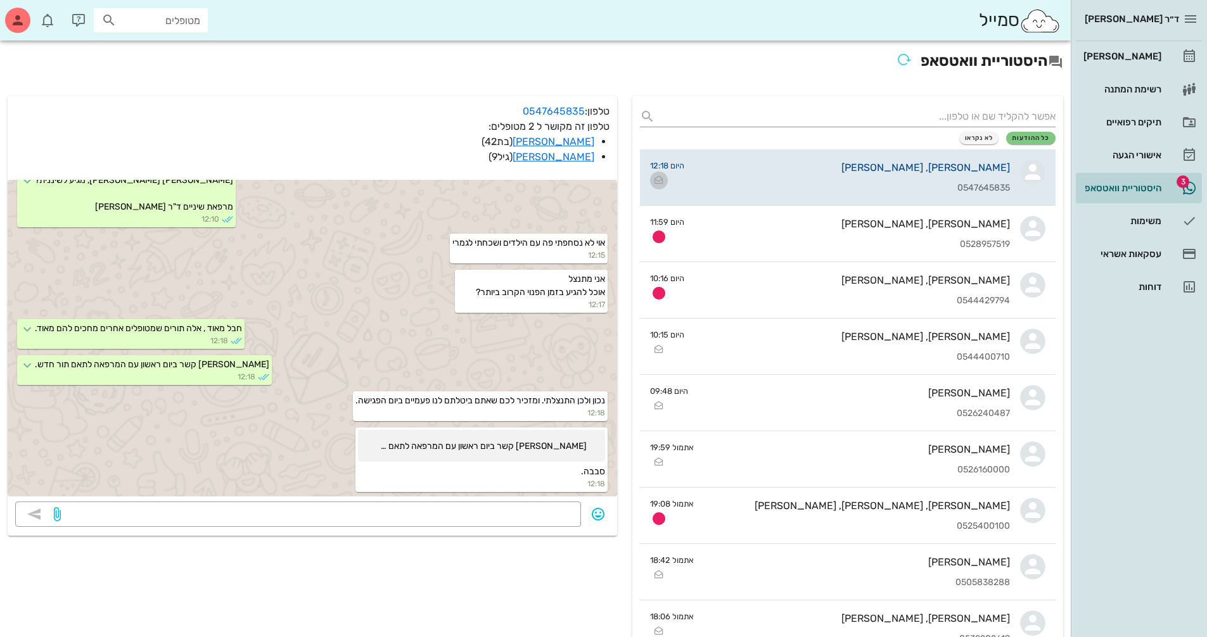
click at [663, 180] on icon "button" at bounding box center [658, 180] width 15 height 15
click at [1147, 61] on div "[PERSON_NAME]" at bounding box center [1121, 56] width 80 height 10
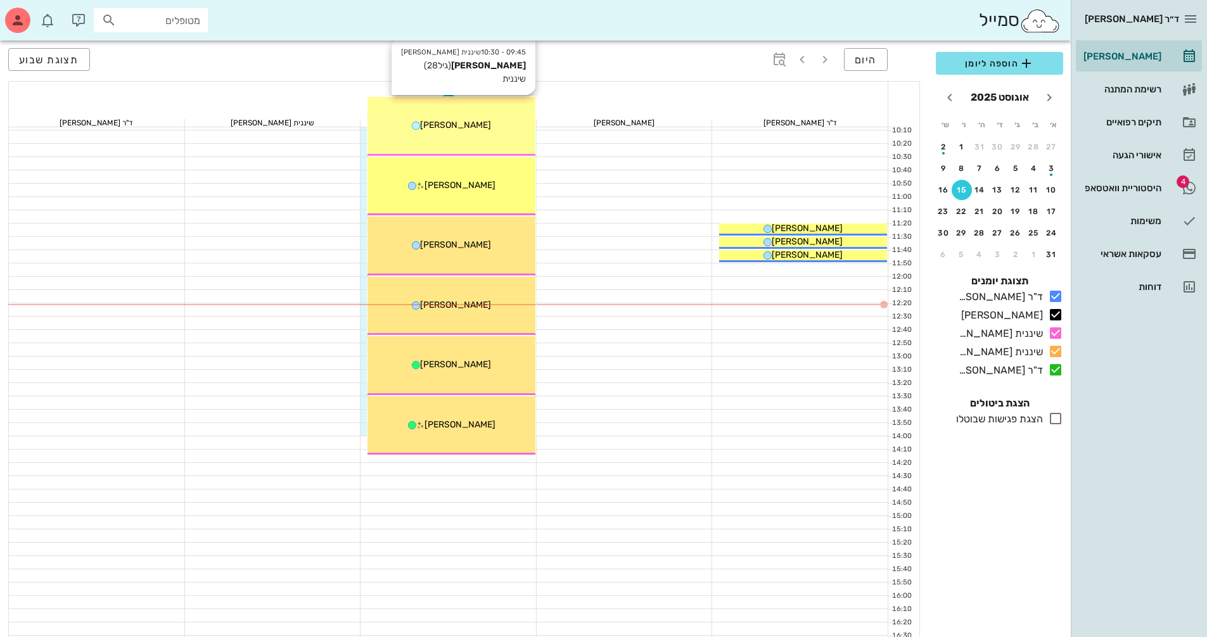
scroll to position [253, 0]
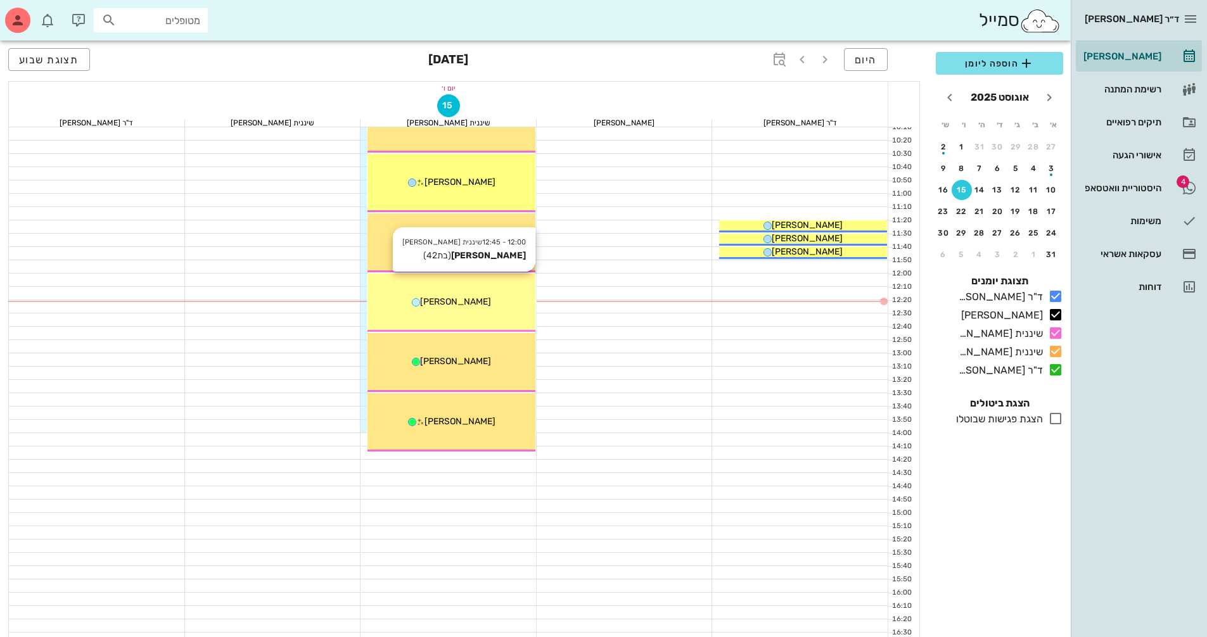
drag, startPoint x: 463, startPoint y: 305, endPoint x: 485, endPoint y: 301, distance: 22.5
click at [485, 301] on div "[PERSON_NAME]" at bounding box center [451, 301] width 168 height 13
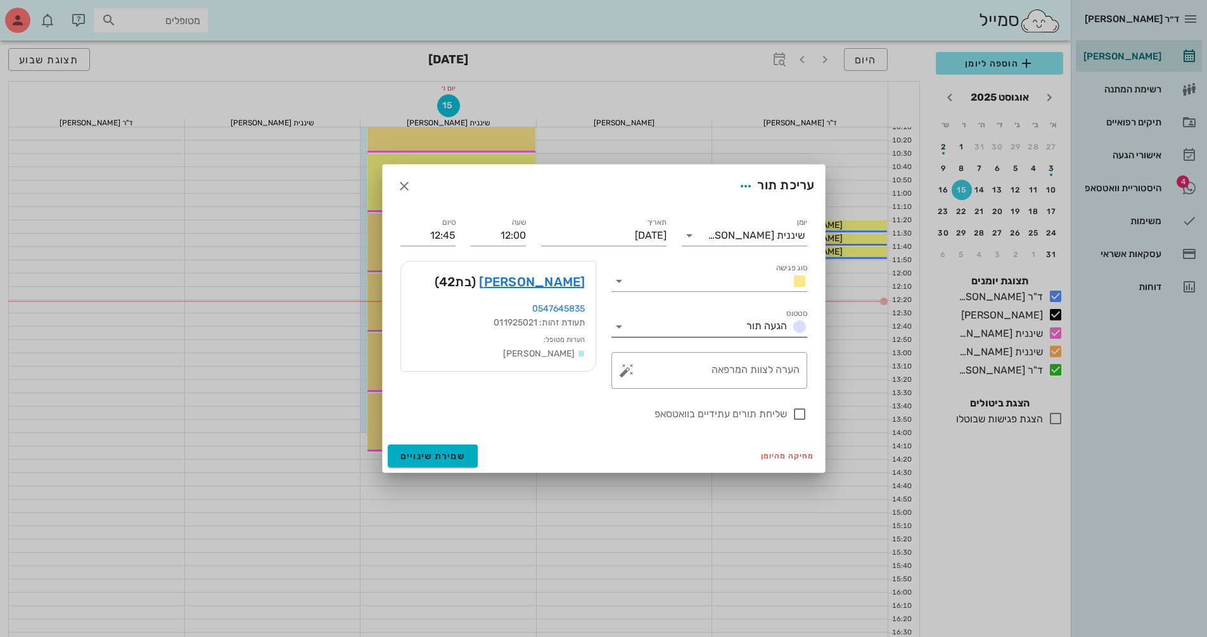
click at [622, 329] on icon at bounding box center [618, 326] width 15 height 15
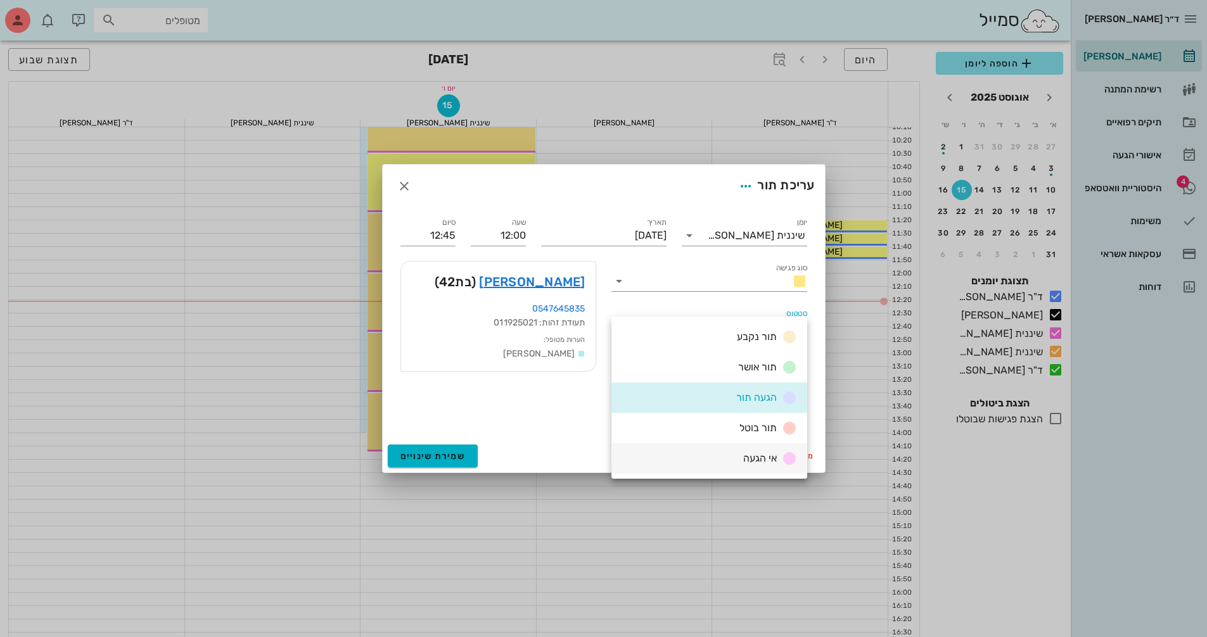
click at [765, 459] on span "אי הגעה" at bounding box center [760, 458] width 34 height 12
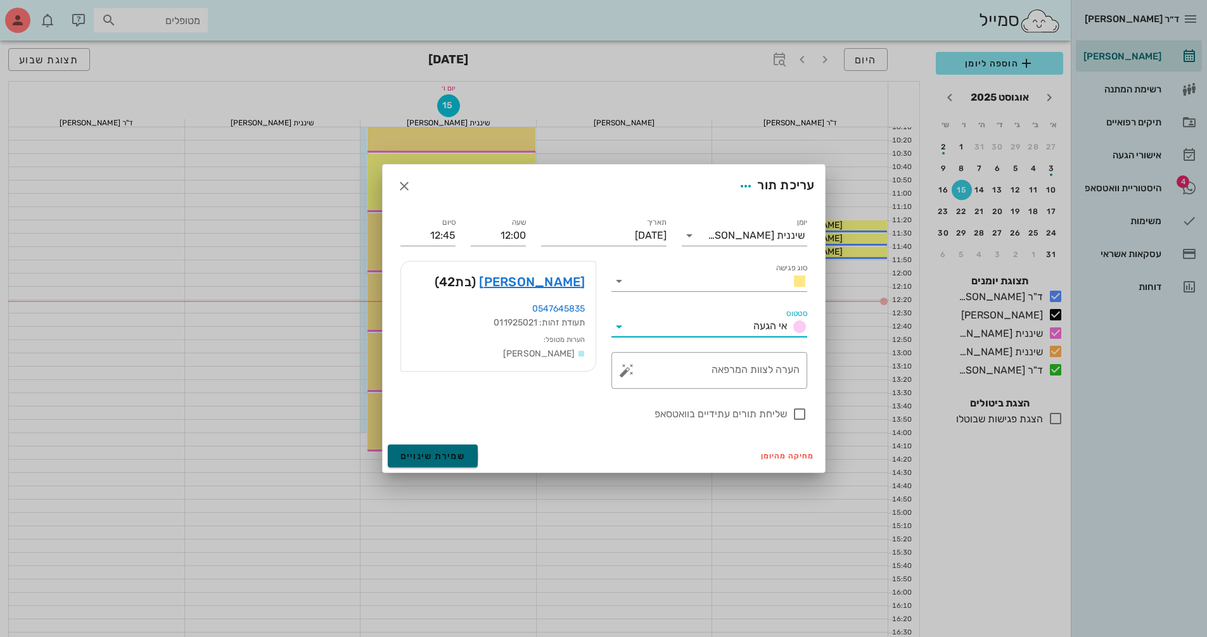
click at [429, 459] on span "שמירת שינויים" at bounding box center [432, 456] width 65 height 11
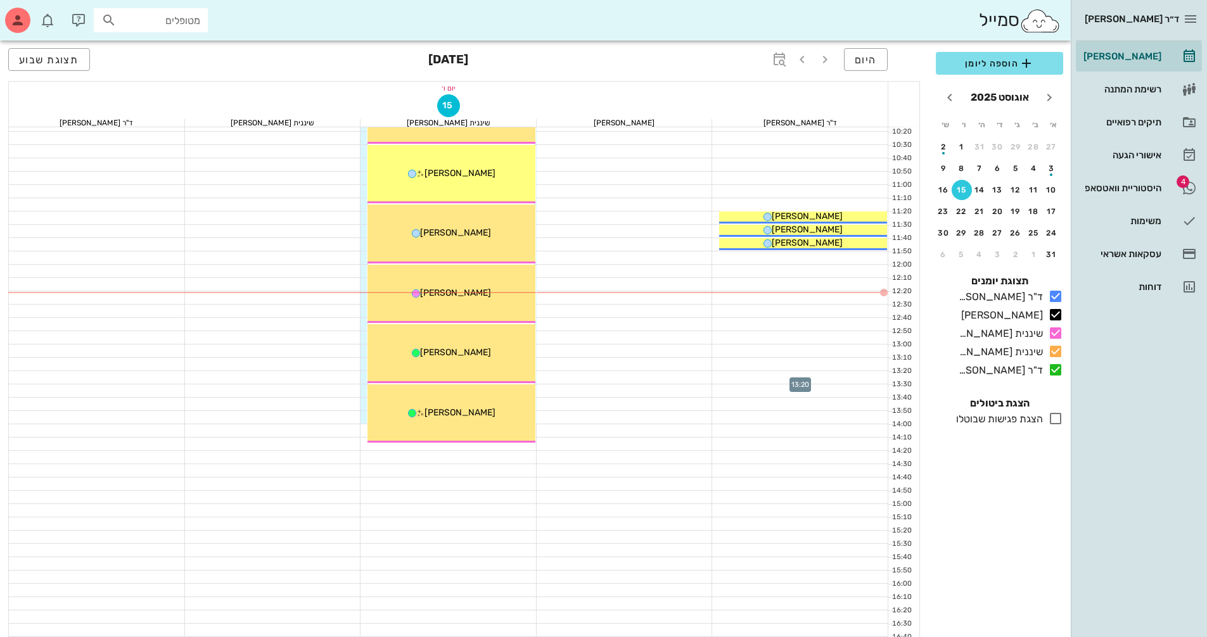
scroll to position [127, 0]
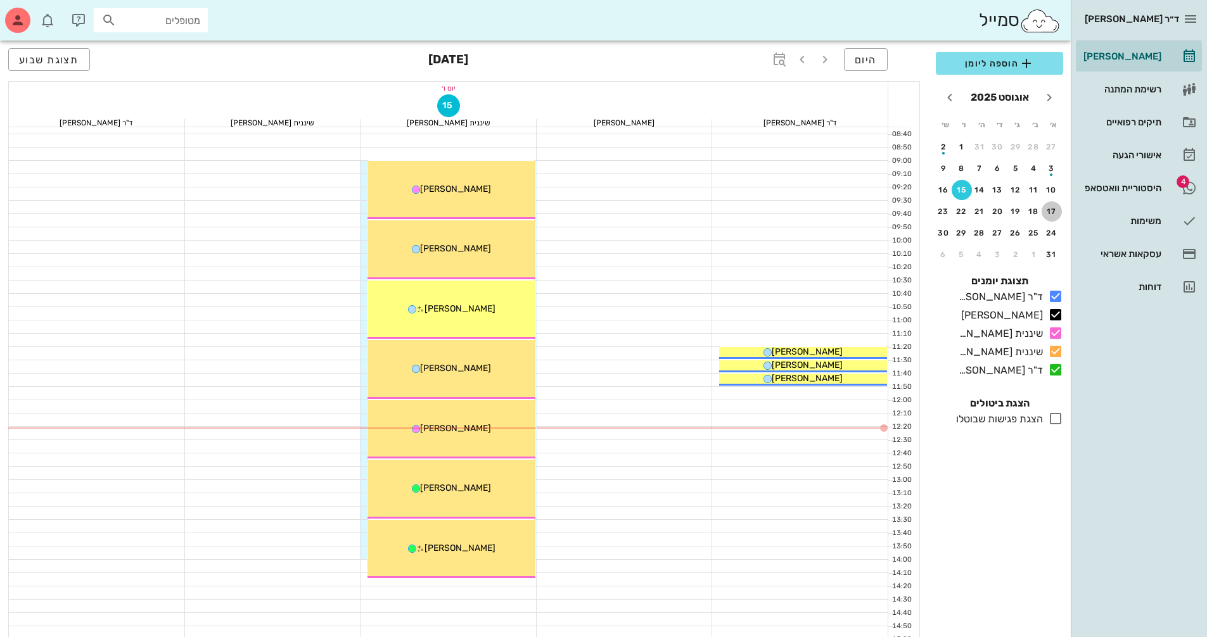
click at [1050, 208] on div "17" at bounding box center [1051, 211] width 20 height 9
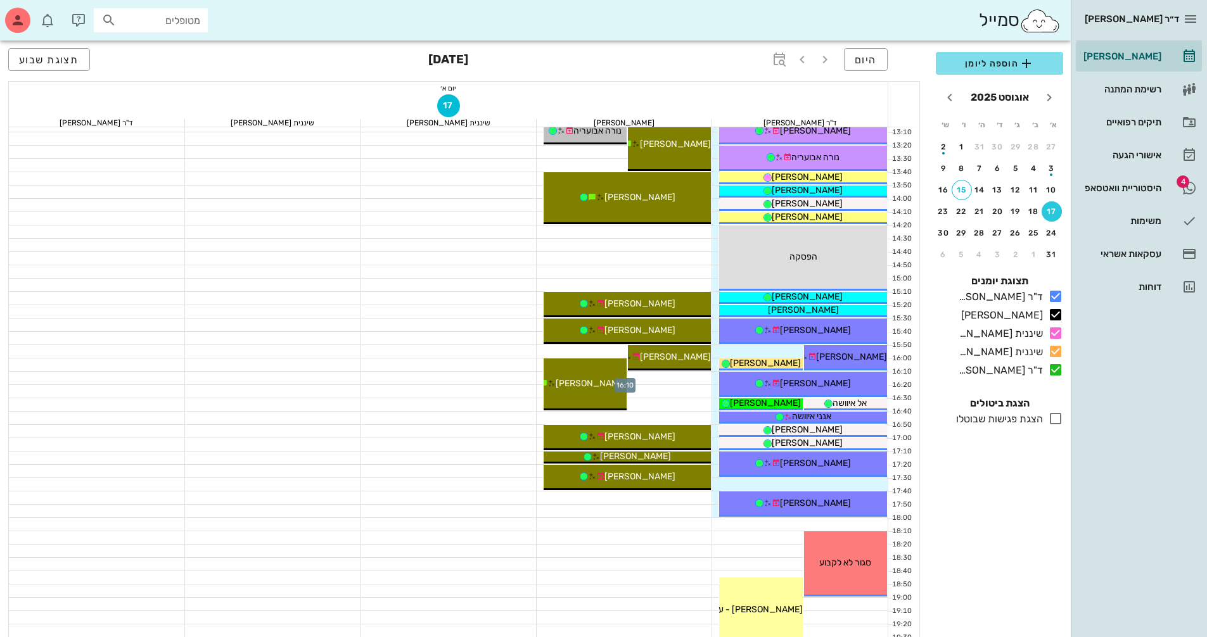
scroll to position [507, 0]
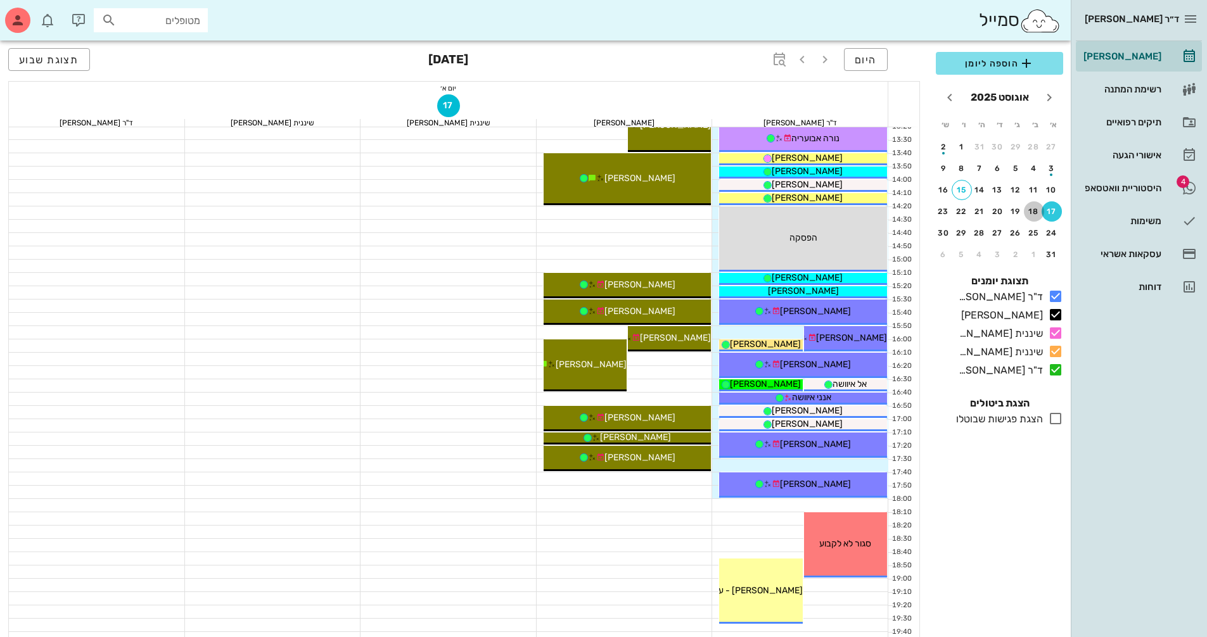
click at [1034, 211] on div "18" at bounding box center [1034, 211] width 20 height 9
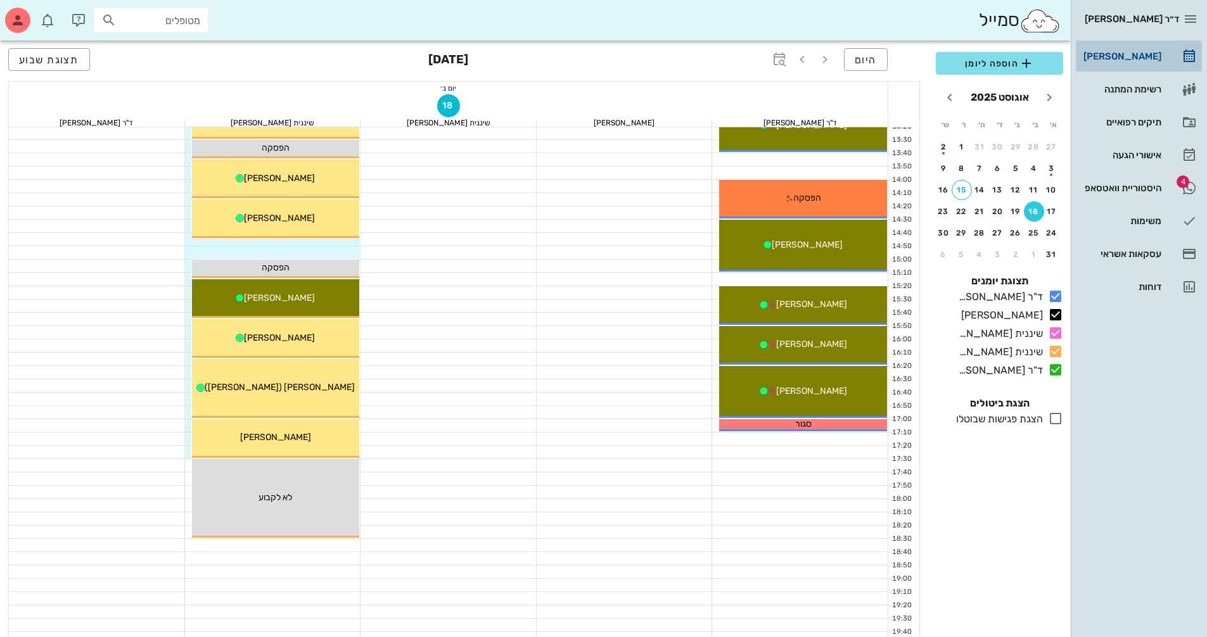
click at [1139, 58] on div "[PERSON_NAME]" at bounding box center [1121, 56] width 80 height 10
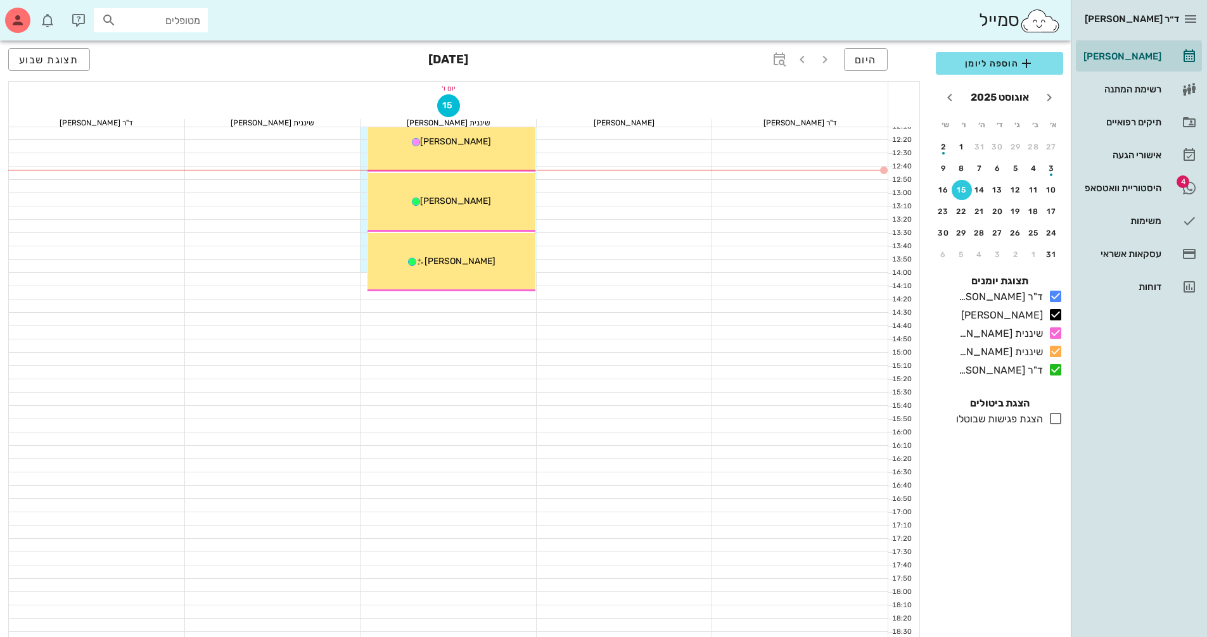
scroll to position [317, 0]
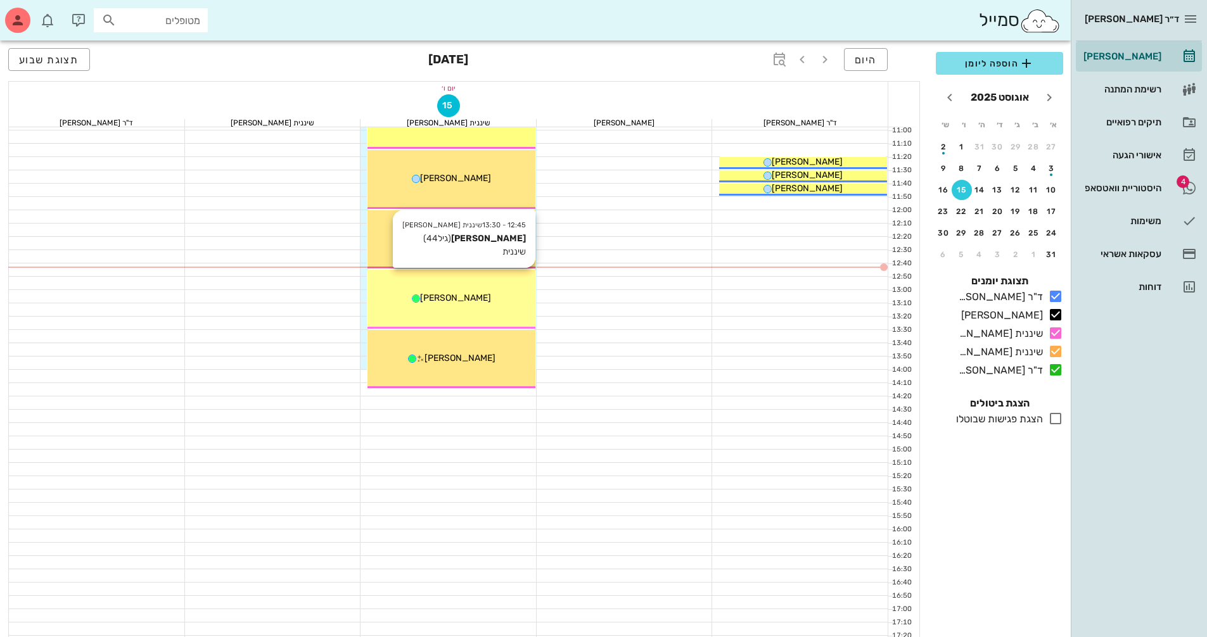
drag, startPoint x: 493, startPoint y: 307, endPoint x: 510, endPoint y: 288, distance: 25.1
click at [510, 288] on div "12:45 - 13:30 שיננית [PERSON_NAME] [PERSON_NAME] (גיל 44 ) שיננית [PERSON_NAME]" at bounding box center [451, 299] width 168 height 59
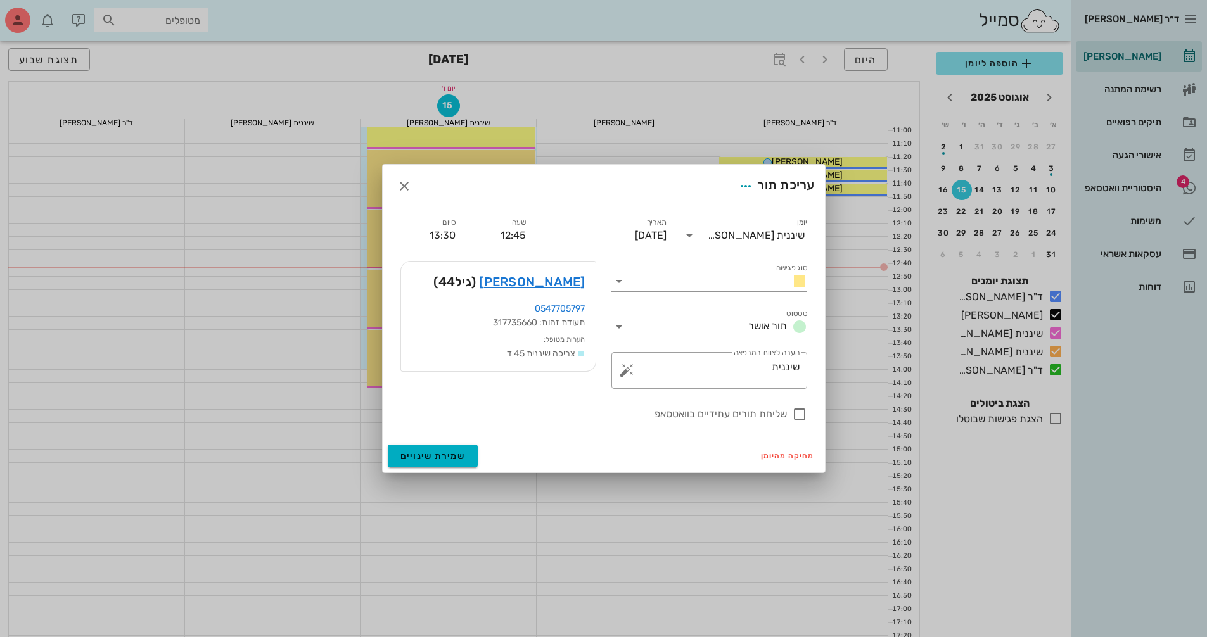
click at [623, 328] on icon at bounding box center [618, 326] width 15 height 15
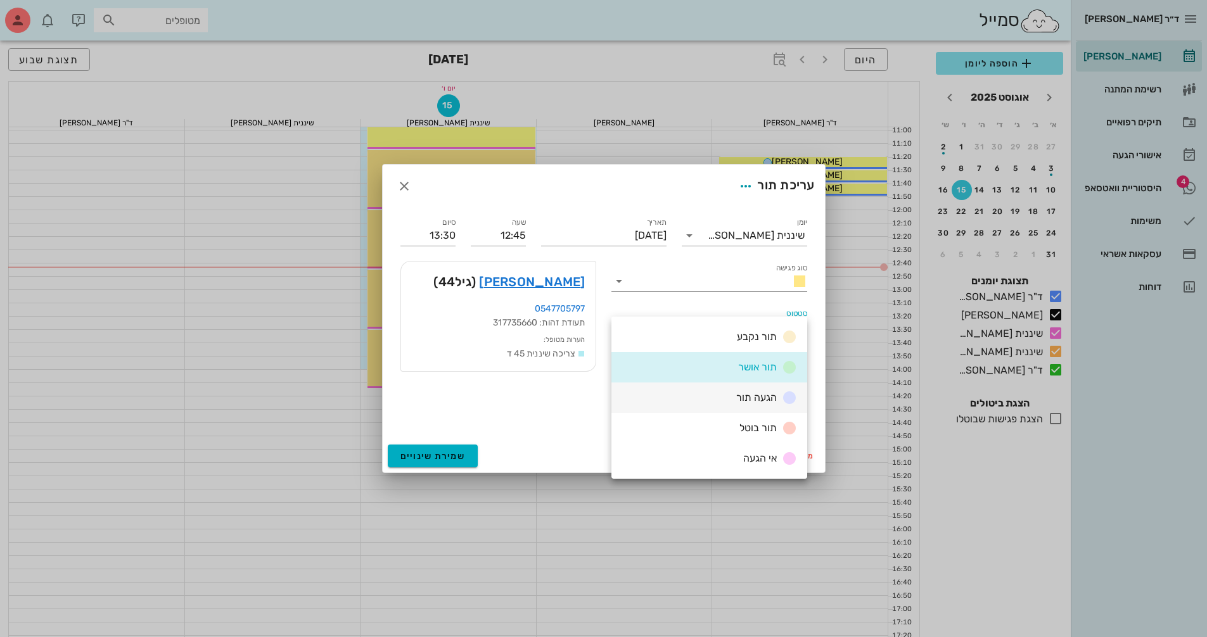
click at [742, 404] on div "הגעה תור" at bounding box center [764, 398] width 66 height 16
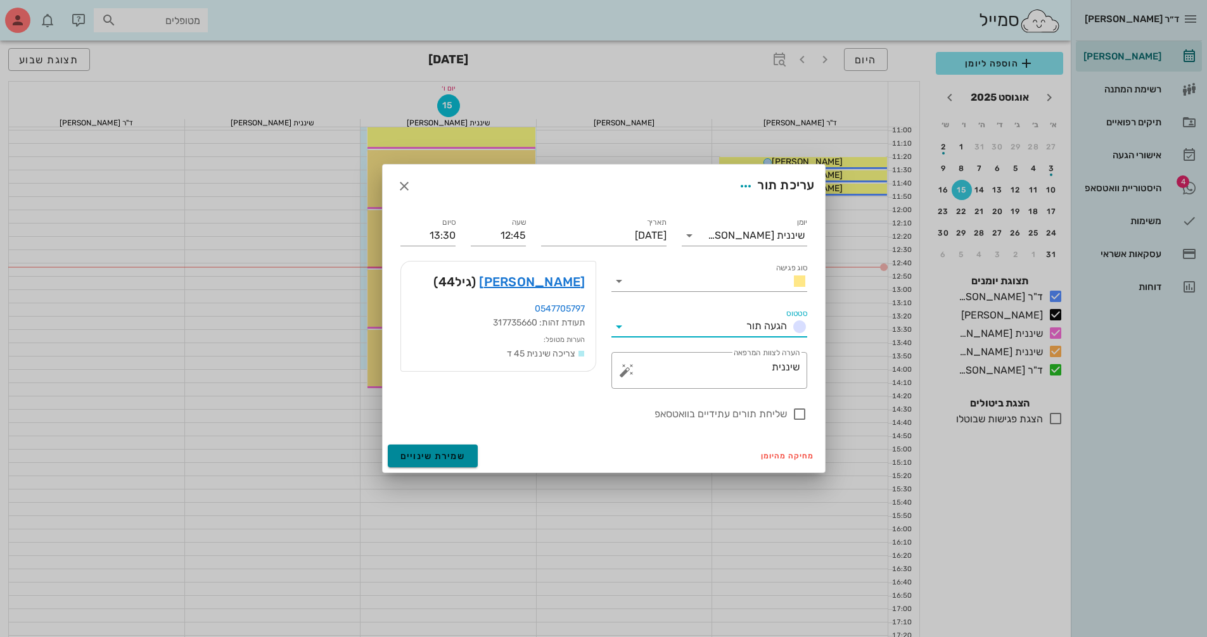
click at [438, 458] on span "שמירת שינויים" at bounding box center [432, 456] width 65 height 11
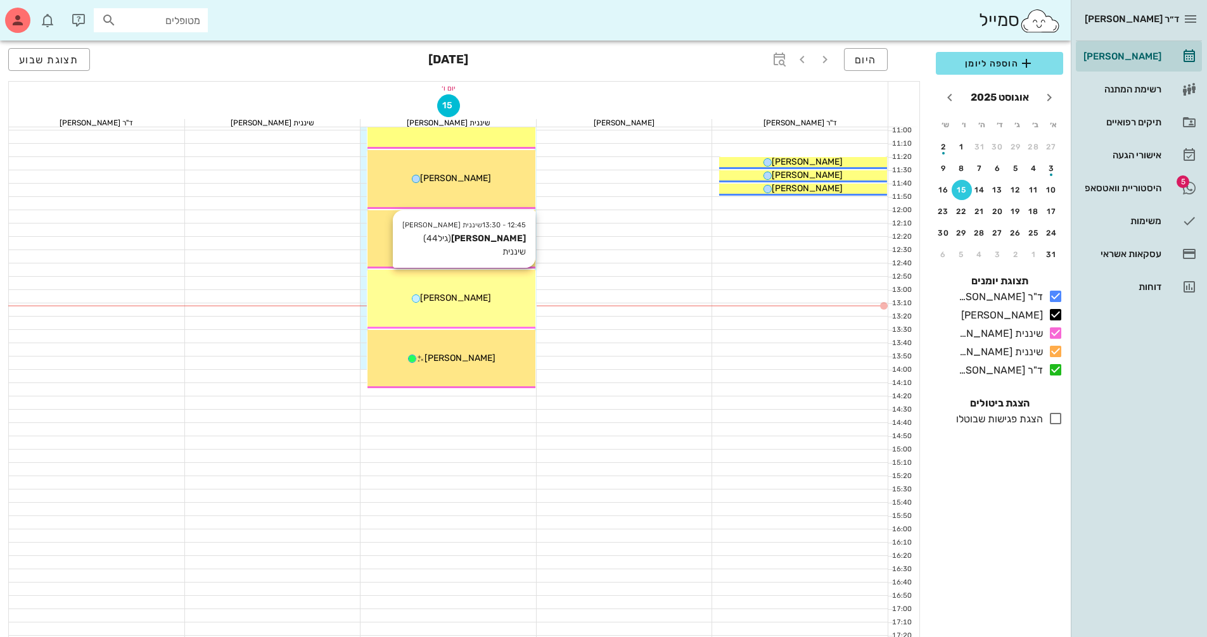
click at [512, 301] on div "[PERSON_NAME]" at bounding box center [451, 297] width 168 height 13
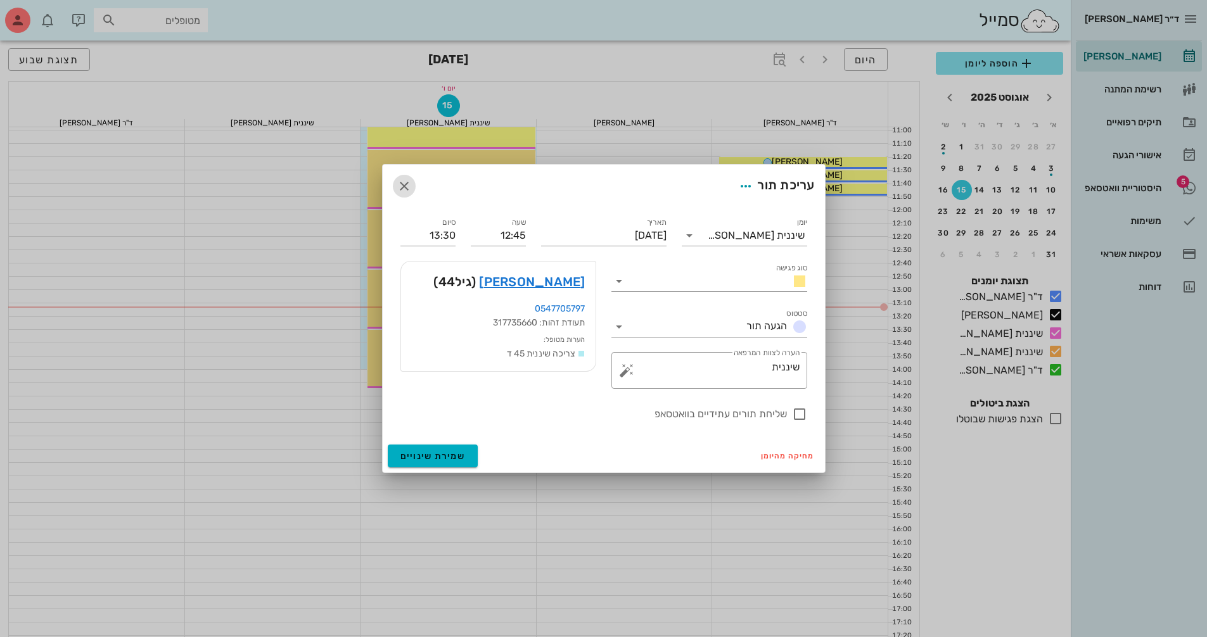
click at [403, 184] on icon "button" at bounding box center [404, 186] width 15 height 15
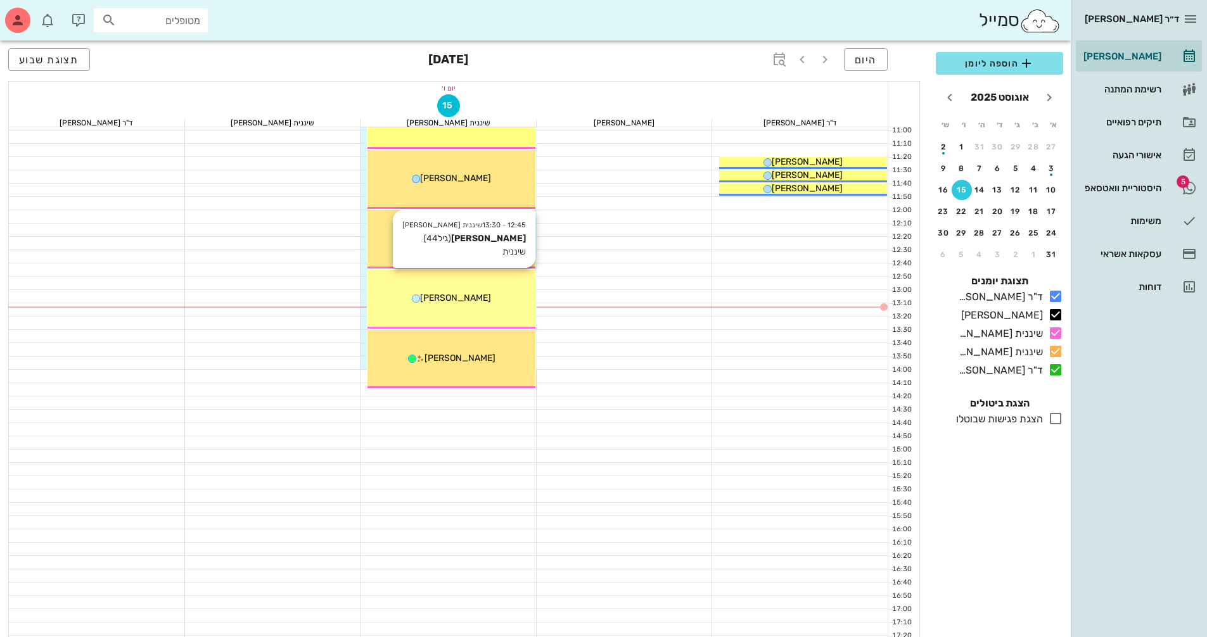
click at [475, 299] on div "[PERSON_NAME]" at bounding box center [451, 297] width 168 height 13
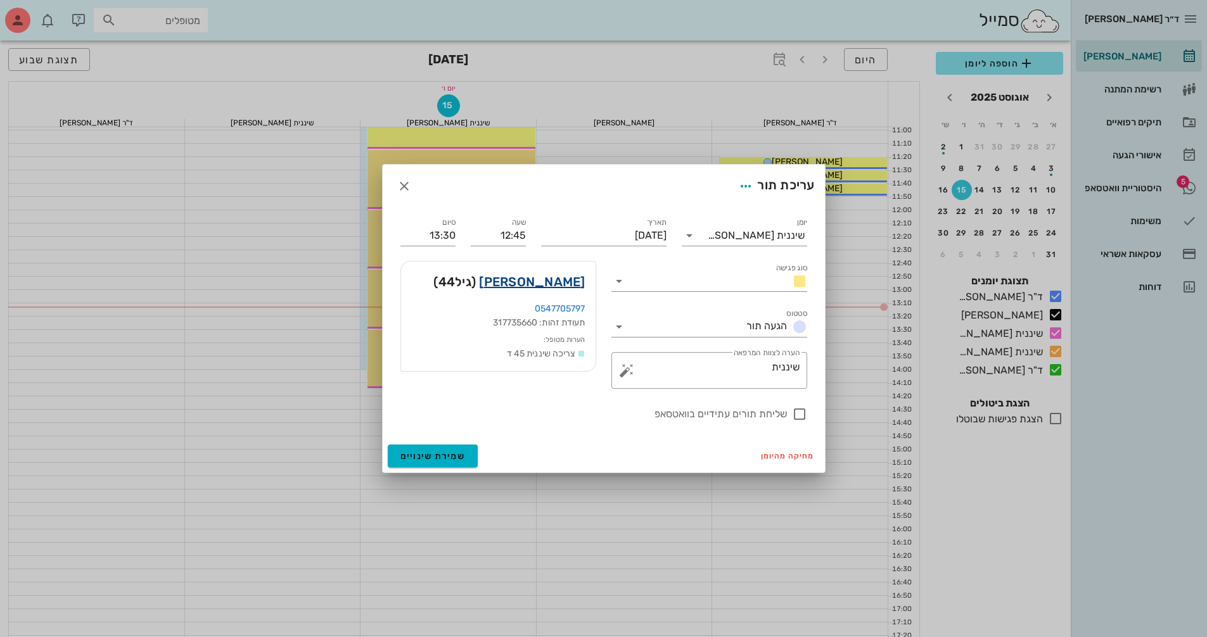
click at [543, 279] on link "[PERSON_NAME]" at bounding box center [532, 282] width 106 height 20
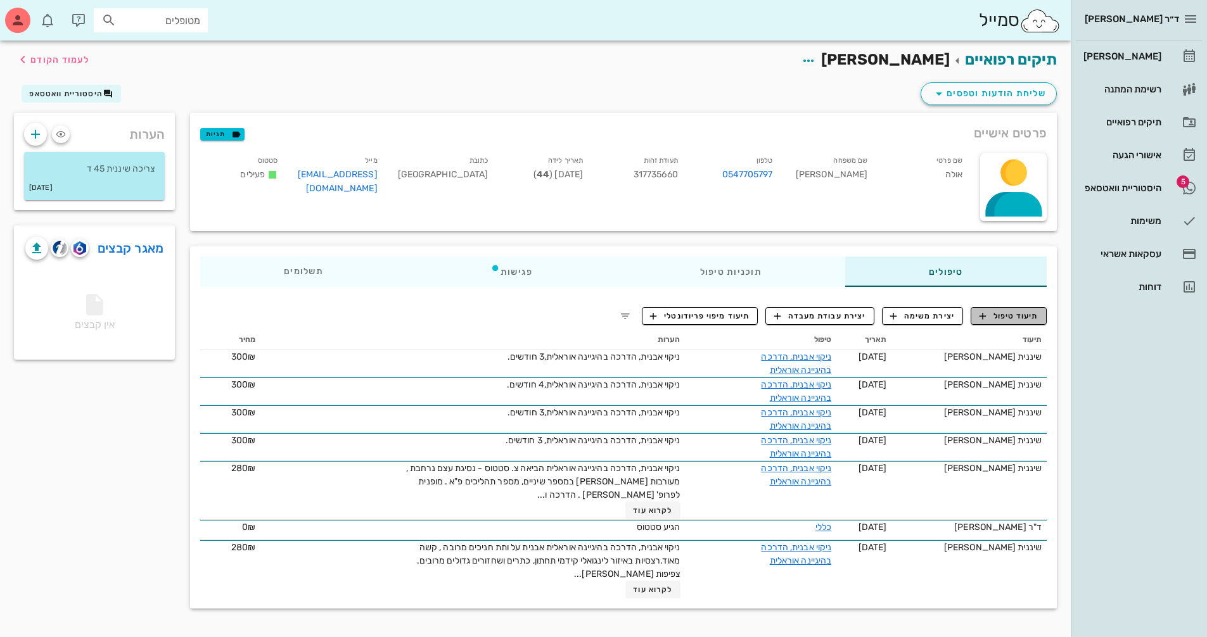
click at [1026, 318] on span "תיעוד טיפול" at bounding box center [1008, 315] width 59 height 11
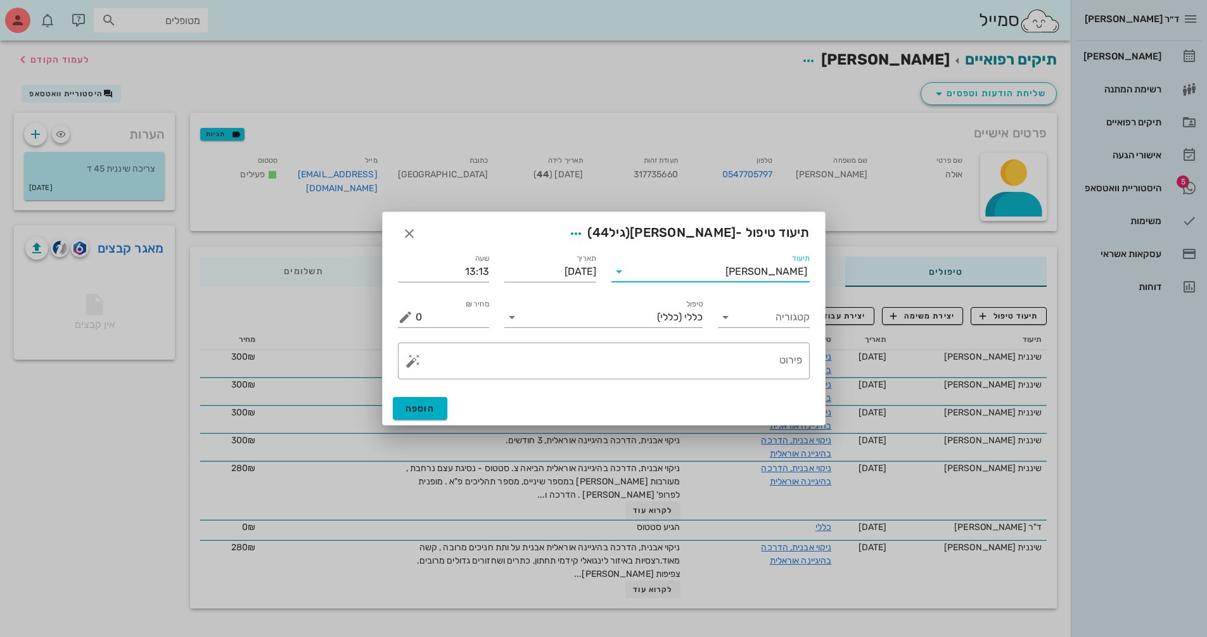
click at [725, 267] on input "תיעוד" at bounding box center [677, 272] width 96 height 20
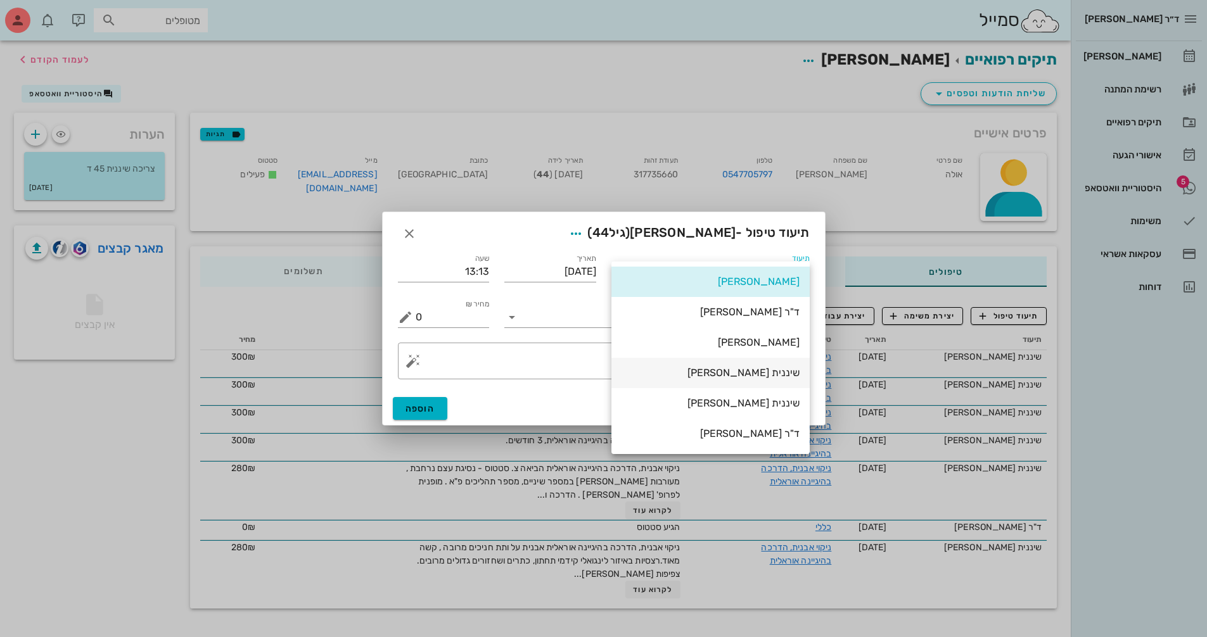
click at [764, 371] on div "שיננית [PERSON_NAME]" at bounding box center [710, 373] width 178 height 12
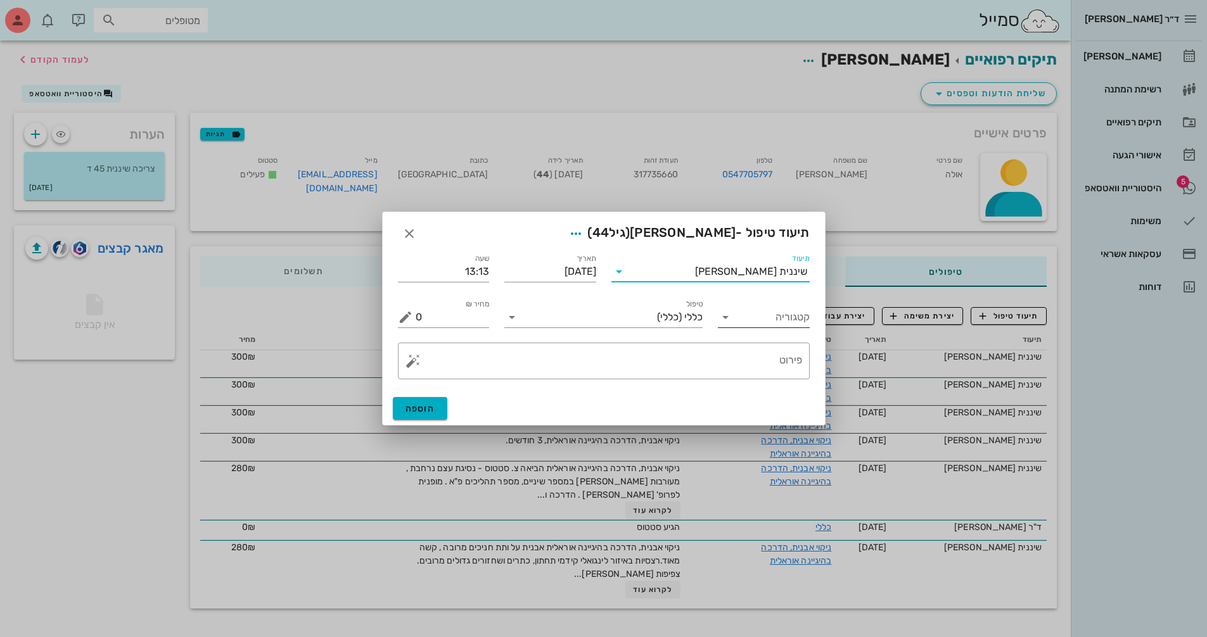
click at [730, 318] on icon at bounding box center [725, 317] width 15 height 15
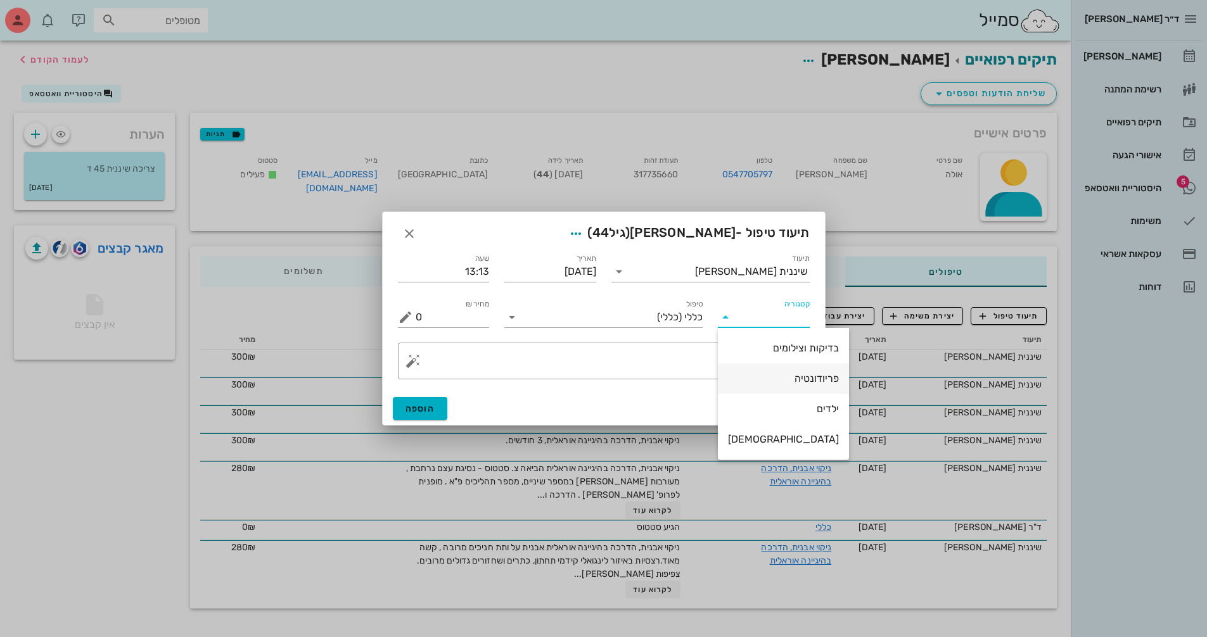
click at [776, 374] on div "פריודונטיה" at bounding box center [783, 379] width 111 height 12
type input "פריודונטיה"
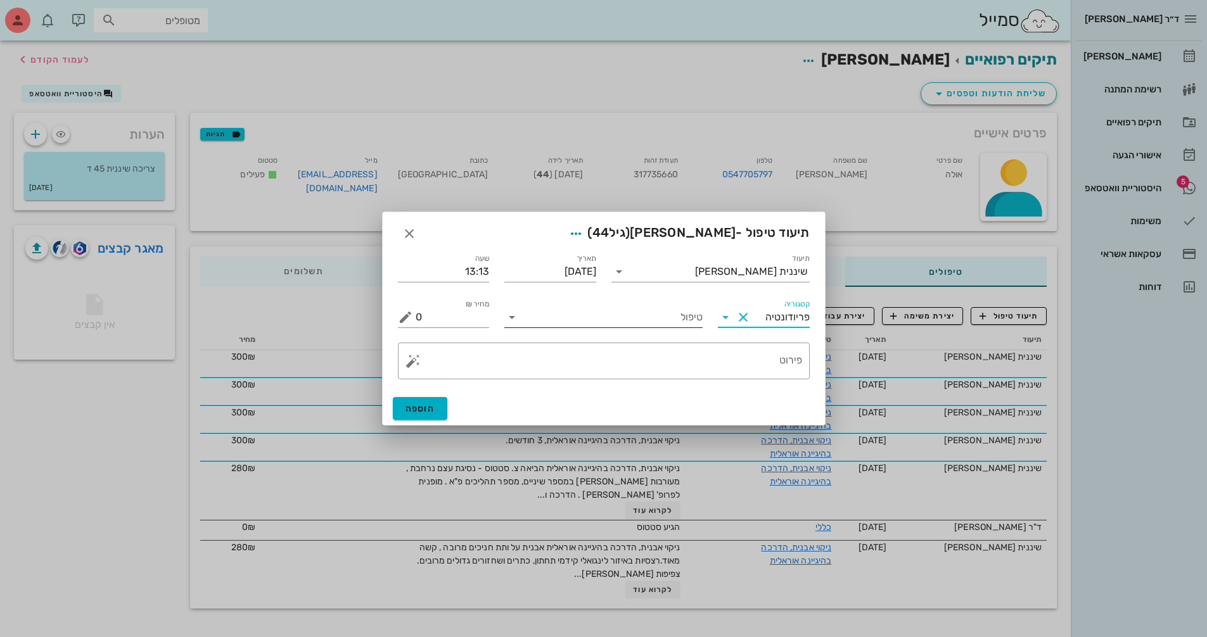
click at [509, 319] on icon at bounding box center [511, 317] width 15 height 15
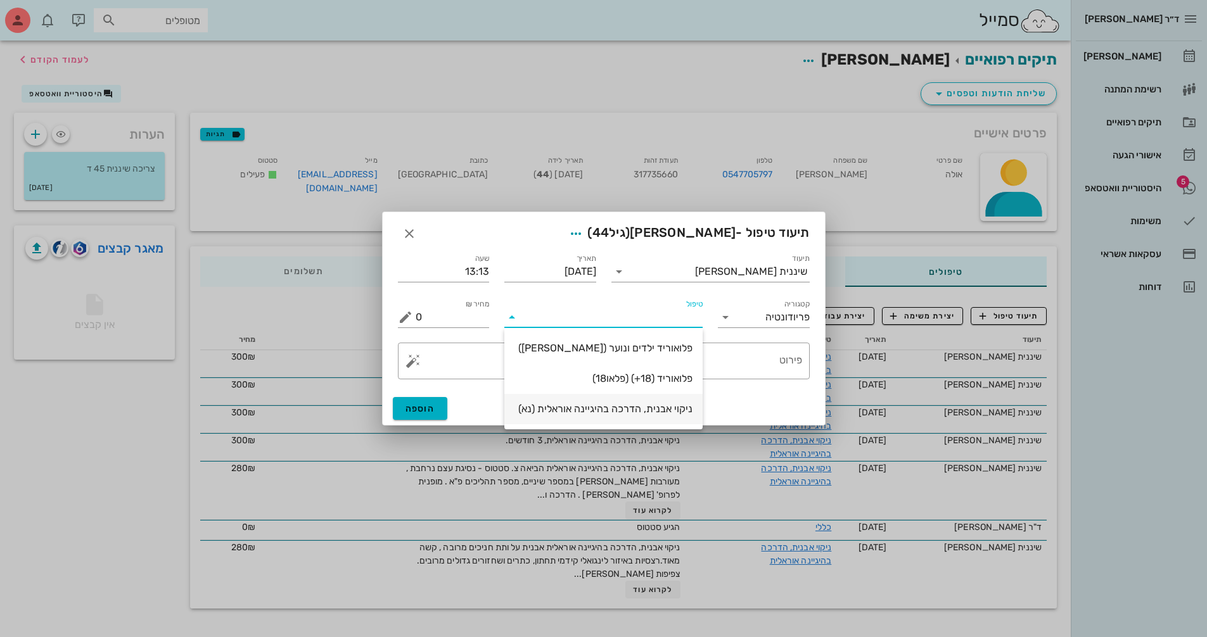
click at [627, 410] on div "ניקוי אבנית, הדרכה בהיגיינה אוראלית (נא)" at bounding box center [603, 409] width 178 height 12
type input "300"
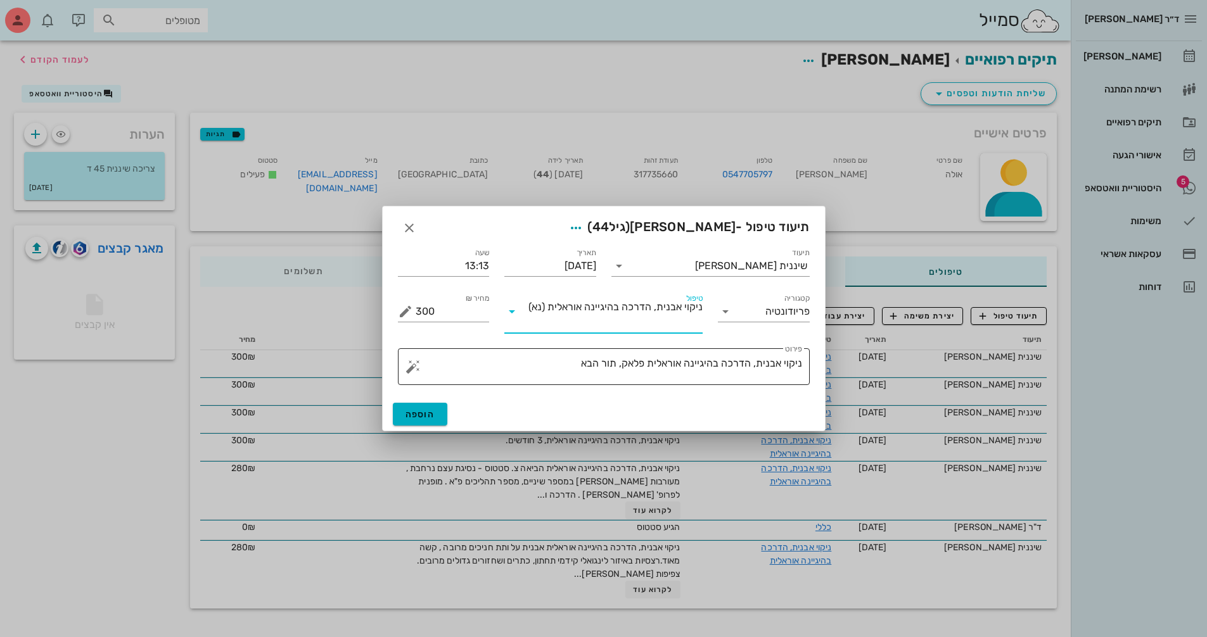
click at [560, 364] on textarea "ניקוי אבנית, הדרכה בהיגיינה אוראלית פלאק, תור הבא" at bounding box center [609, 370] width 386 height 30
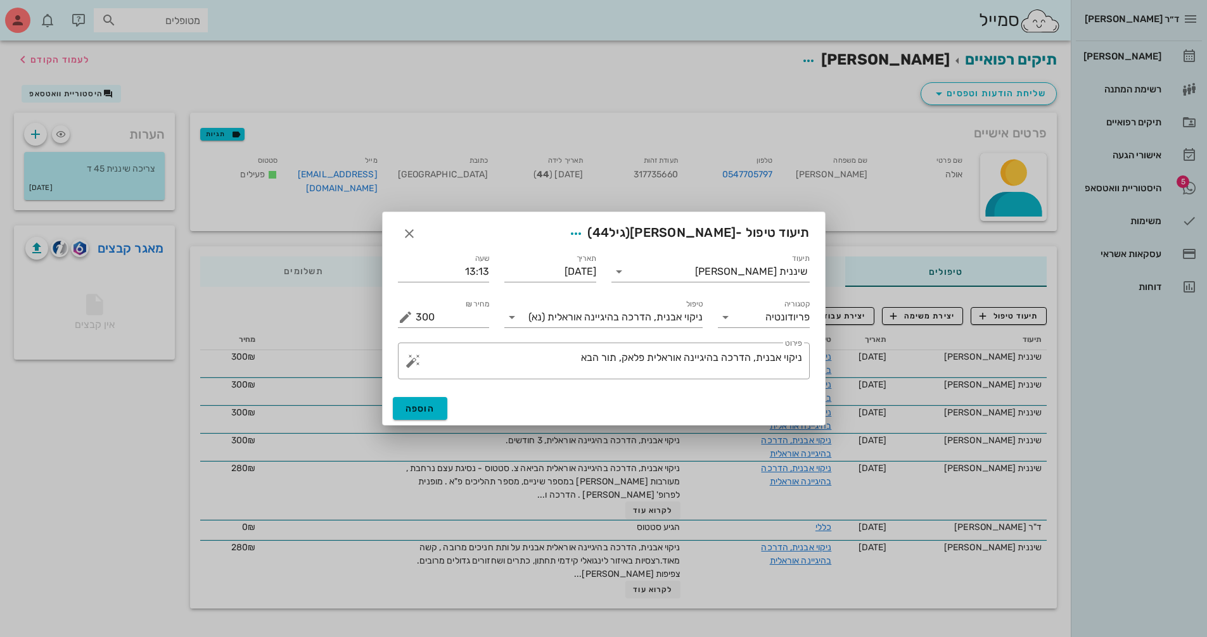
drag, startPoint x: 506, startPoint y: 220, endPoint x: 701, endPoint y: 231, distance: 196.1
click at [701, 231] on div "תיעוד טיפול - [PERSON_NAME] (גיל 44 )" at bounding box center [604, 231] width 442 height 39
click at [540, 350] on textarea "ניקוי אבנית, הדרכה בהיגיינה אוראלית פלאק, תור הבא" at bounding box center [609, 364] width 386 height 30
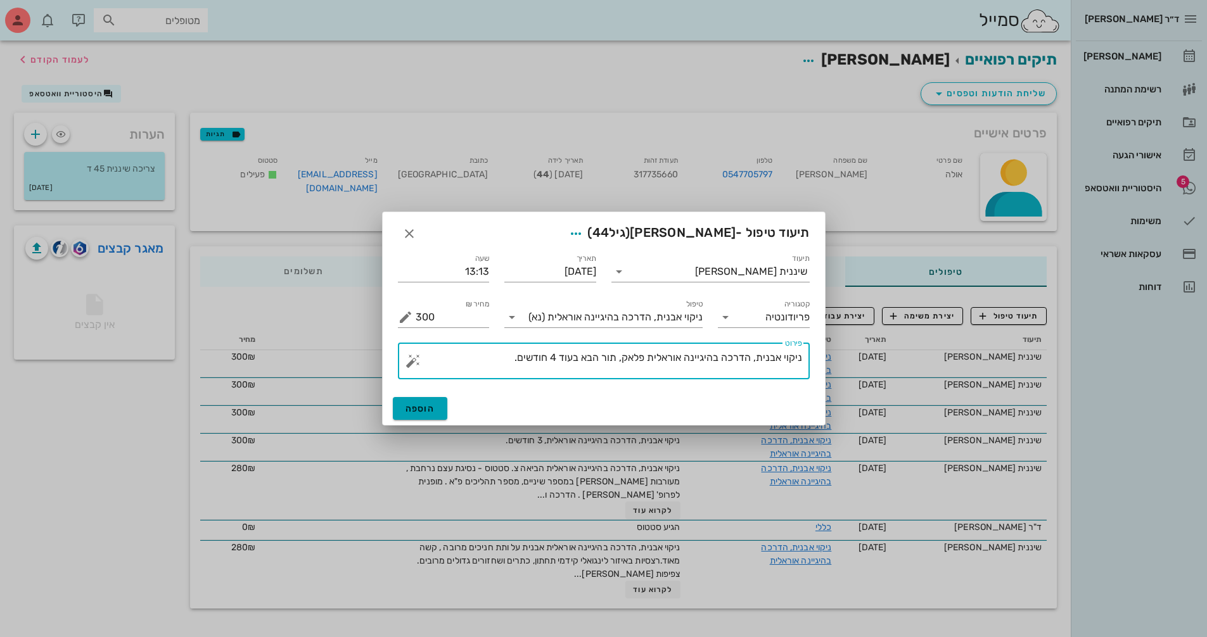
type textarea "ניקוי אבנית, הדרכה בהיגיינה אוראלית פלאק, תור הבא בעוד 4 חודשים."
click at [431, 412] on span "הוספה" at bounding box center [420, 409] width 30 height 11
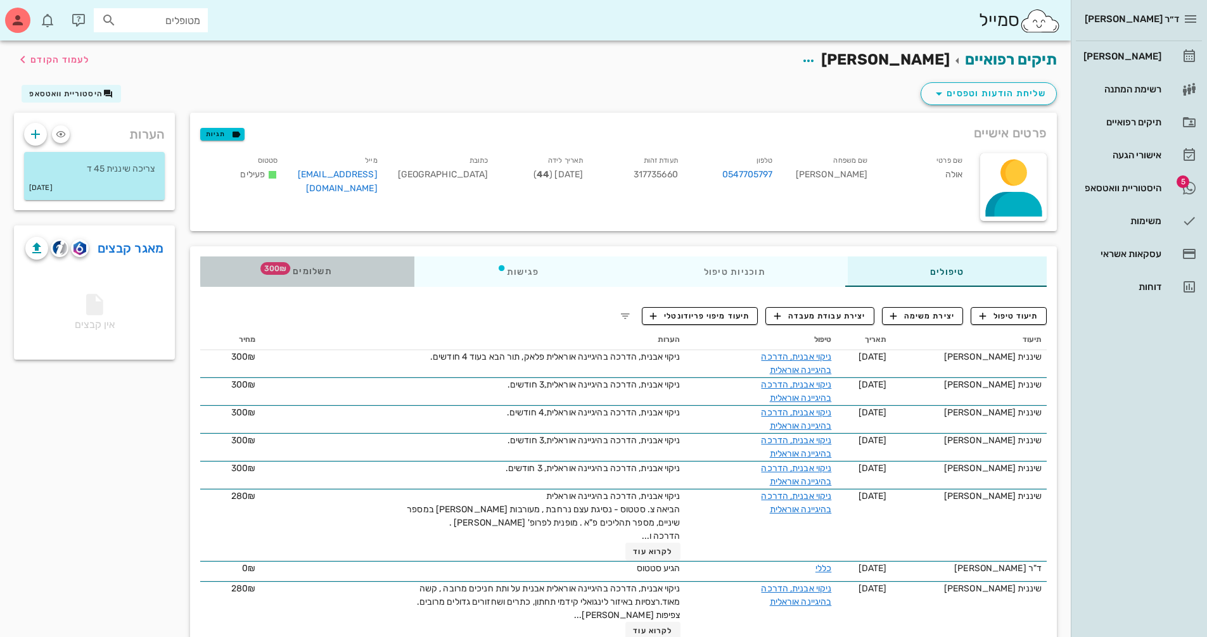
click at [335, 267] on div "תשלומים 300₪" at bounding box center [307, 272] width 214 height 30
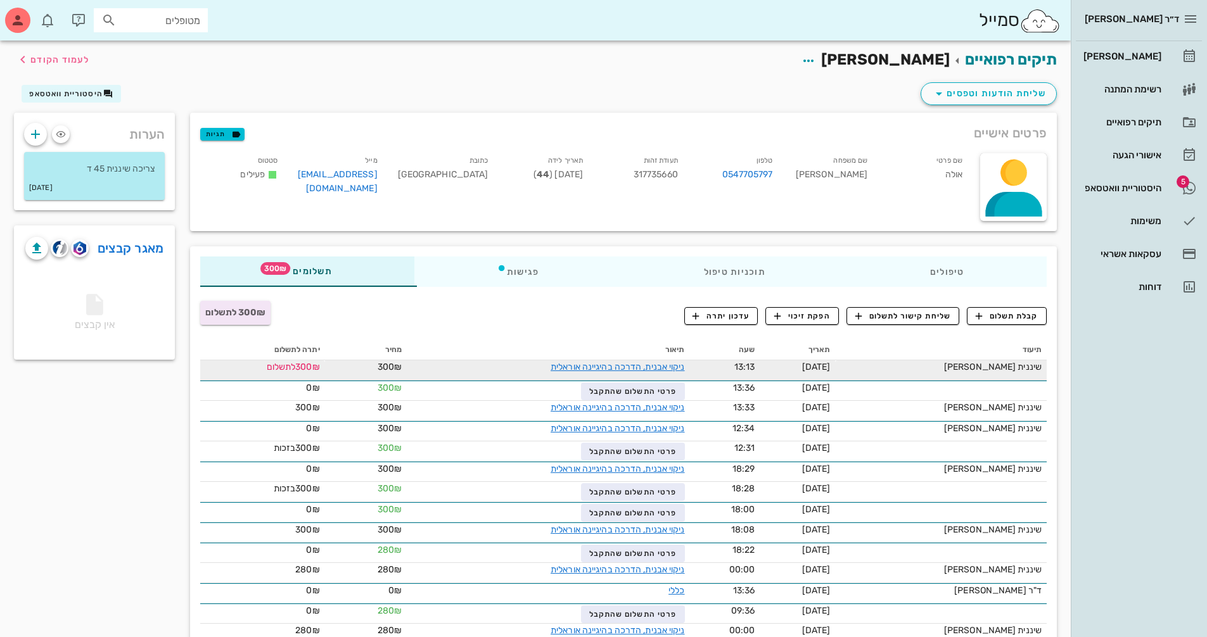
click at [831, 369] on span "[DATE]" at bounding box center [816, 367] width 29 height 11
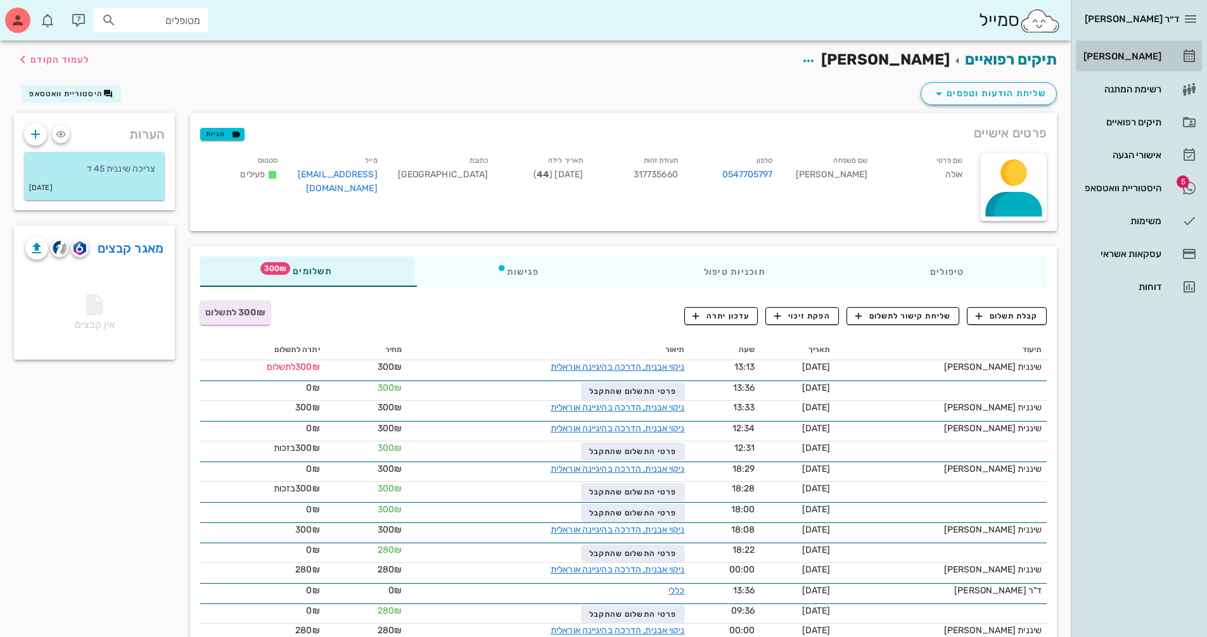
click at [1140, 55] on div "[PERSON_NAME]" at bounding box center [1121, 56] width 80 height 10
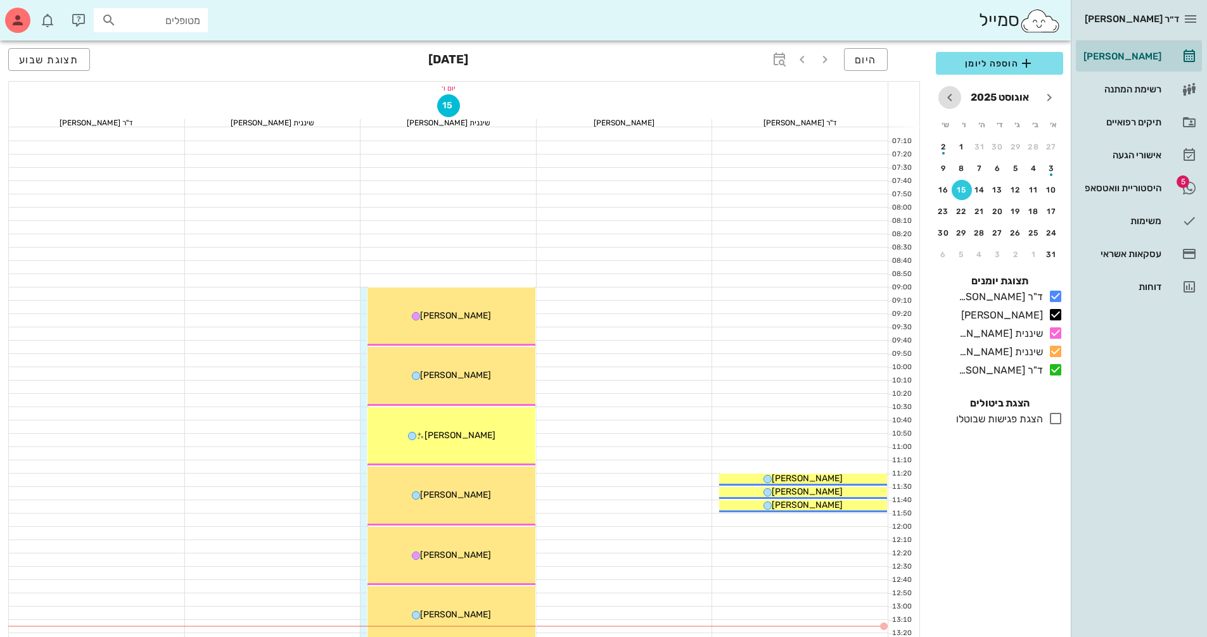
click at [947, 100] on icon "חודש הבא" at bounding box center [949, 97] width 15 height 15
click at [1054, 94] on icon "חודש שעבר" at bounding box center [1048, 97] width 15 height 15
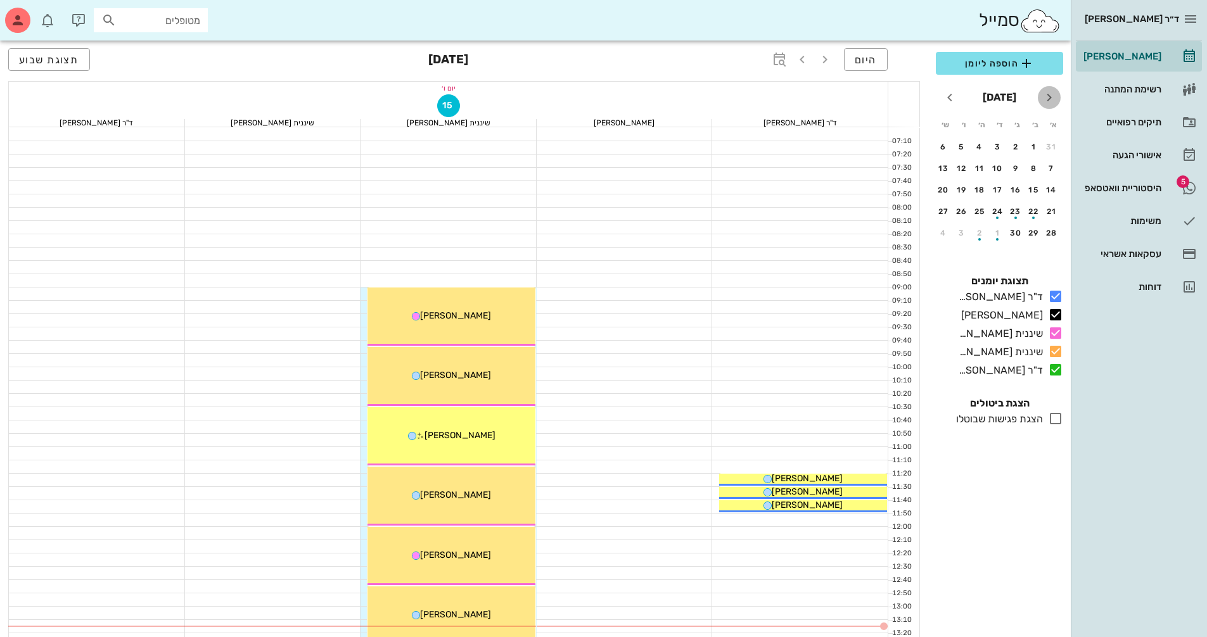
click at [1054, 94] on icon "חודש שעבר" at bounding box center [1048, 97] width 15 height 15
click at [951, 98] on icon "חודש הבא" at bounding box center [949, 97] width 15 height 15
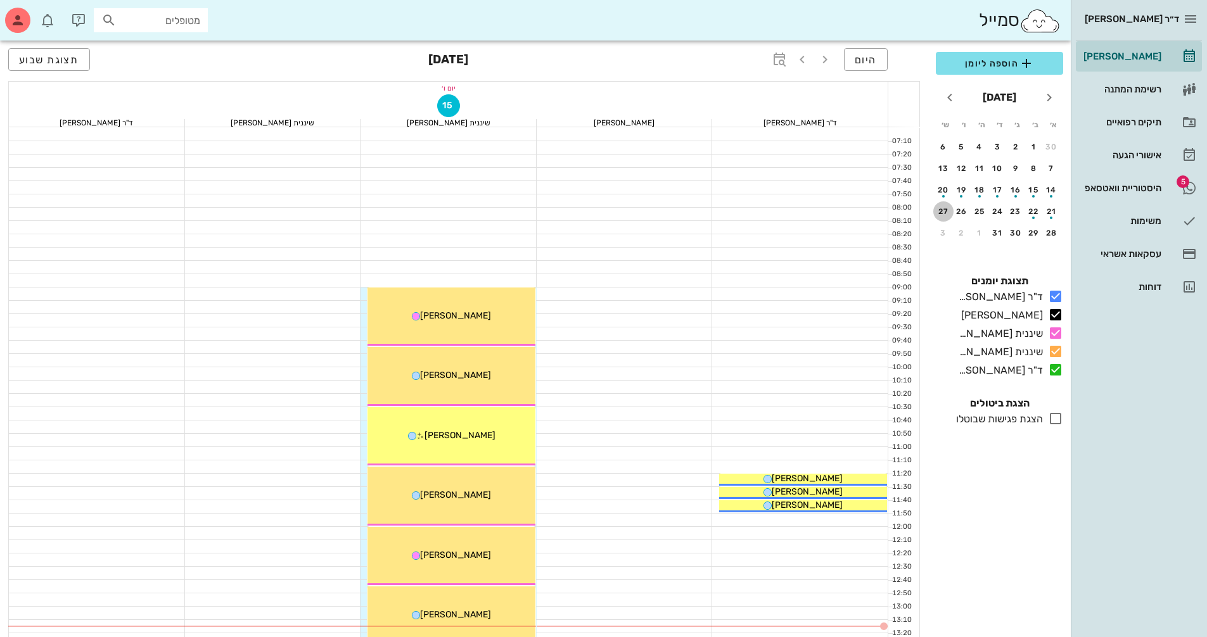
click at [945, 210] on div "27" at bounding box center [943, 211] width 20 height 9
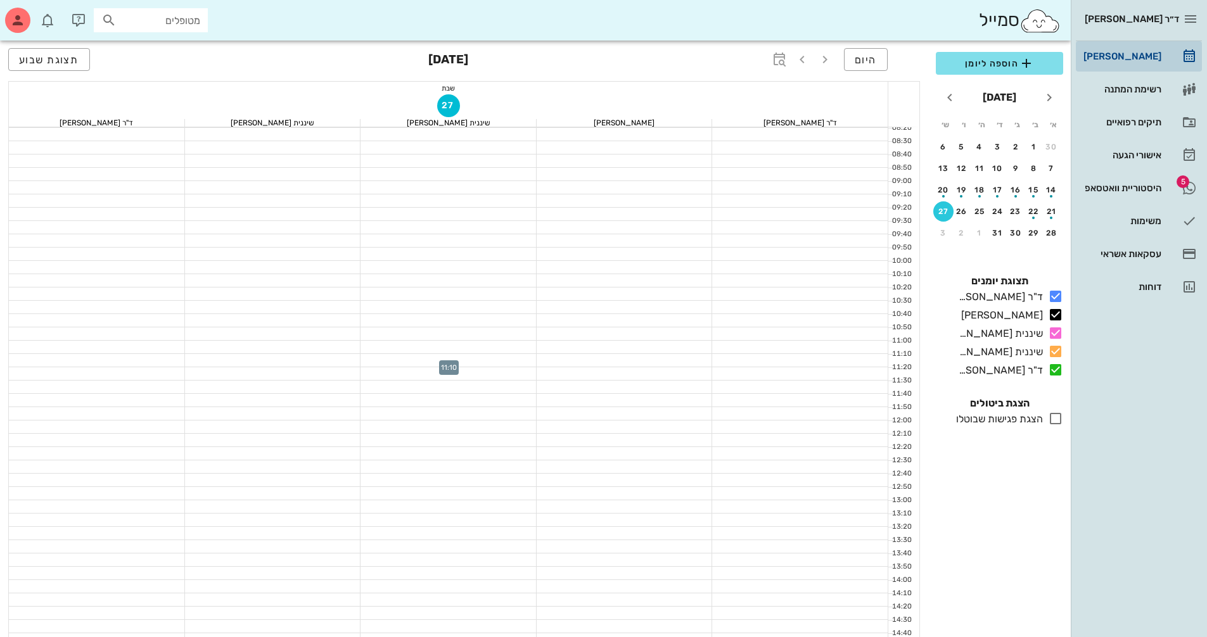
scroll to position [127, 0]
click at [960, 213] on div "26" at bounding box center [962, 211] width 20 height 9
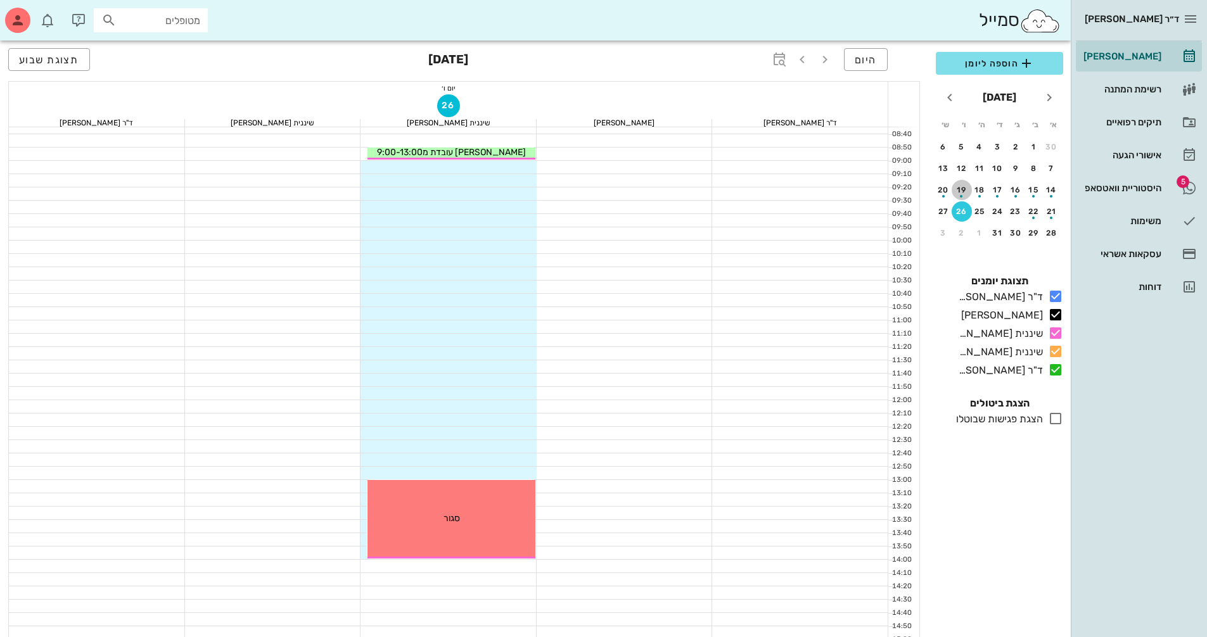
click at [960, 193] on div "button" at bounding box center [962, 192] width 20 height 7
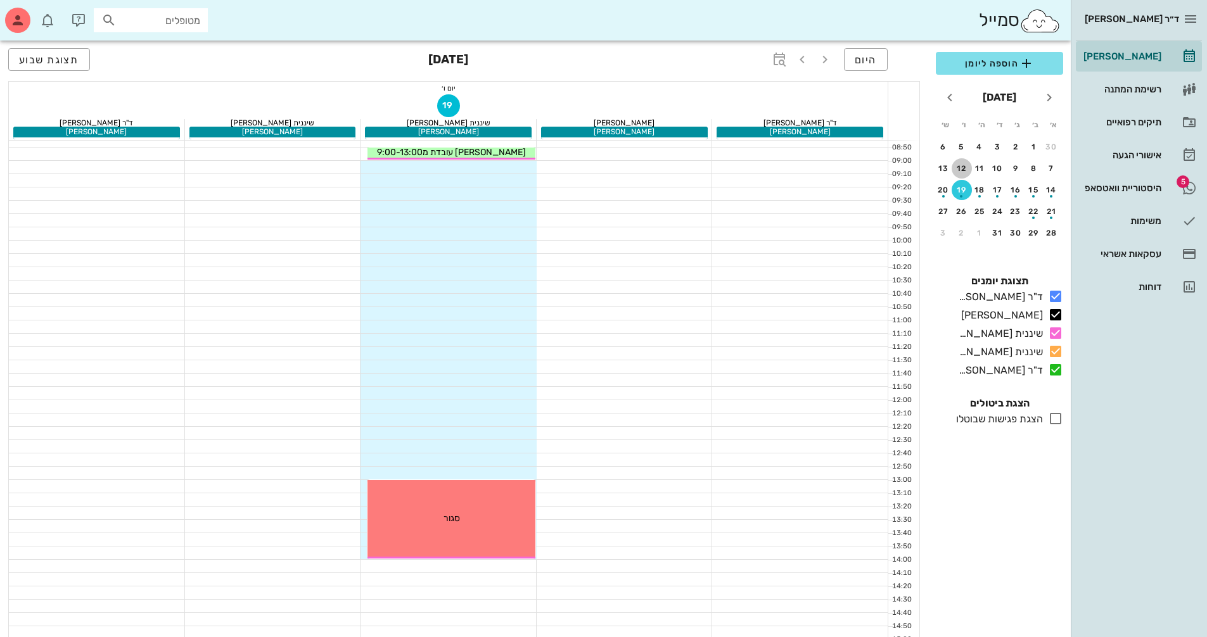
click at [961, 169] on div "12" at bounding box center [962, 168] width 20 height 9
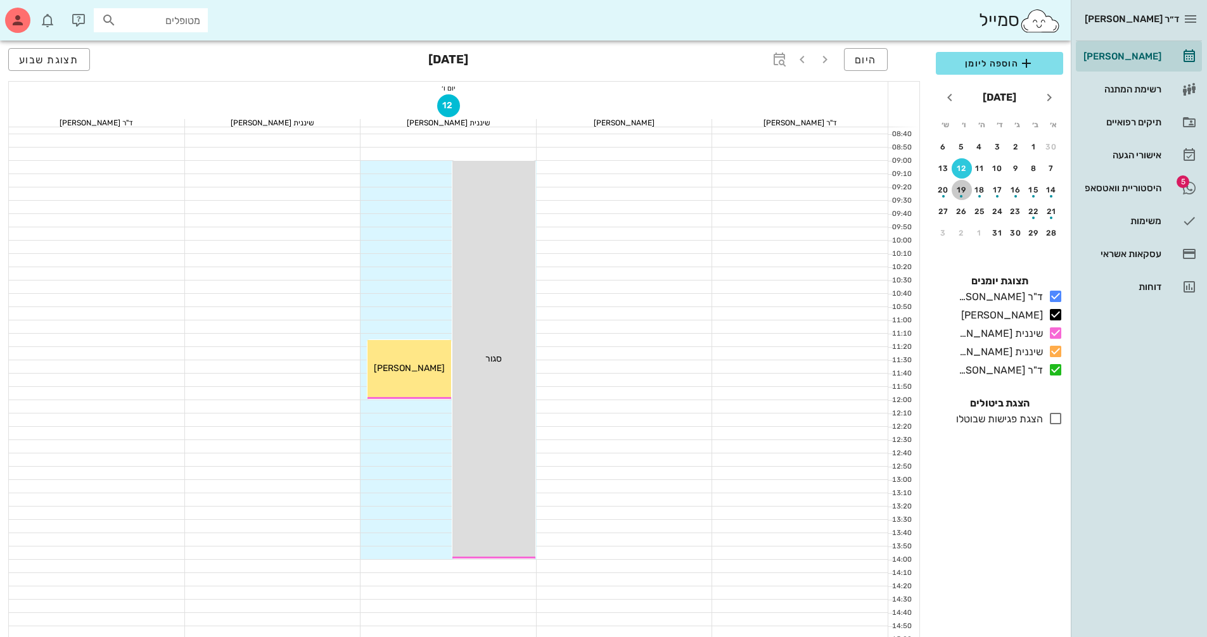
click at [960, 187] on div "19" at bounding box center [962, 190] width 20 height 9
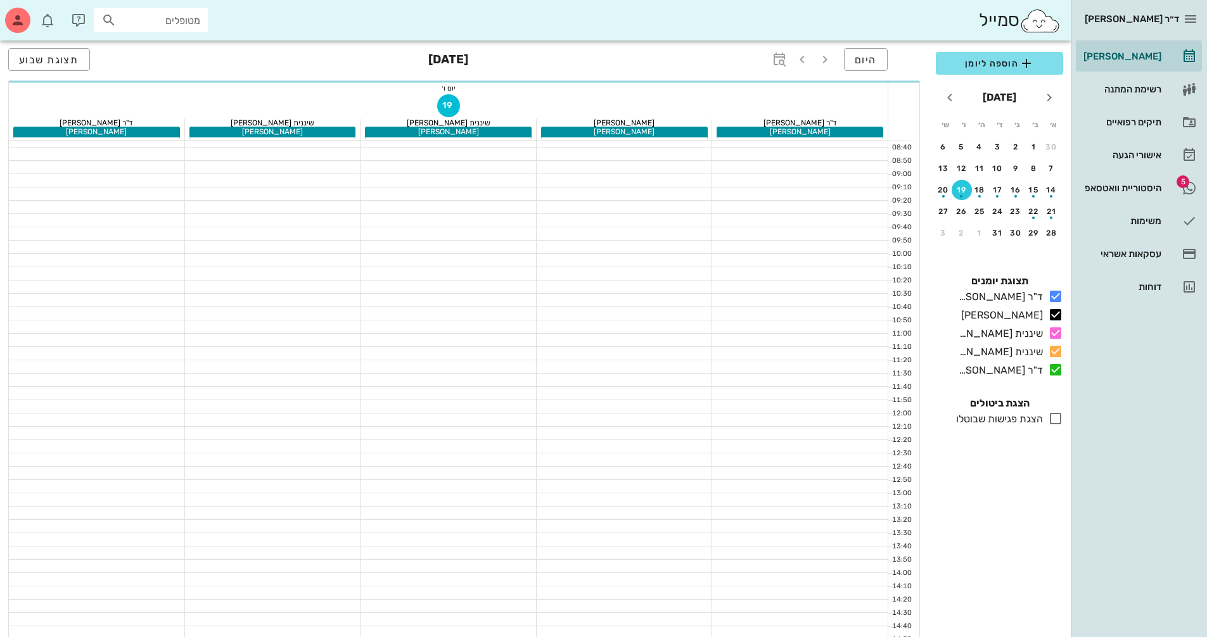
scroll to position [140, 0]
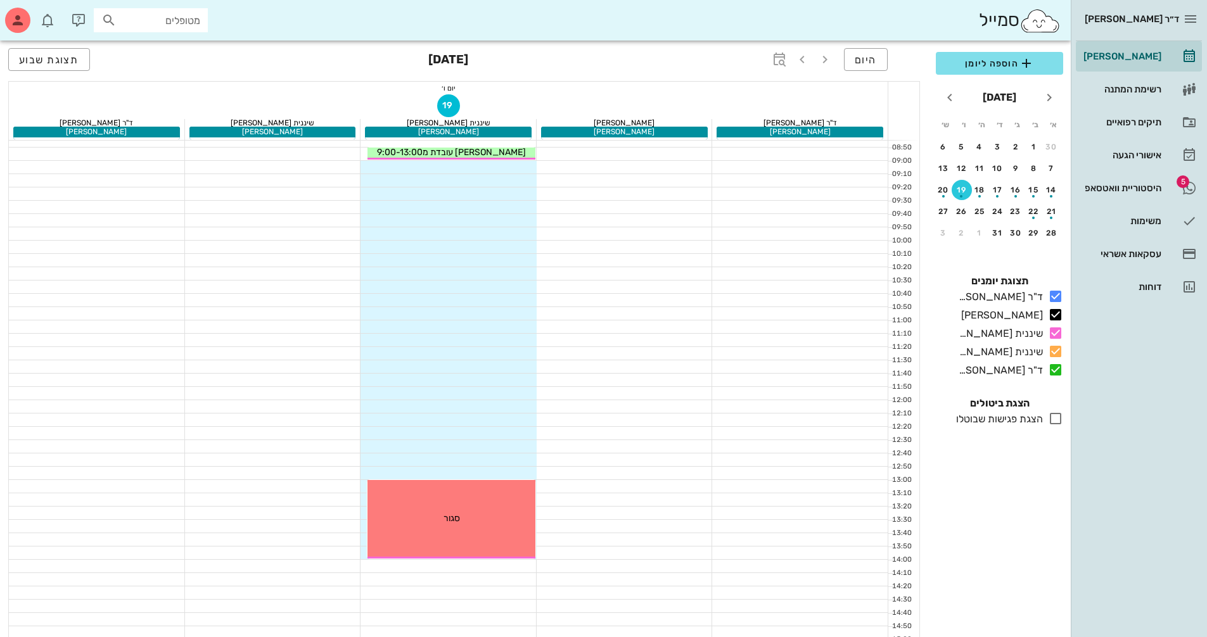
click at [961, 189] on div "button" at bounding box center [962, 192] width 20 height 7
click at [466, 217] on div at bounding box center [448, 220] width 176 height 13
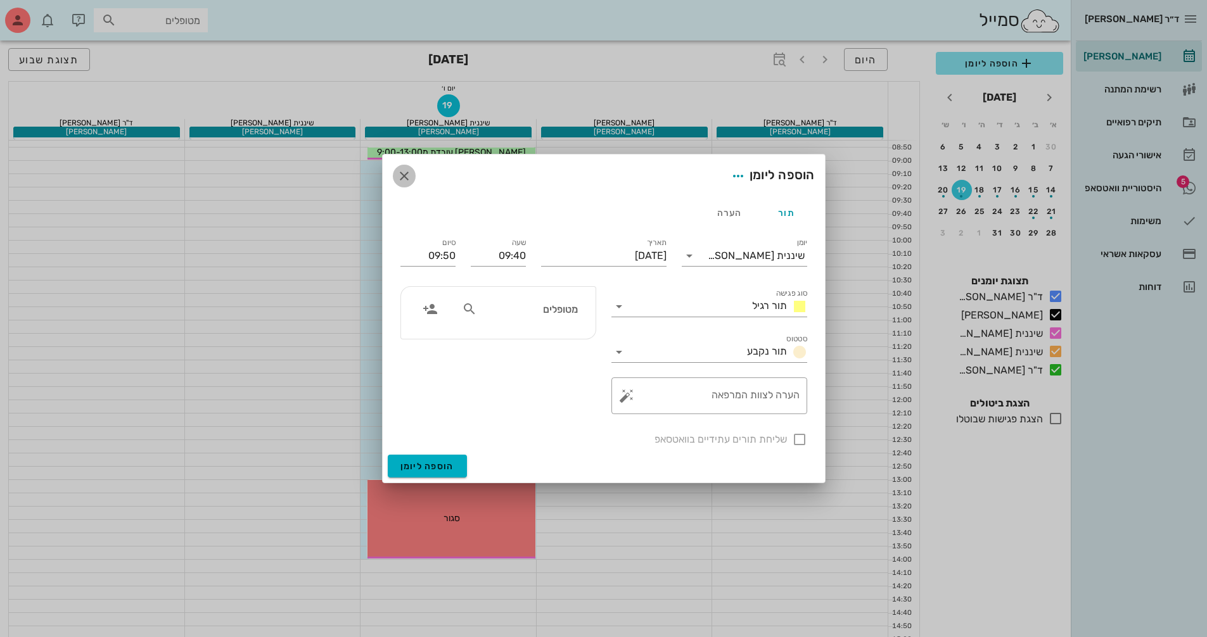
click at [409, 177] on icon "button" at bounding box center [404, 176] width 15 height 15
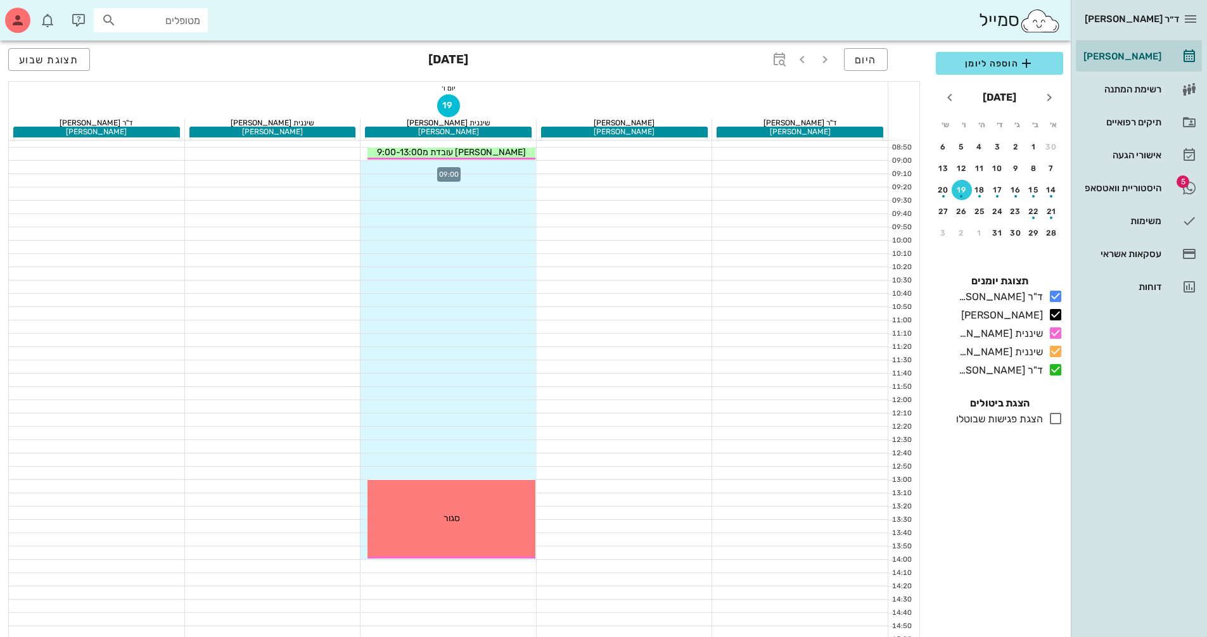
drag, startPoint x: 519, startPoint y: 165, endPoint x: 522, endPoint y: 172, distance: 7.7
click at [522, 172] on div at bounding box center [448, 167] width 176 height 13
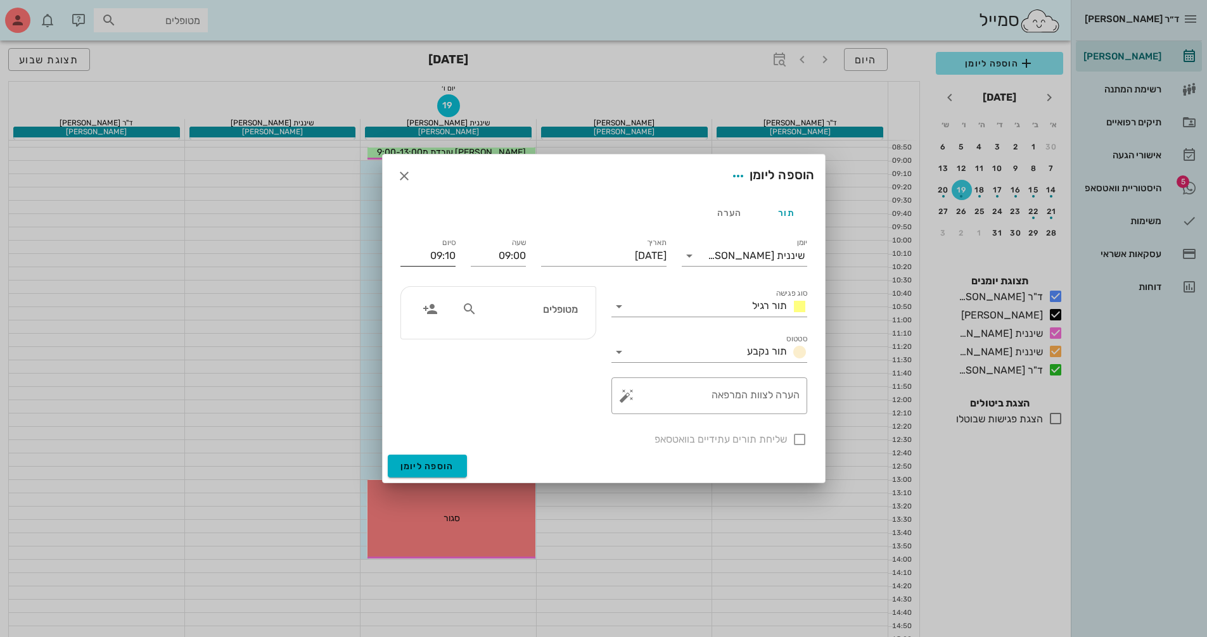
click at [436, 257] on input "09:10" at bounding box center [427, 256] width 55 height 20
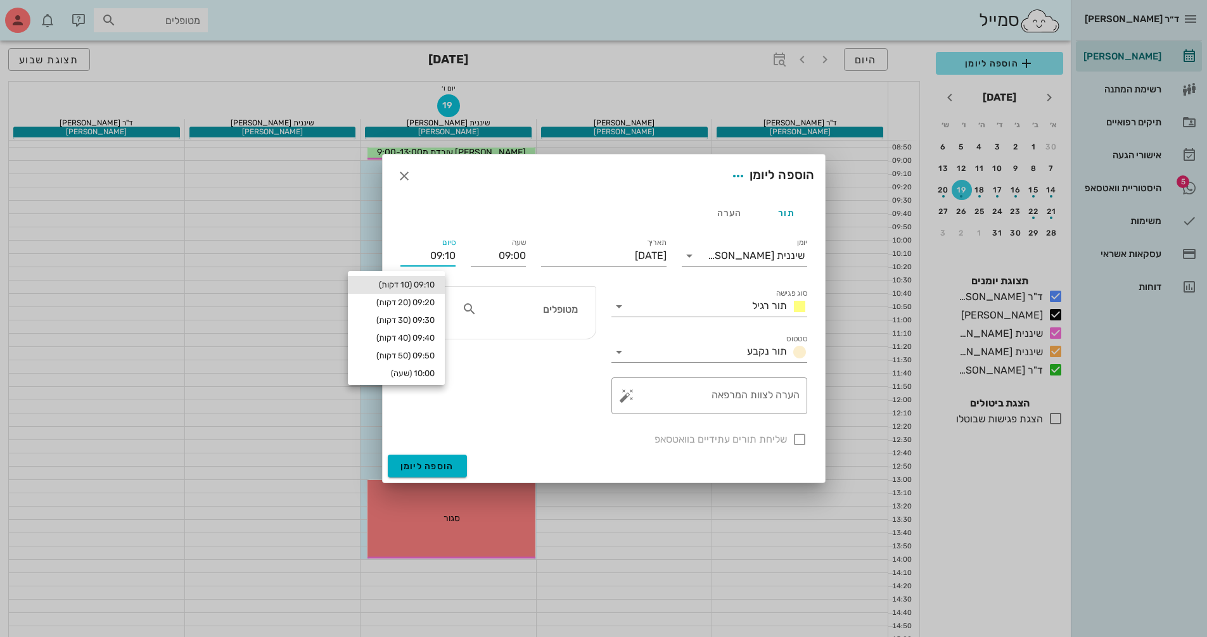
drag, startPoint x: 426, startPoint y: 254, endPoint x: 466, endPoint y: 255, distance: 39.9
click at [466, 255] on div "יומן שיננית [PERSON_NAME] סוג פגישה תור רגיל סטטוס תור נקבע תאריך [DATE] שעה 09…" at bounding box center [604, 341] width 422 height 227
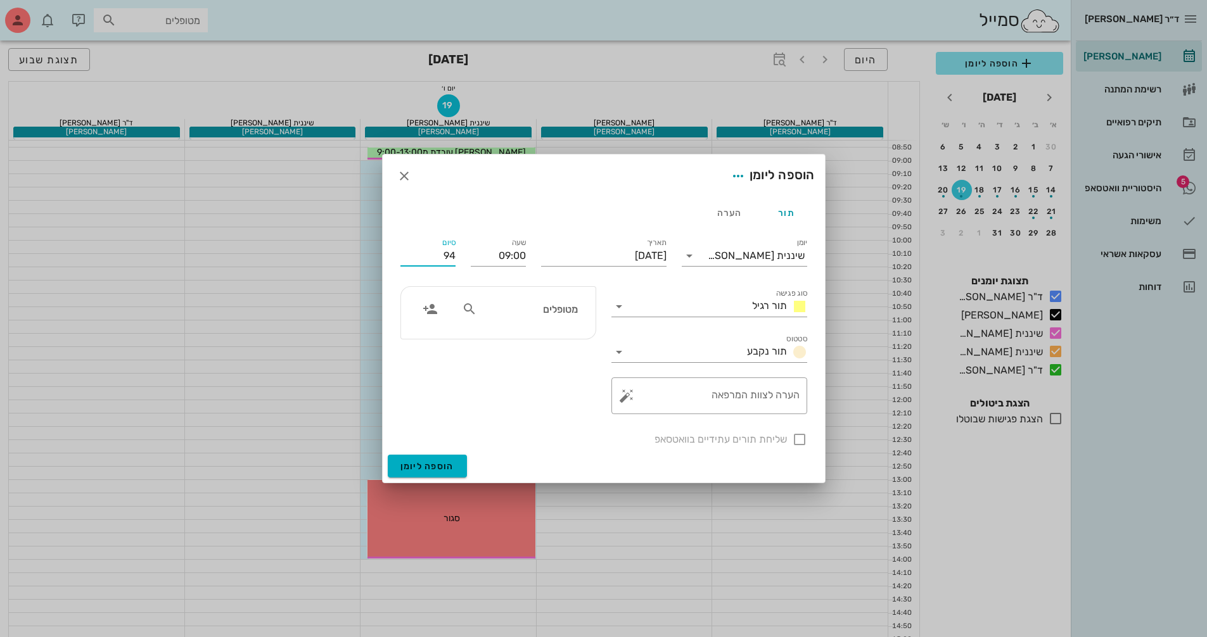
type input "9"
type input "09:45"
click at [551, 304] on input "מטופלים" at bounding box center [529, 309] width 98 height 16
click at [467, 310] on icon at bounding box center [469, 309] width 15 height 15
type input "[PERSON_NAME]"
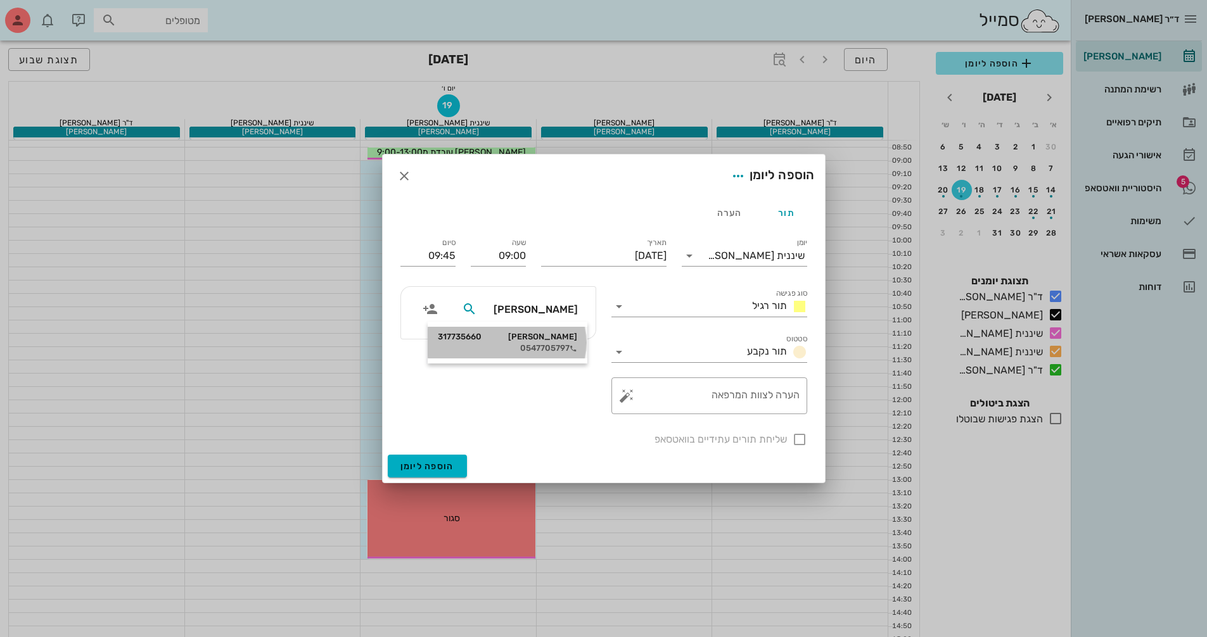
click at [518, 330] on div "[PERSON_NAME] 317735660 0547705797" at bounding box center [507, 343] width 139 height 32
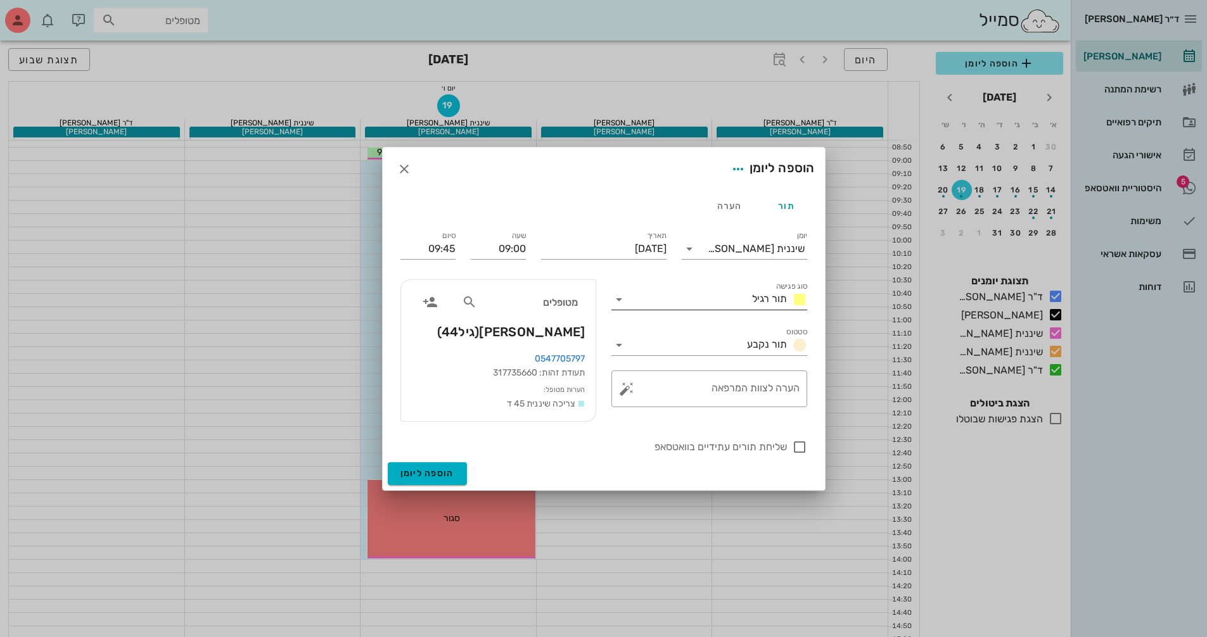
click at [621, 299] on icon at bounding box center [618, 299] width 15 height 15
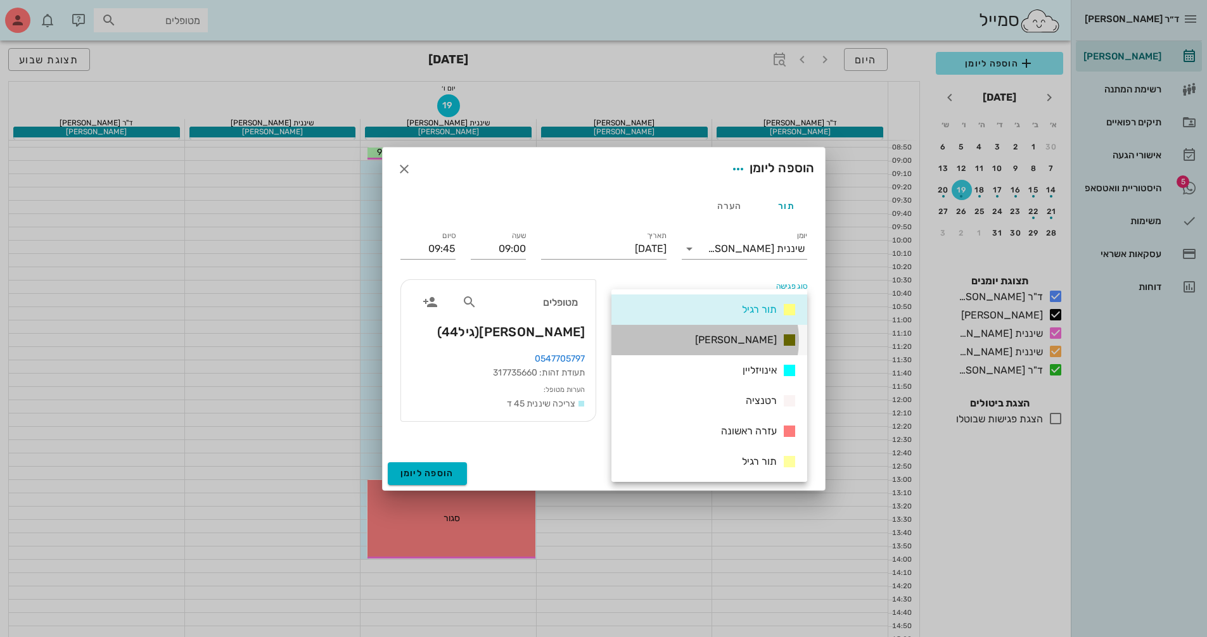
click at [744, 338] on span "[PERSON_NAME]" at bounding box center [736, 340] width 82 height 12
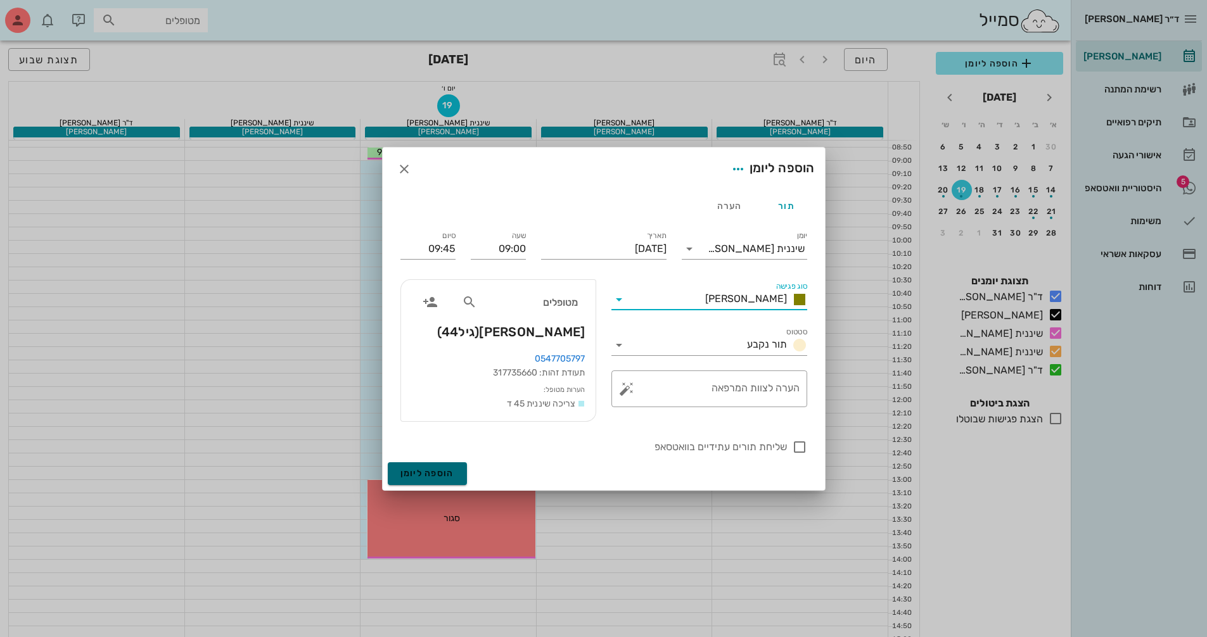
click at [438, 473] on span "הוספה ליומן" at bounding box center [427, 473] width 54 height 11
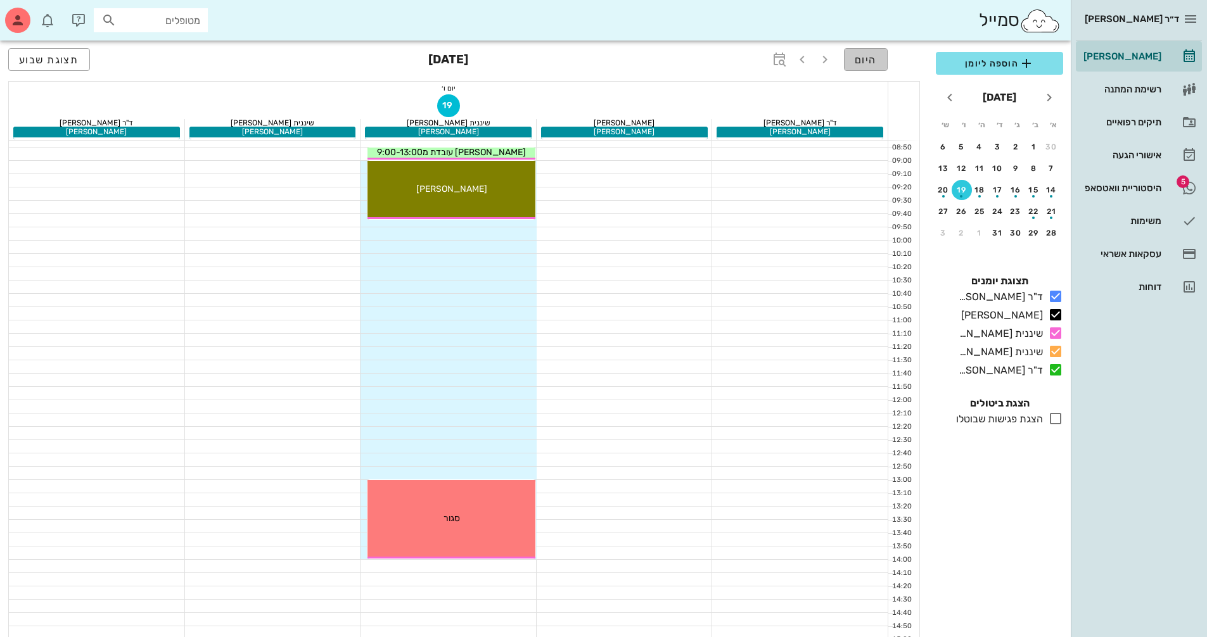
click at [863, 64] on span "היום" at bounding box center [866, 60] width 22 height 12
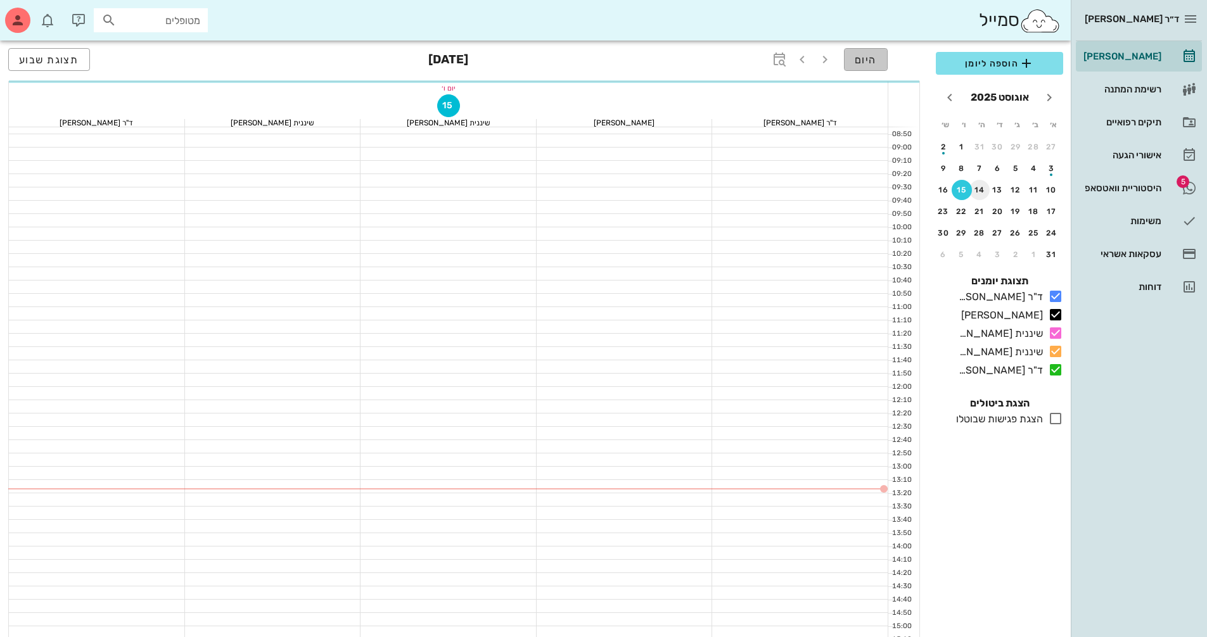
scroll to position [127, 0]
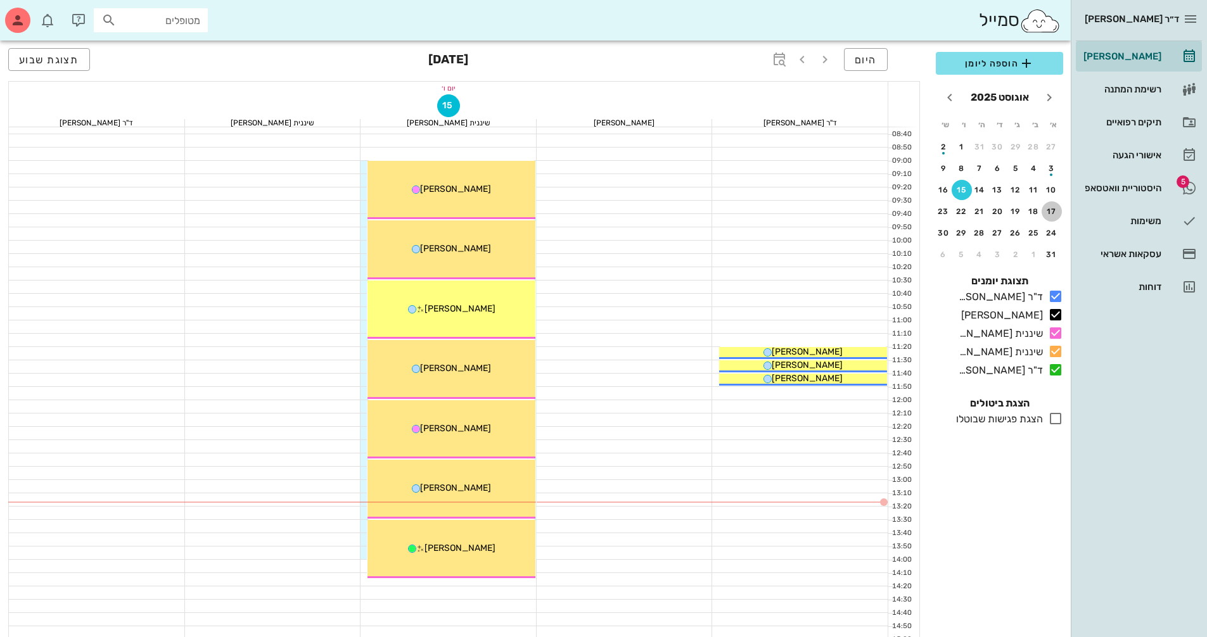
click at [1052, 213] on div "17" at bounding box center [1051, 211] width 20 height 9
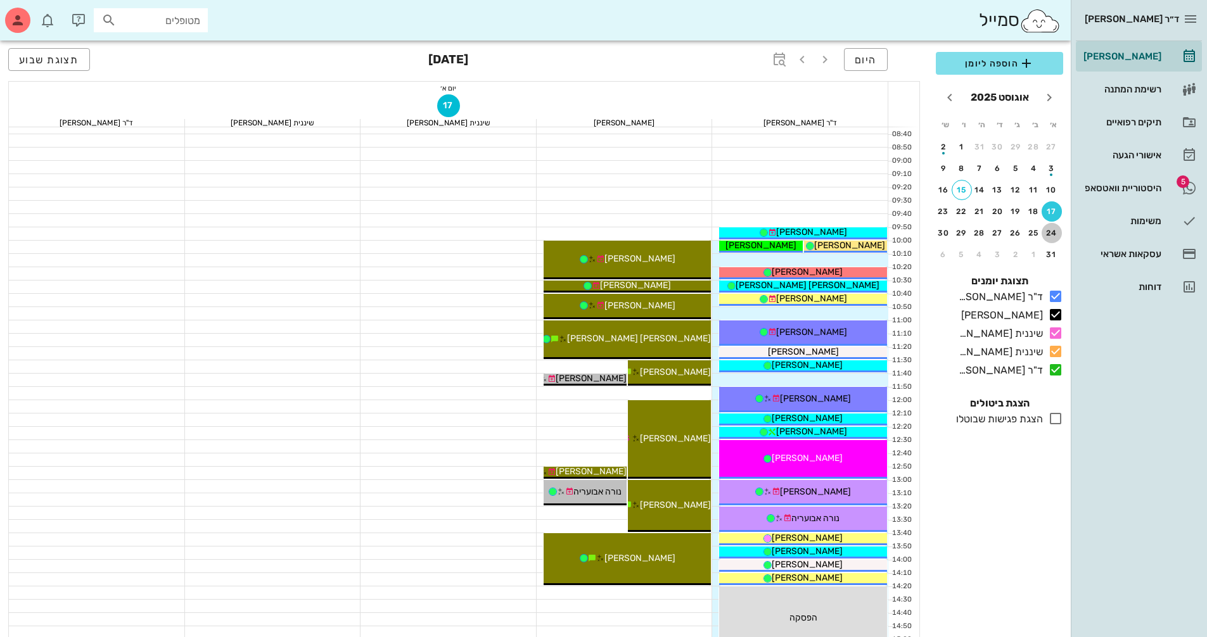
click at [1051, 235] on div "24" at bounding box center [1051, 233] width 20 height 9
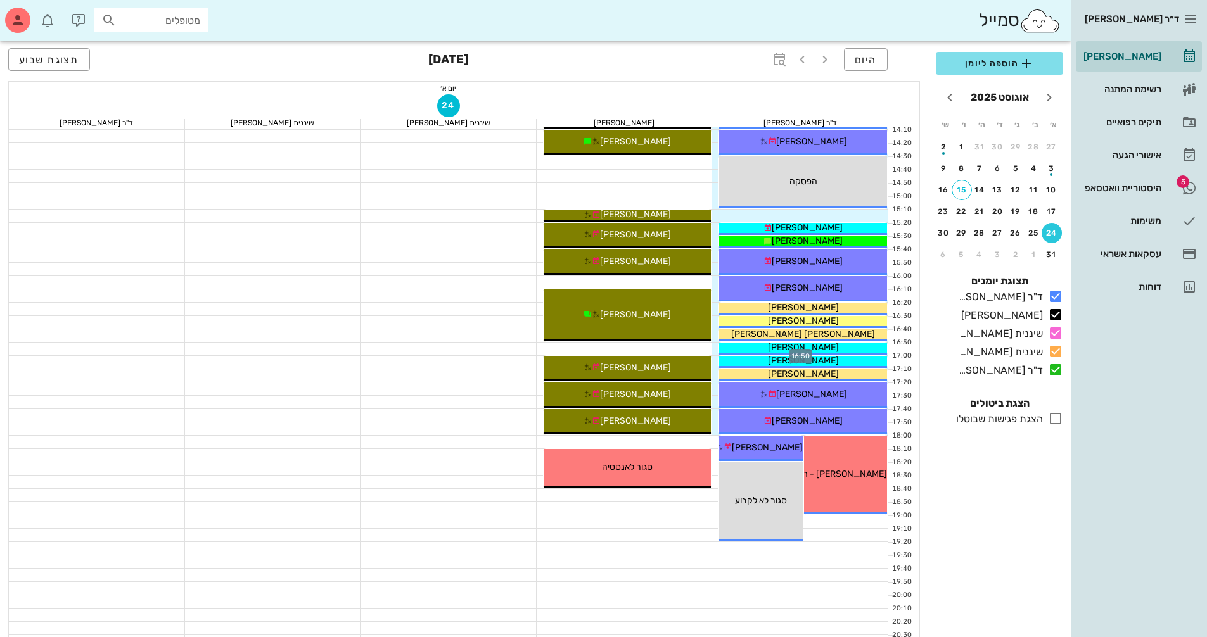
scroll to position [608, 0]
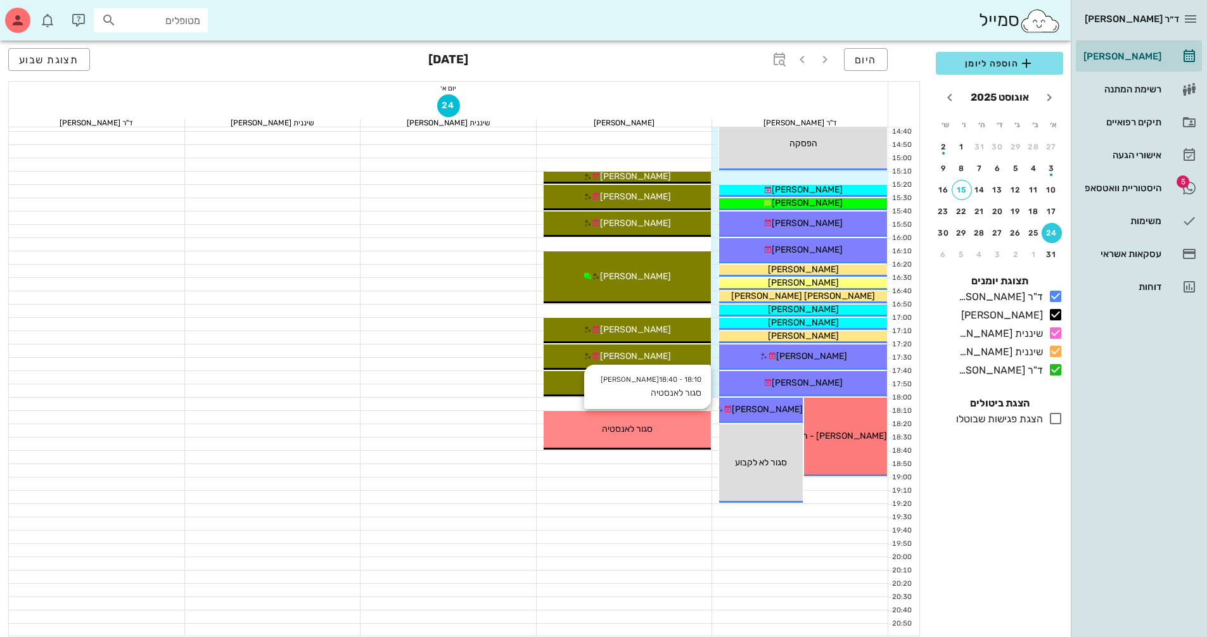
drag, startPoint x: 675, startPoint y: 430, endPoint x: 678, endPoint y: 436, distance: 6.8
click at [678, 436] on div "18:10 - 18:40 [PERSON_NAME]" at bounding box center [628, 430] width 168 height 39
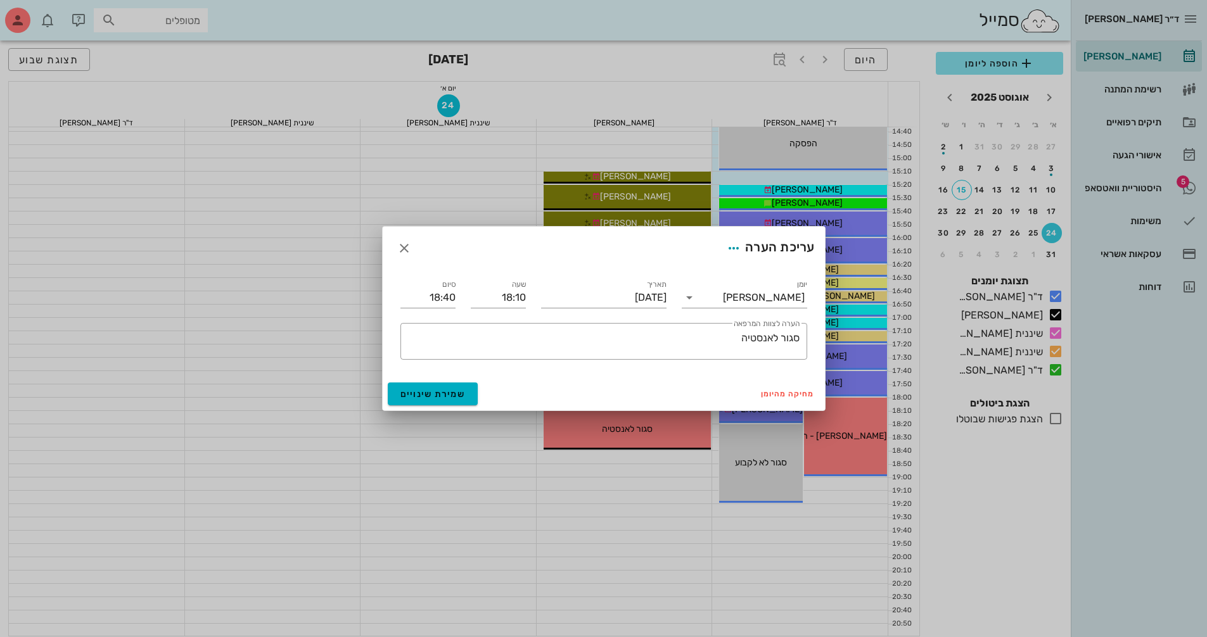
click at [646, 509] on div at bounding box center [603, 318] width 1207 height 637
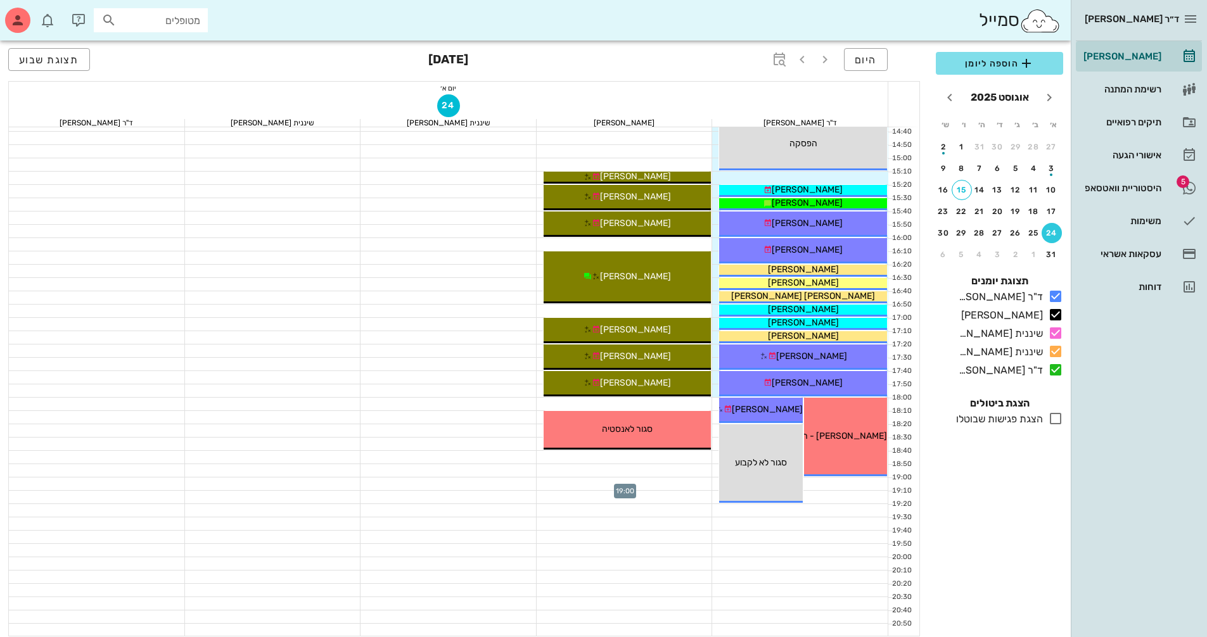
drag, startPoint x: 680, startPoint y: 485, endPoint x: 686, endPoint y: 481, distance: 7.2
click at [686, 481] on div at bounding box center [625, 484] width 176 height 13
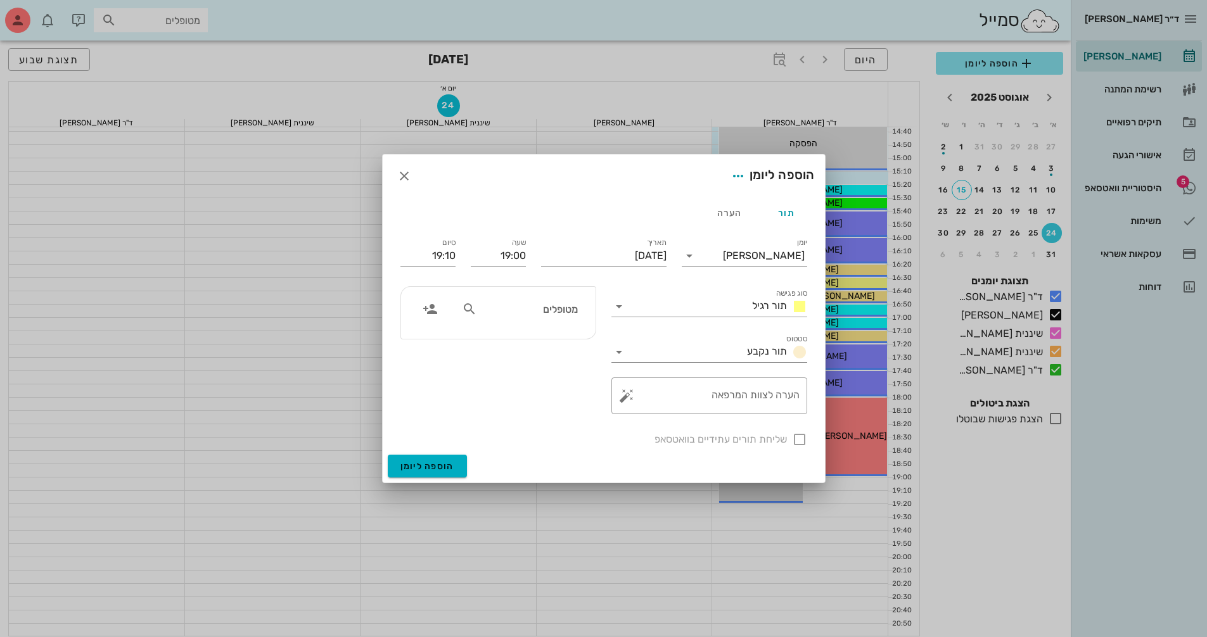
click at [468, 306] on icon at bounding box center [469, 309] width 15 height 15
type input "ל"
type input "[PERSON_NAME] ל"
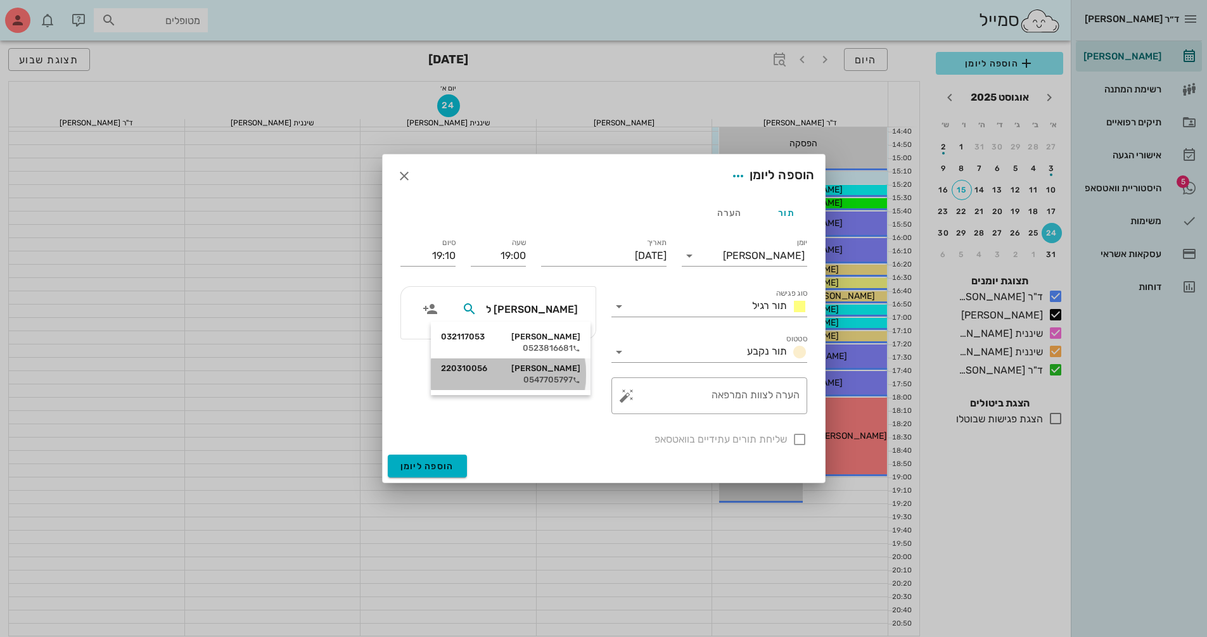
click at [533, 371] on div "[PERSON_NAME] 220310056" at bounding box center [510, 369] width 139 height 10
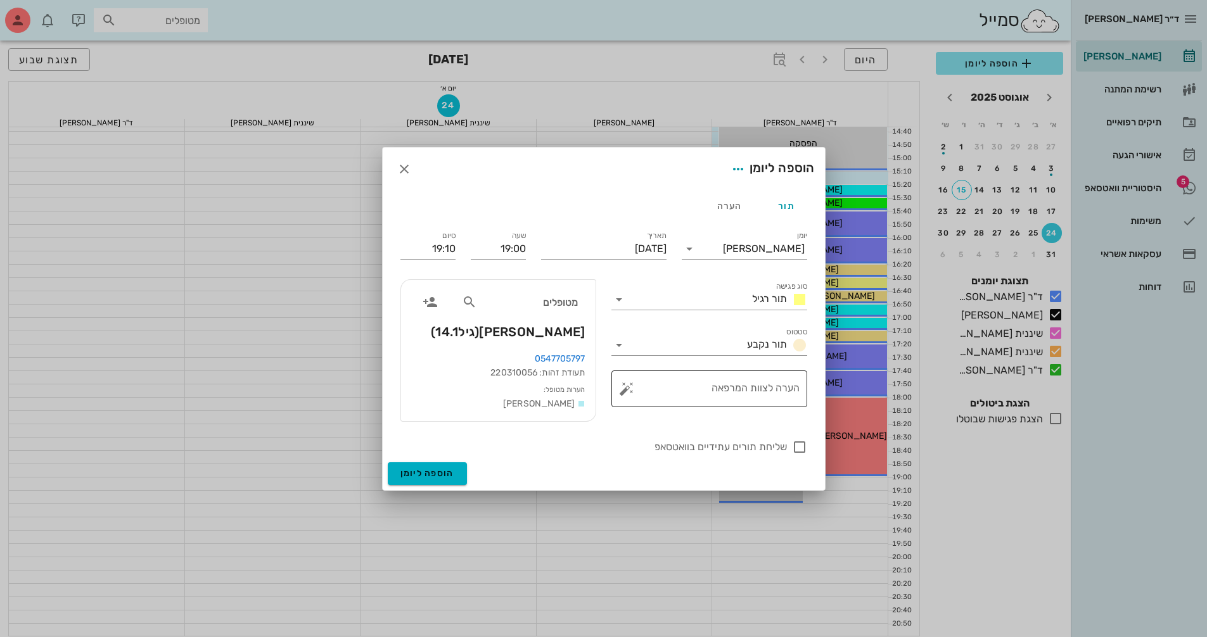
click at [681, 391] on textarea "הערה לצוות המרפאה" at bounding box center [714, 392] width 170 height 30
type textarea "לא לבטל את התור , לפני ניתוח צריכה הסרת אבנית"
drag, startPoint x: 421, startPoint y: 249, endPoint x: 469, endPoint y: 249, distance: 48.8
click at [469, 249] on div "יומן יומן מרפאה סוג פגישה תור רגיל סטטוס תור נקבע תאריך [DATE] שעה 19:00 סיום 1…" at bounding box center [604, 341] width 422 height 241
type input "3"
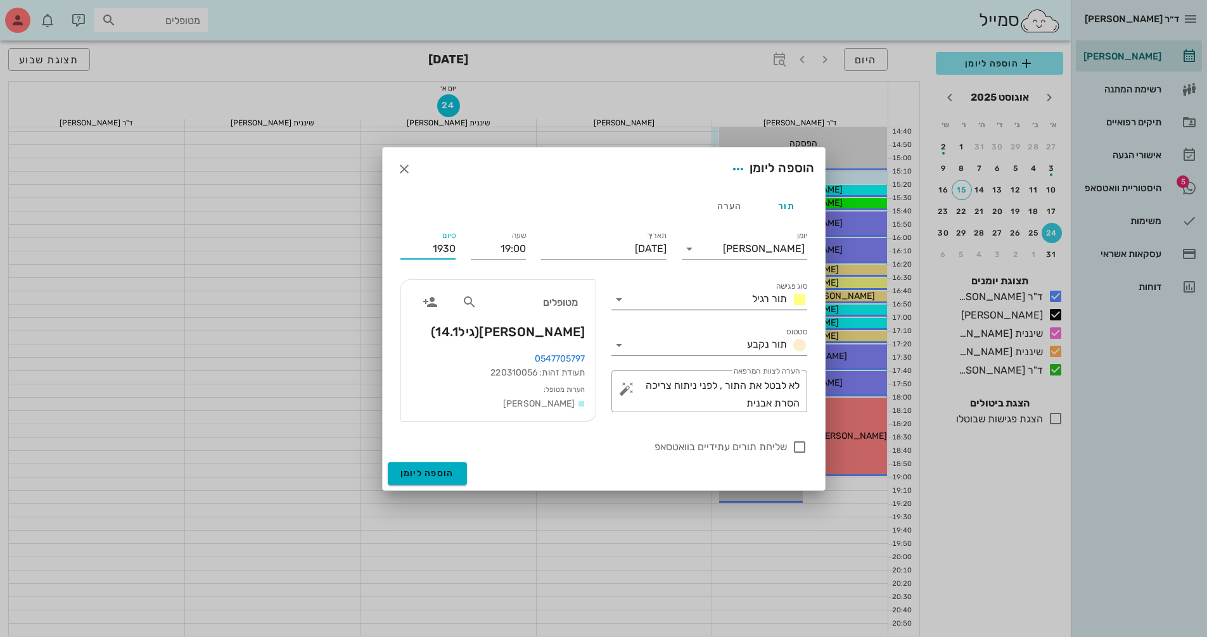
click at [616, 298] on icon at bounding box center [618, 299] width 15 height 15
type input "19:30"
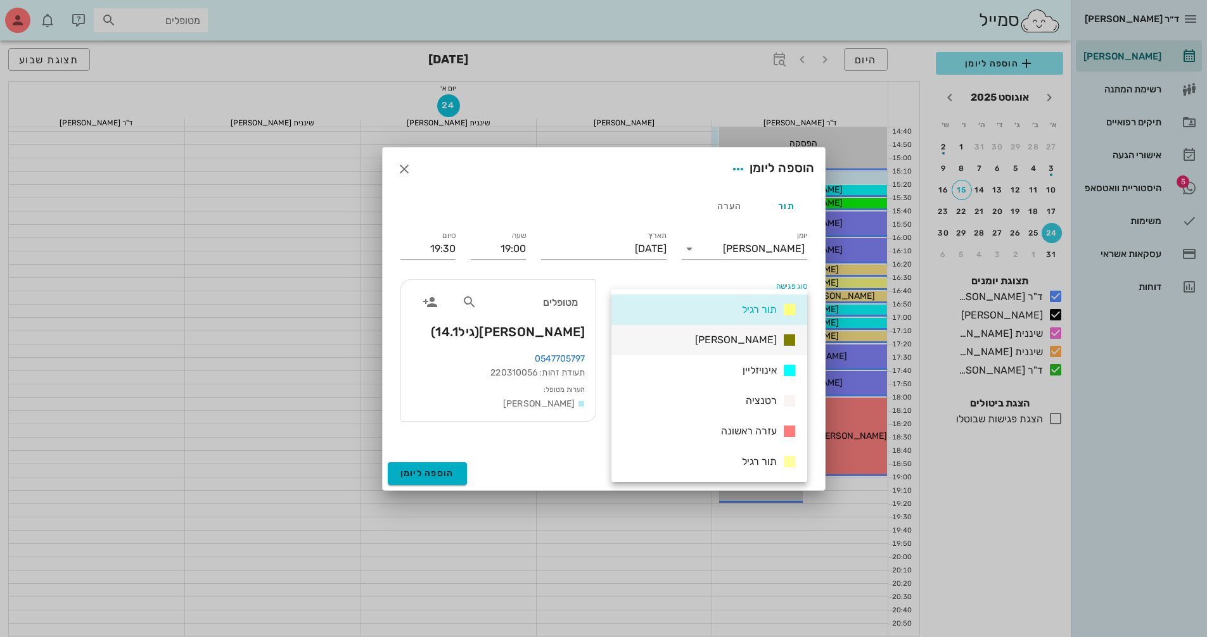
click at [745, 338] on span "[PERSON_NAME]" at bounding box center [736, 340] width 82 height 12
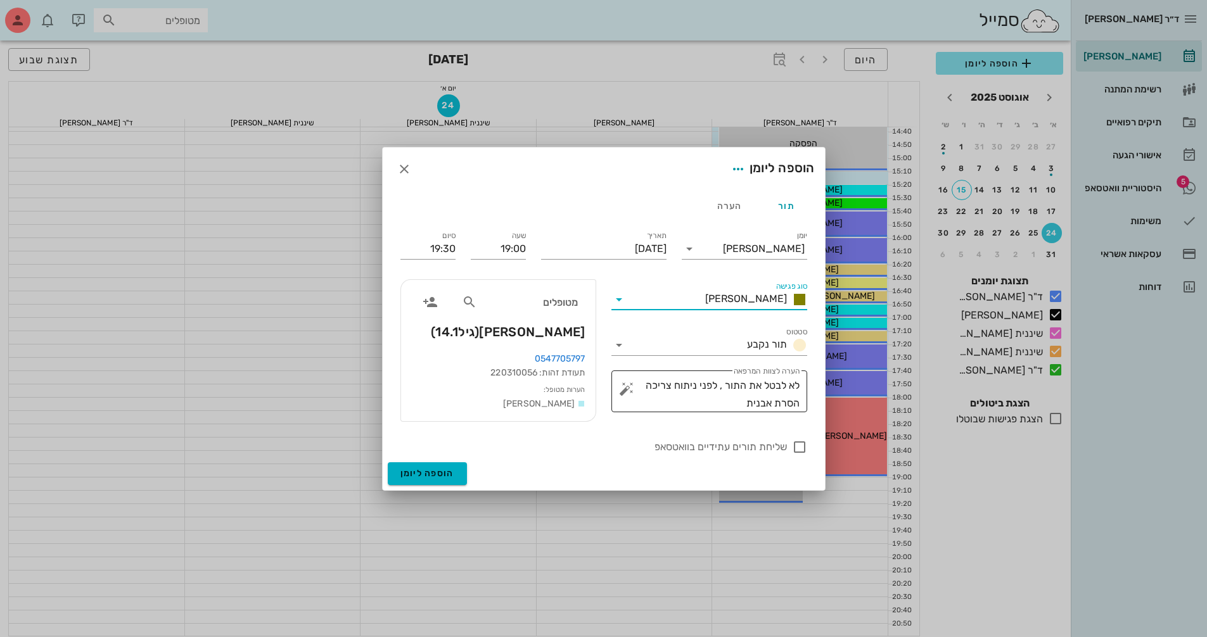
click at [799, 385] on div "​ הערה לצוות המרפאה לא לבטל את התור , לפני ניתוח צריכה הסרת אבנית" at bounding box center [709, 392] width 196 height 42
click at [798, 385] on textarea "לא לבטל את התור , לפני ניתוח צריכה הסרת אבנית" at bounding box center [714, 394] width 170 height 35
type textarea "שיננית-לא לבטל את התור , לפני ניתוח צריכה הסרת אבנית"
click at [801, 447] on div at bounding box center [800, 447] width 22 height 22
checkbox input "true"
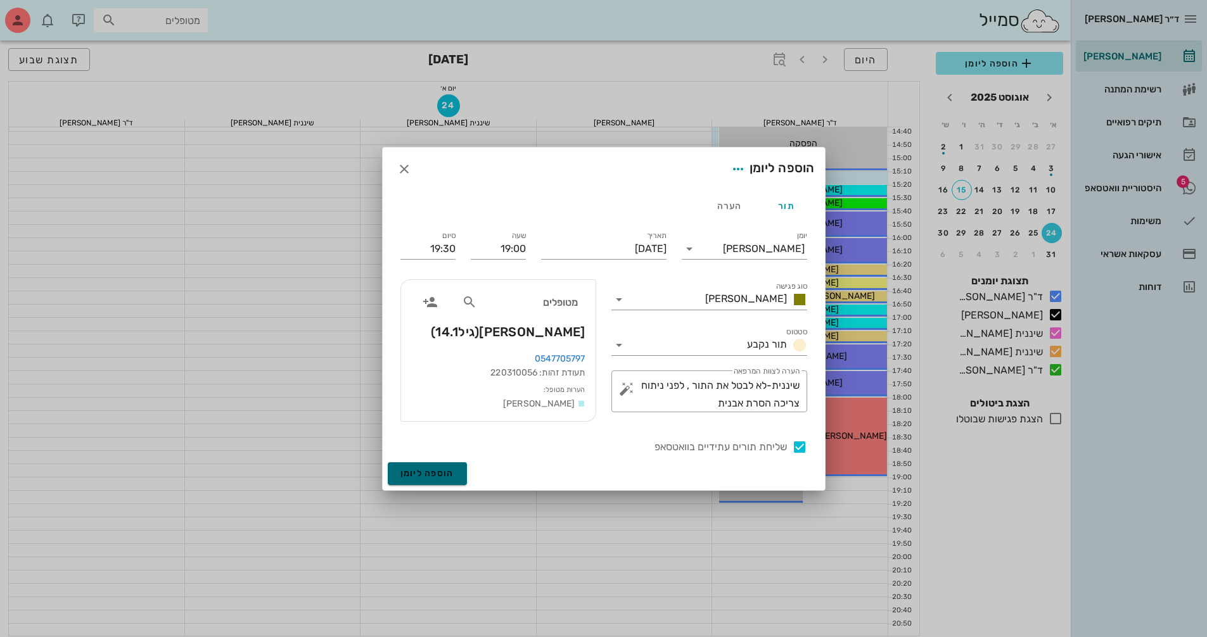
click at [444, 468] on span "הוספה ליומן" at bounding box center [427, 473] width 54 height 11
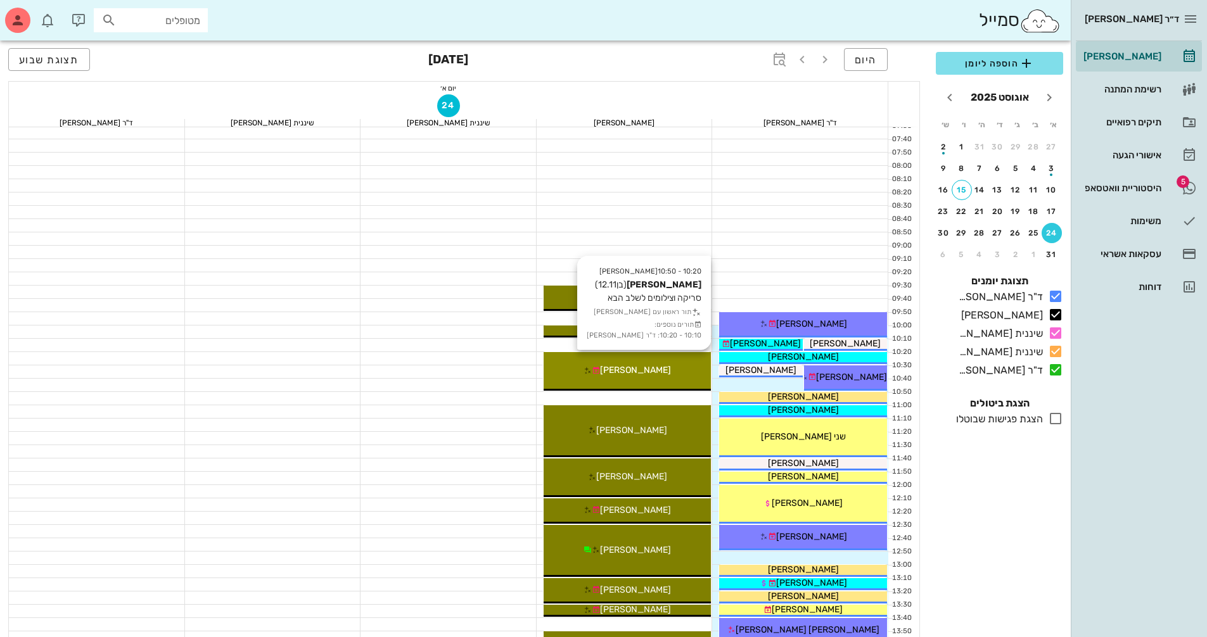
scroll to position [63, 0]
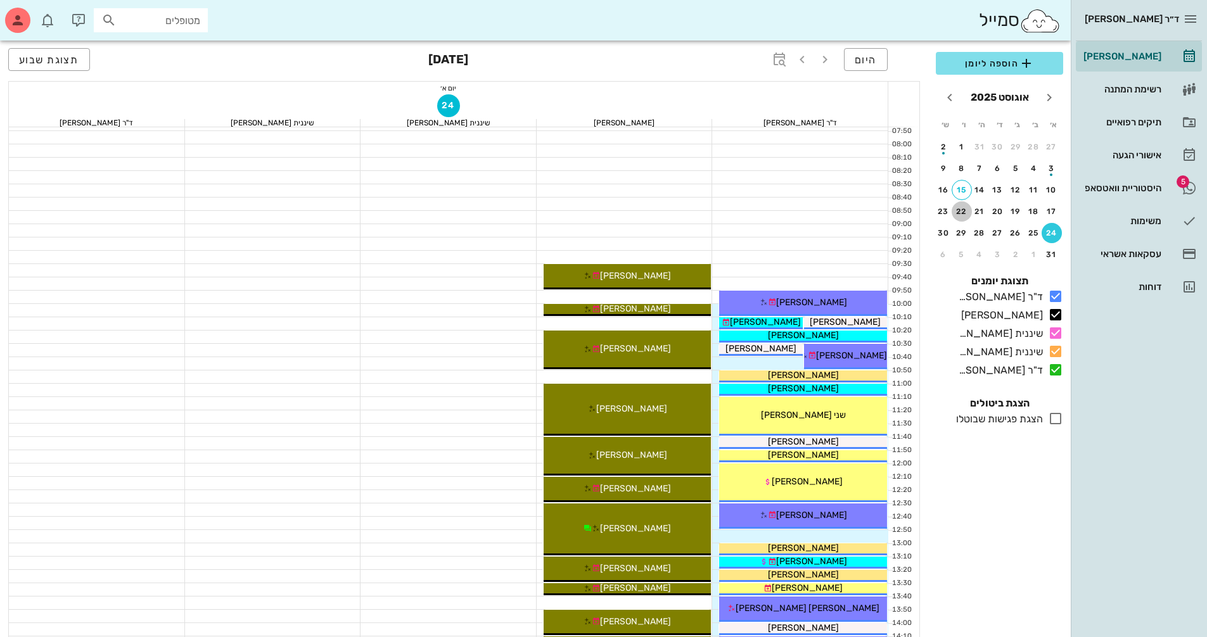
click at [959, 214] on div "22" at bounding box center [962, 211] width 20 height 9
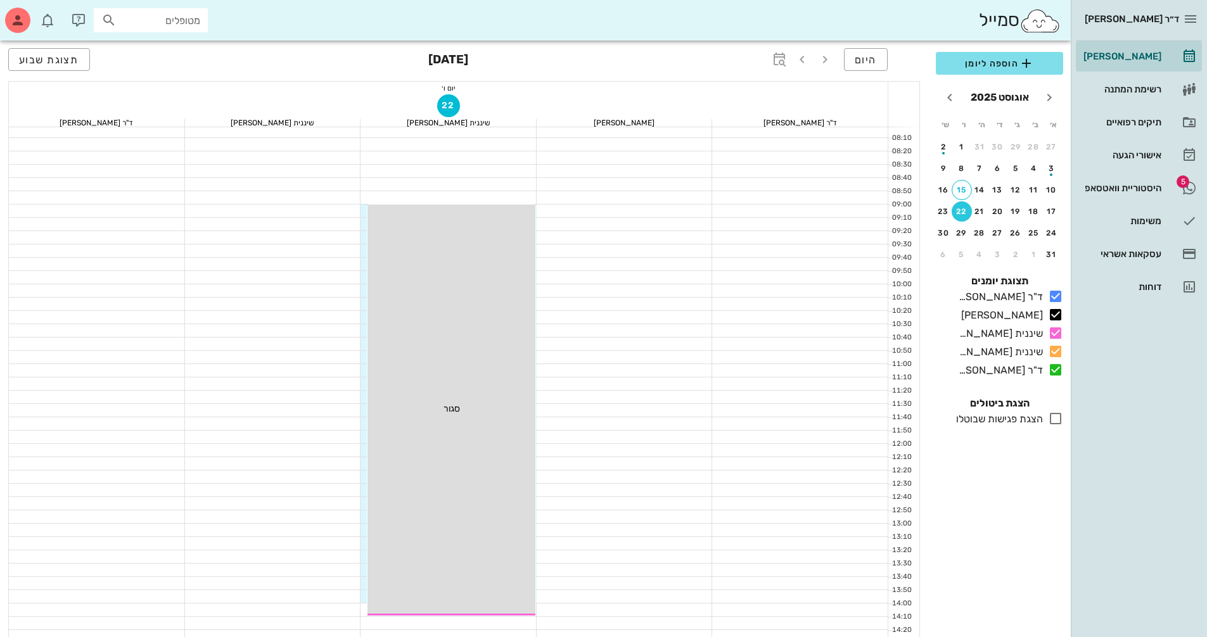
scroll to position [63, 0]
click at [1055, 228] on button "24" at bounding box center [1051, 233] width 20 height 20
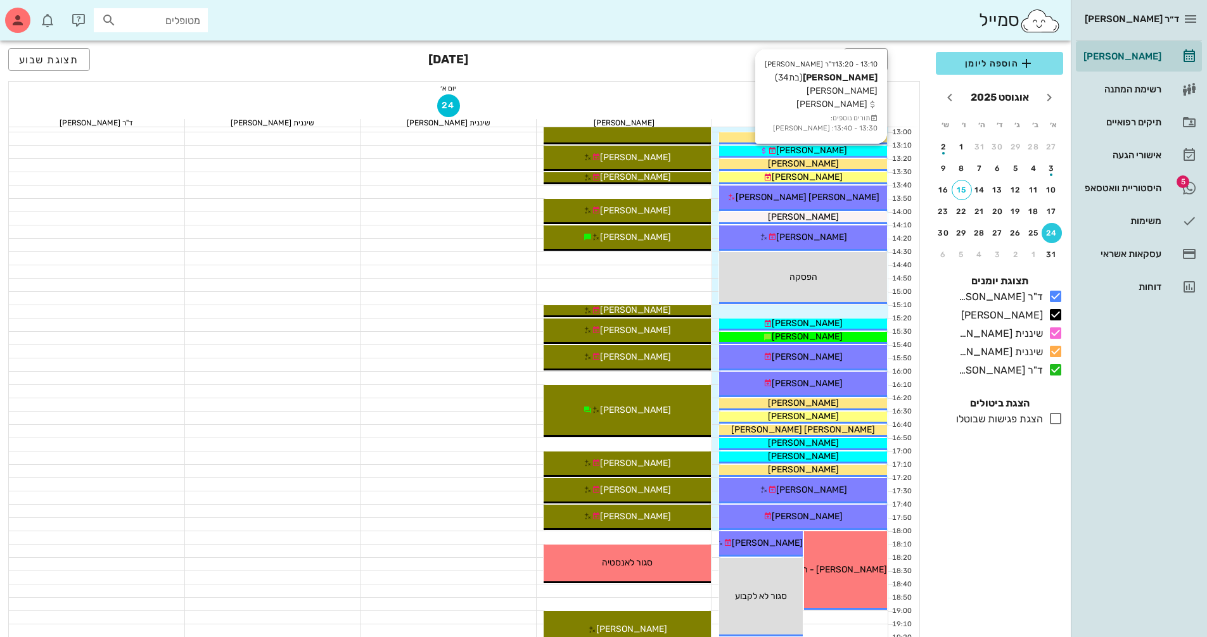
scroll to position [570, 0]
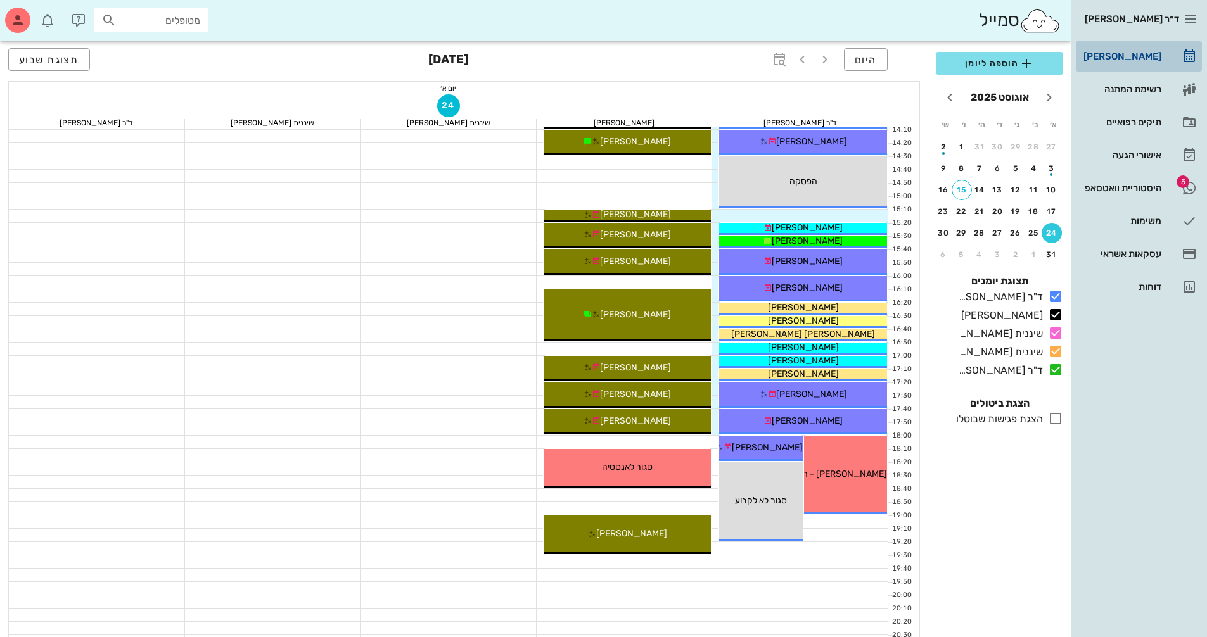
click at [1143, 61] on div "[PERSON_NAME]" at bounding box center [1121, 56] width 80 height 20
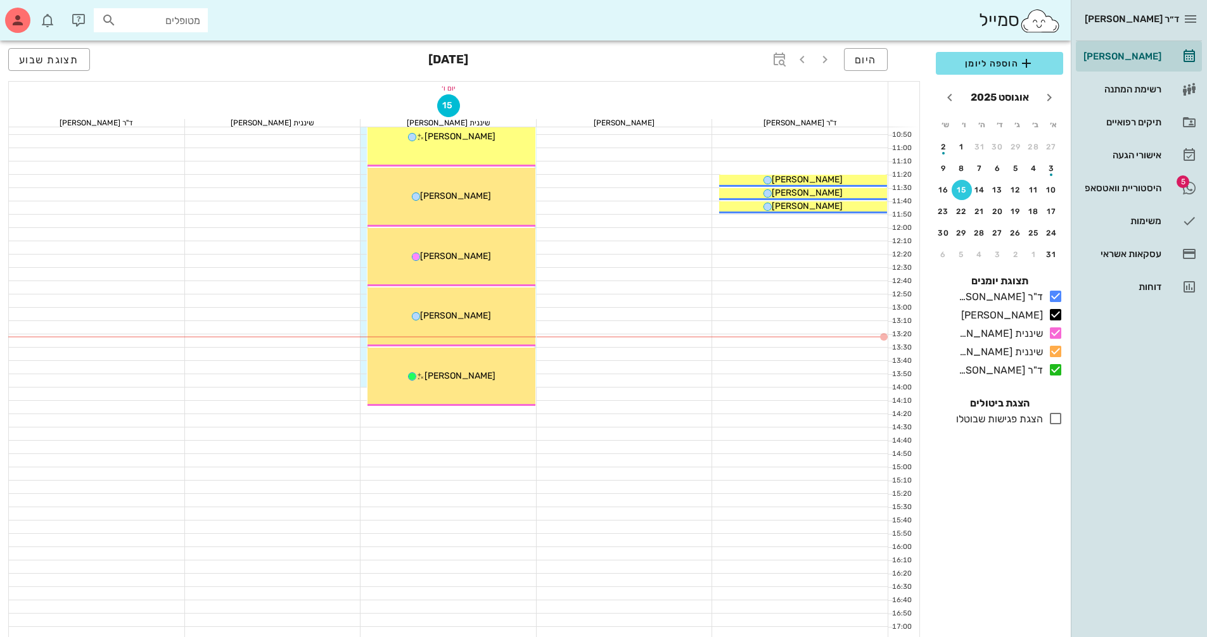
scroll to position [190, 0]
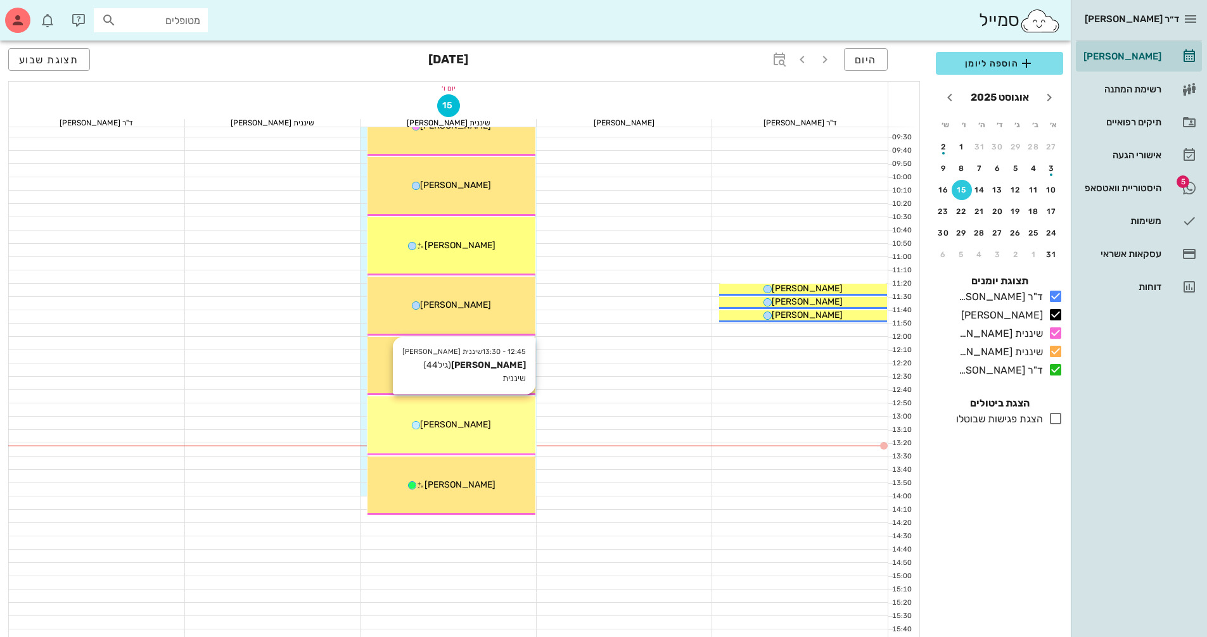
click at [473, 414] on div "12:45 - 13:30 שיננית [PERSON_NAME] [PERSON_NAME] (גיל 44 ) שיננית [PERSON_NAME]" at bounding box center [451, 426] width 168 height 59
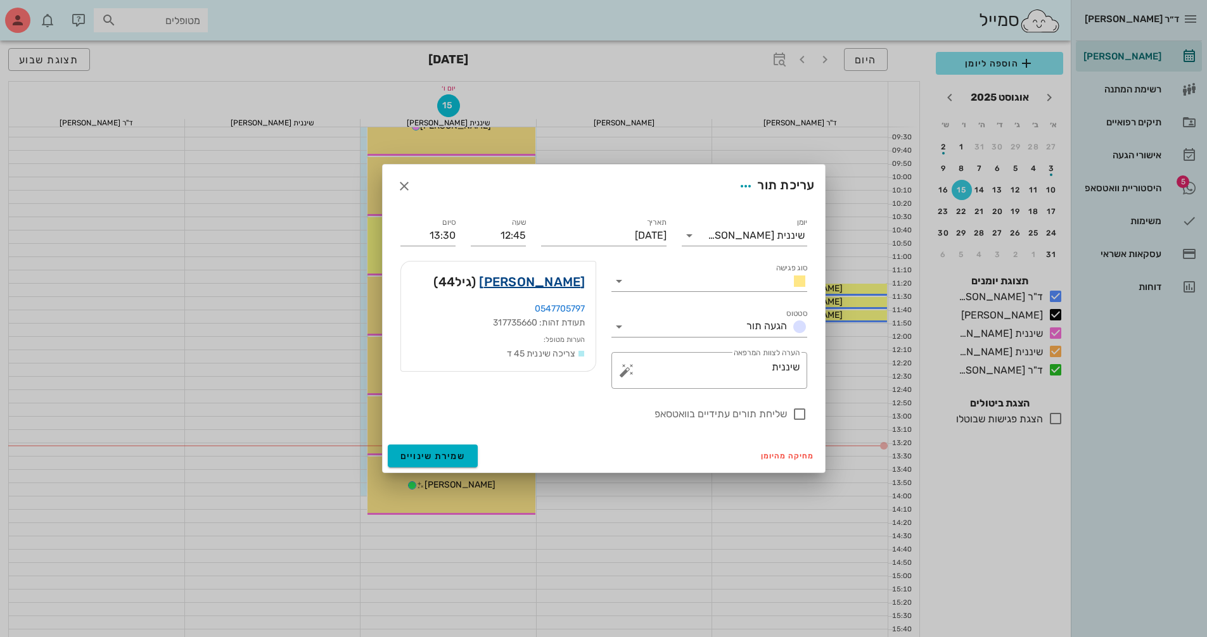
click at [563, 284] on link "[PERSON_NAME]" at bounding box center [532, 282] width 106 height 20
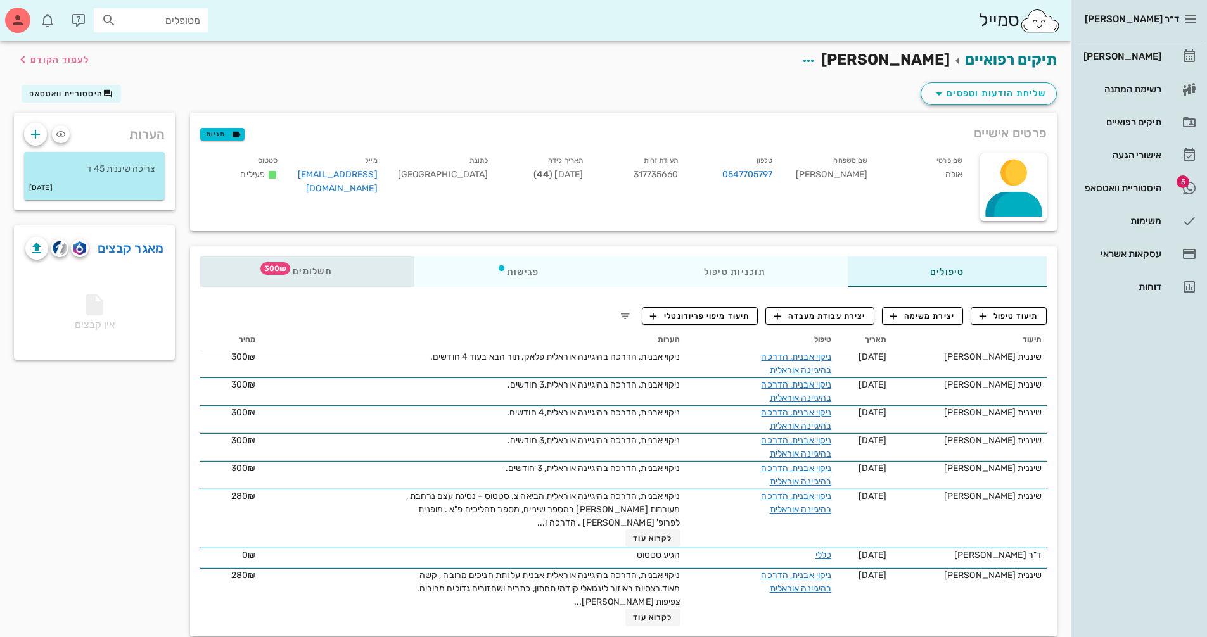
click at [308, 276] on span "תשלומים 300₪" at bounding box center [307, 271] width 49 height 9
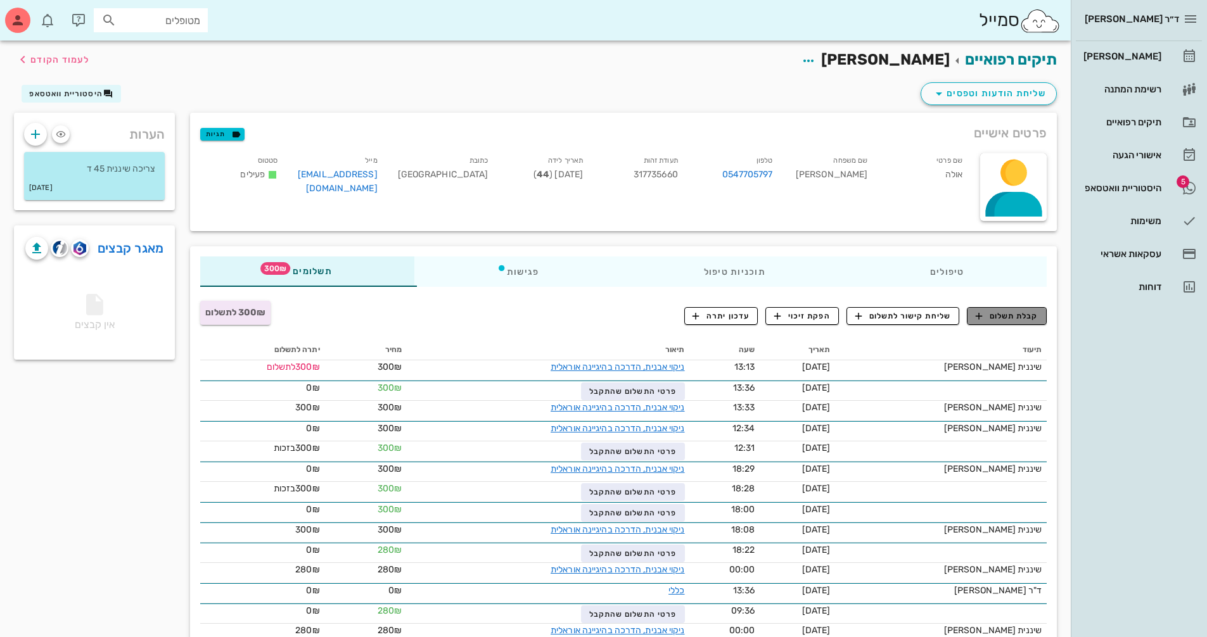
click at [1016, 317] on span "קבלת תשלום" at bounding box center [1007, 315] width 63 height 11
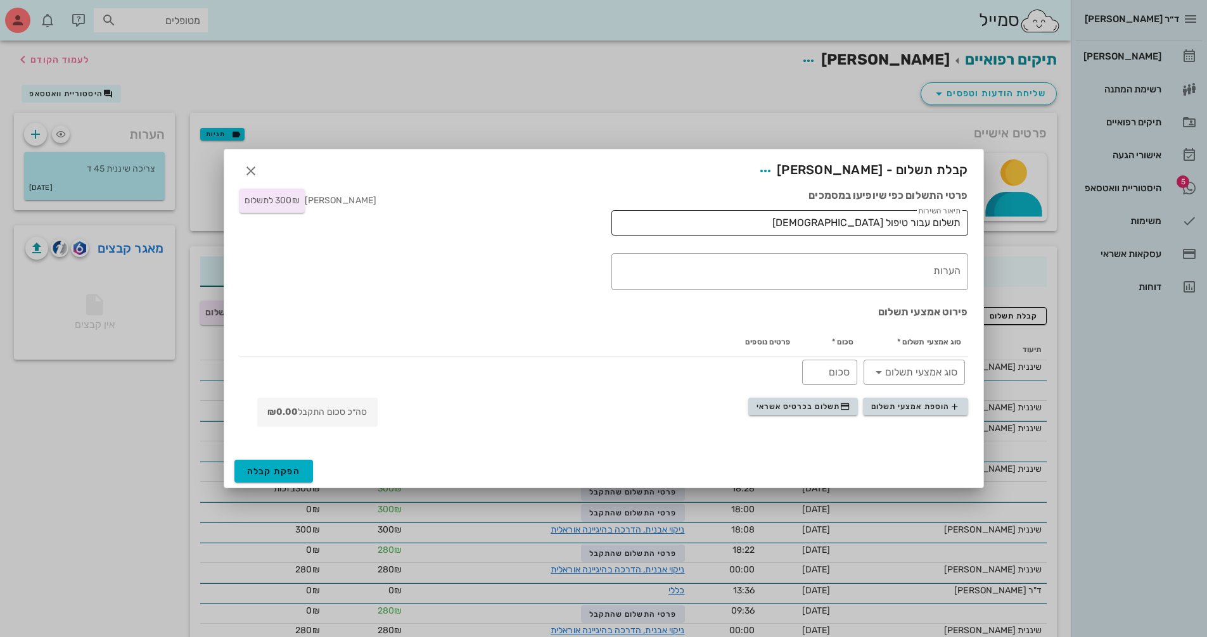
click at [815, 216] on input "תשלום עבור טיפול [DEMOGRAPHIC_DATA]" at bounding box center [789, 223] width 341 height 20
click at [798, 227] on input "תשלום עבור טיפול [DEMOGRAPHIC_DATA]" at bounding box center [789, 223] width 341 height 20
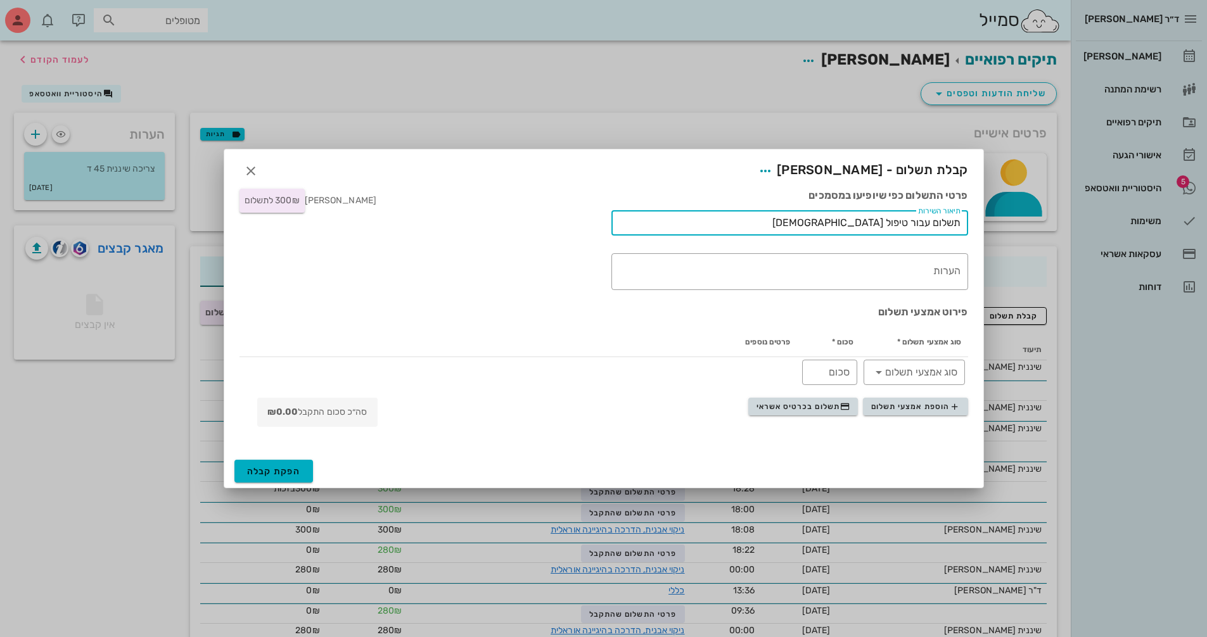
click at [798, 227] on input "תשלום עבור טיפול [DEMOGRAPHIC_DATA]" at bounding box center [789, 223] width 341 height 20
type input "תשלום עבור טיפול שיננית"
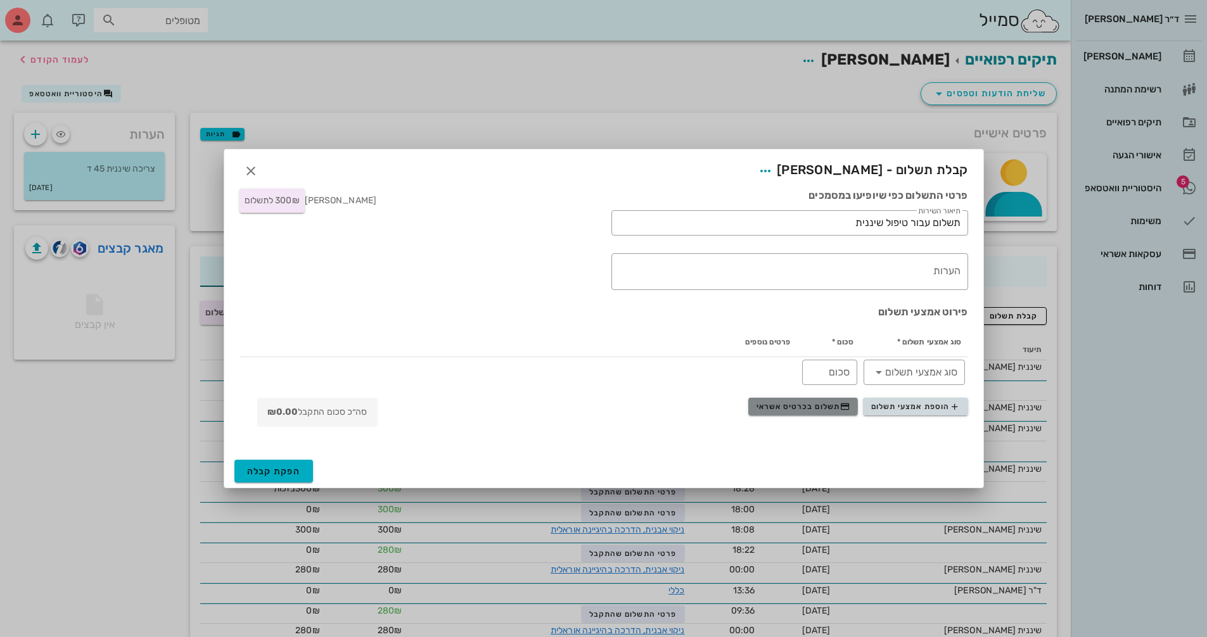
click at [796, 410] on span "תשלום בכרטיס אשראי" at bounding box center [803, 407] width 94 height 10
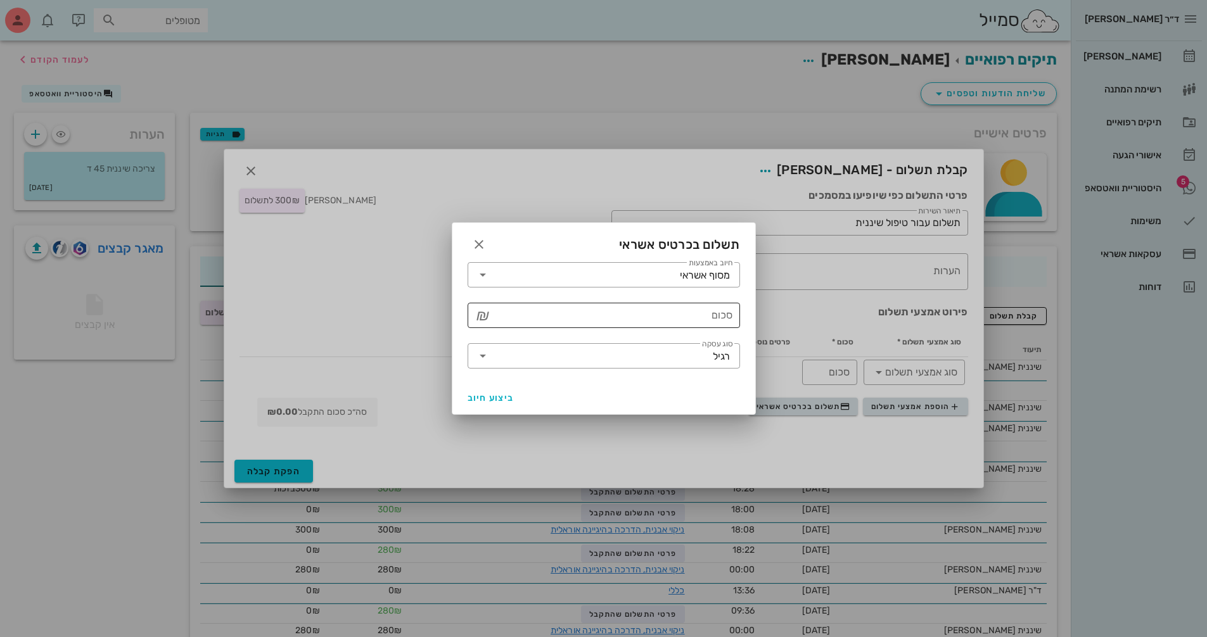
click at [671, 327] on div "סכום" at bounding box center [612, 315] width 239 height 25
type input "300"
click at [491, 398] on span "ביצוע חיוב" at bounding box center [491, 398] width 47 height 11
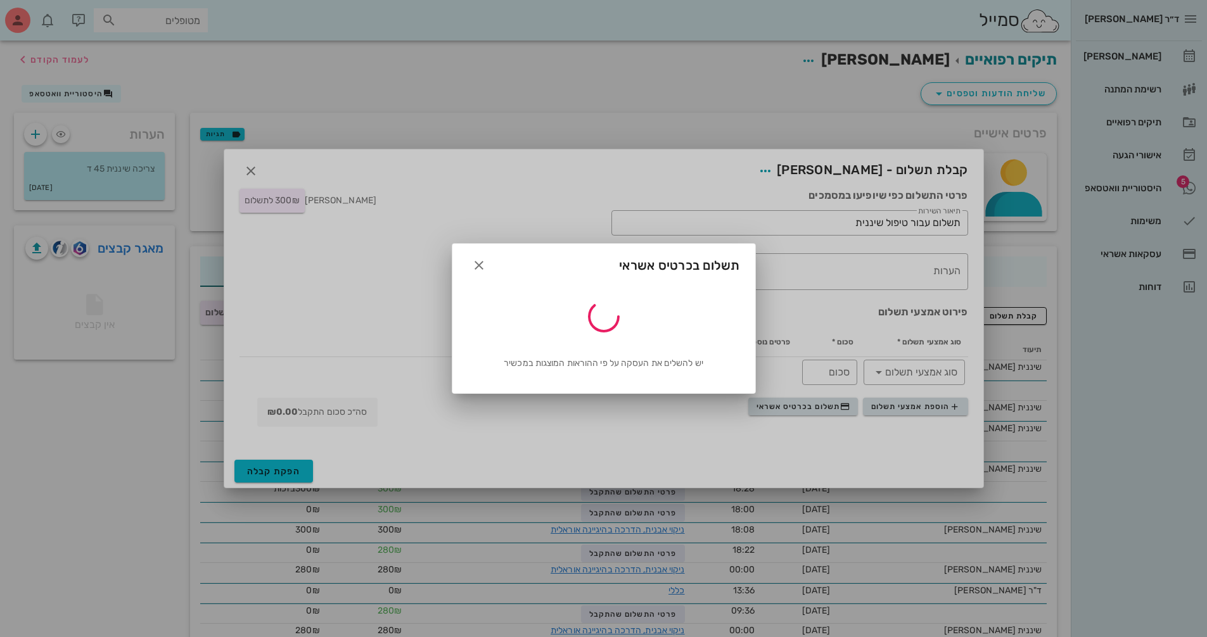
type input "300"
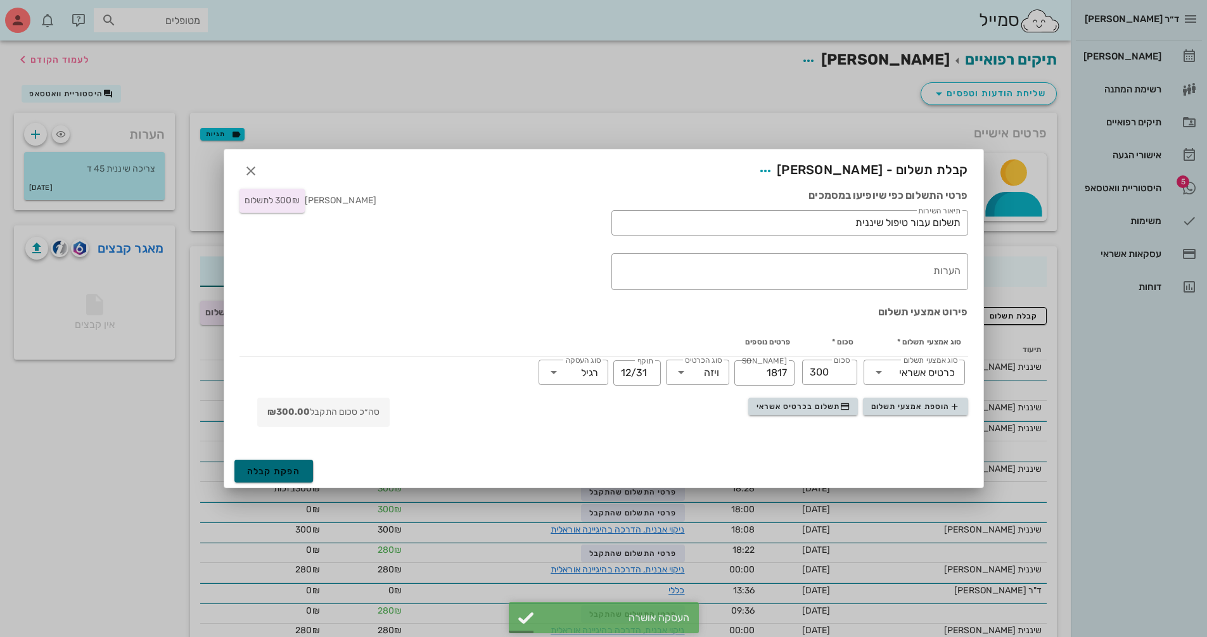
click at [277, 466] on span "הפקת קבלה" at bounding box center [274, 471] width 54 height 11
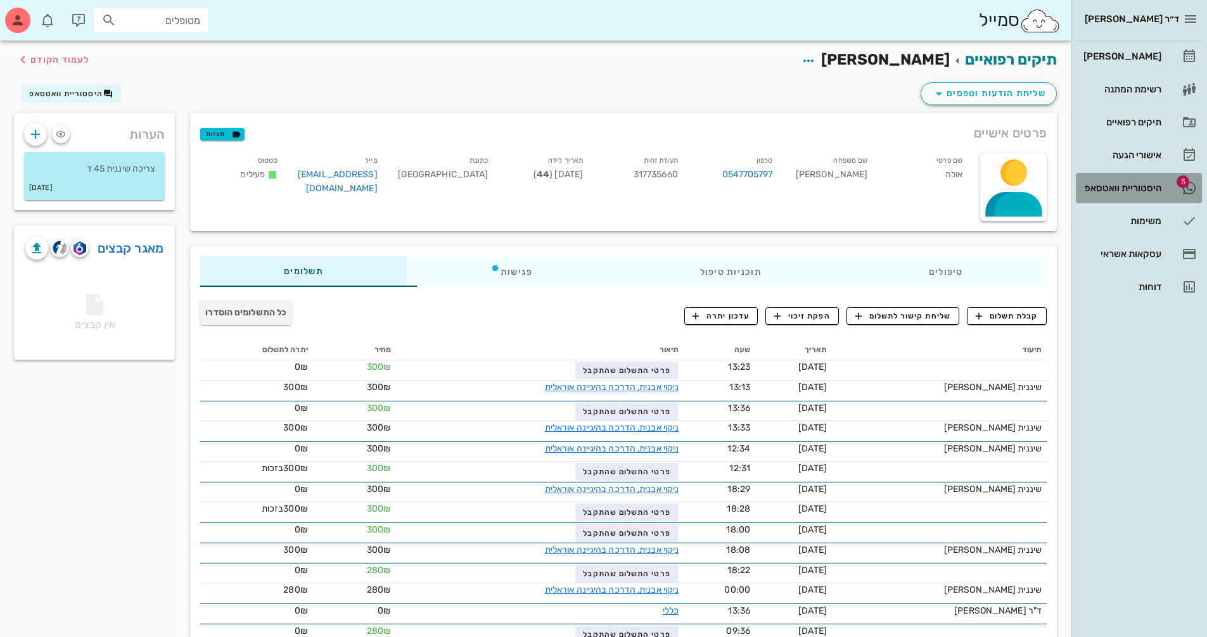
click at [1135, 183] on div "היסטוריית וואטסאפ" at bounding box center [1121, 188] width 80 height 10
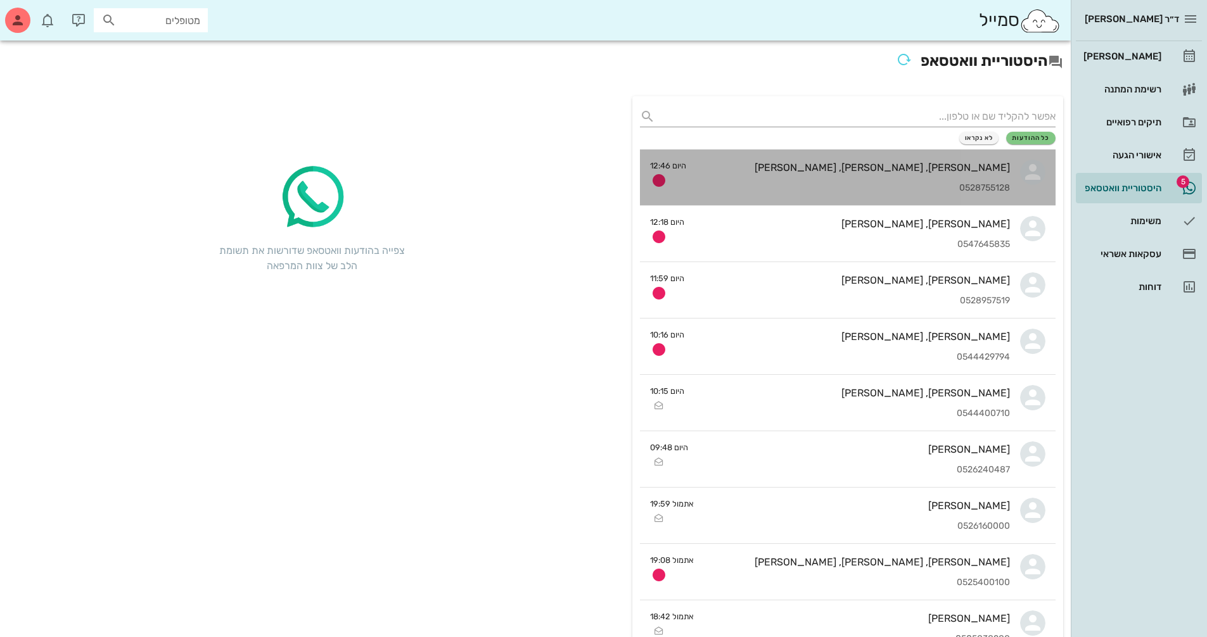
click at [830, 183] on div "0528755128" at bounding box center [853, 188] width 314 height 11
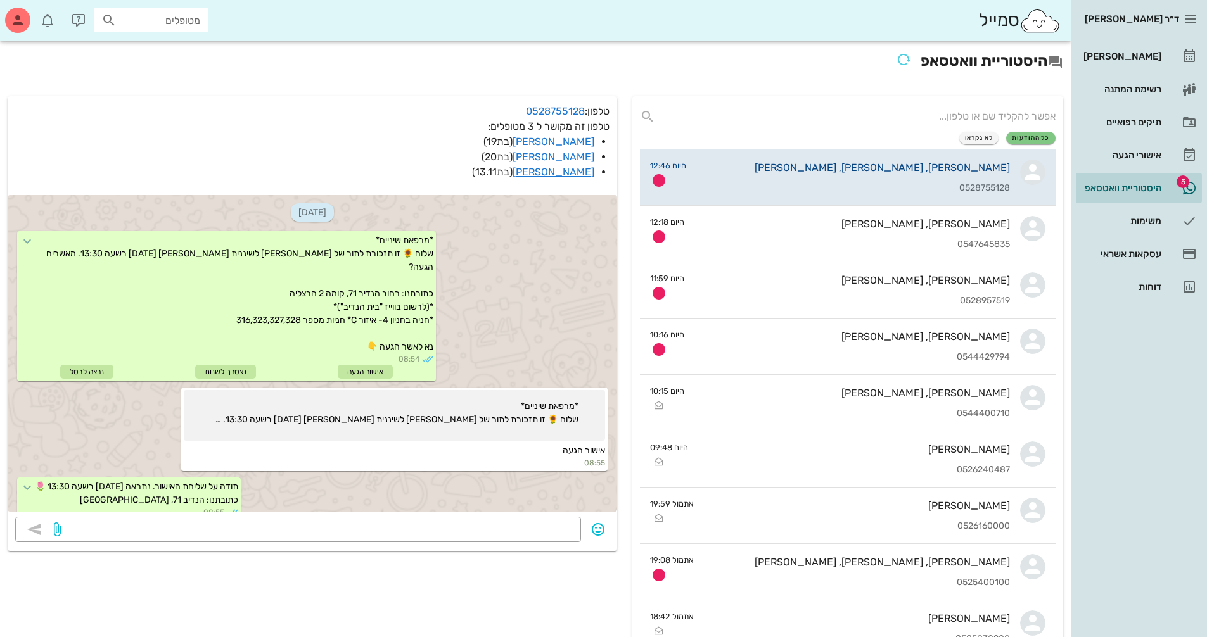
scroll to position [97, 0]
